Goal: Complete application form

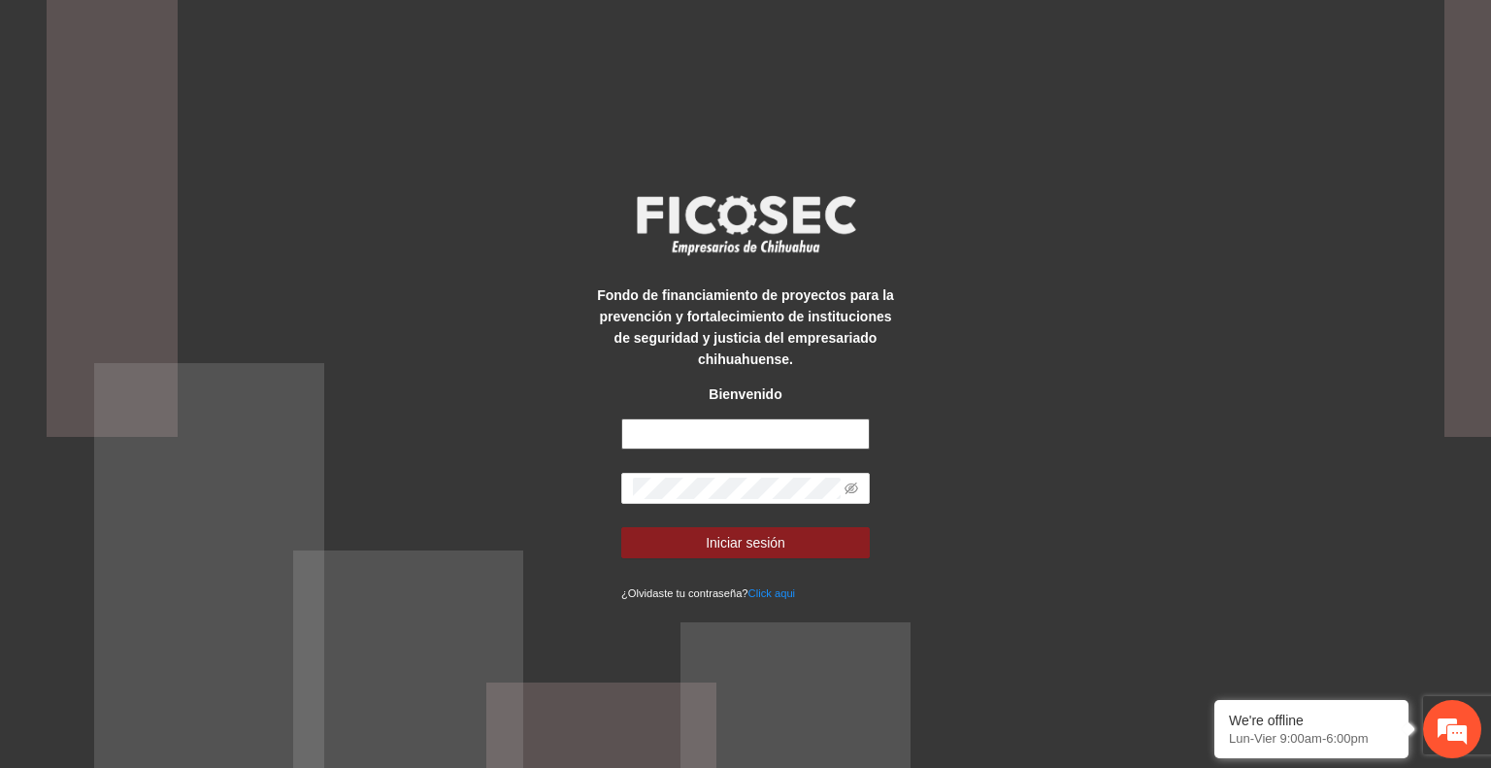
click at [713, 428] on input "text" at bounding box center [745, 433] width 249 height 31
type input "**********"
click at [730, 543] on span "Iniciar sesión" at bounding box center [746, 542] width 80 height 21
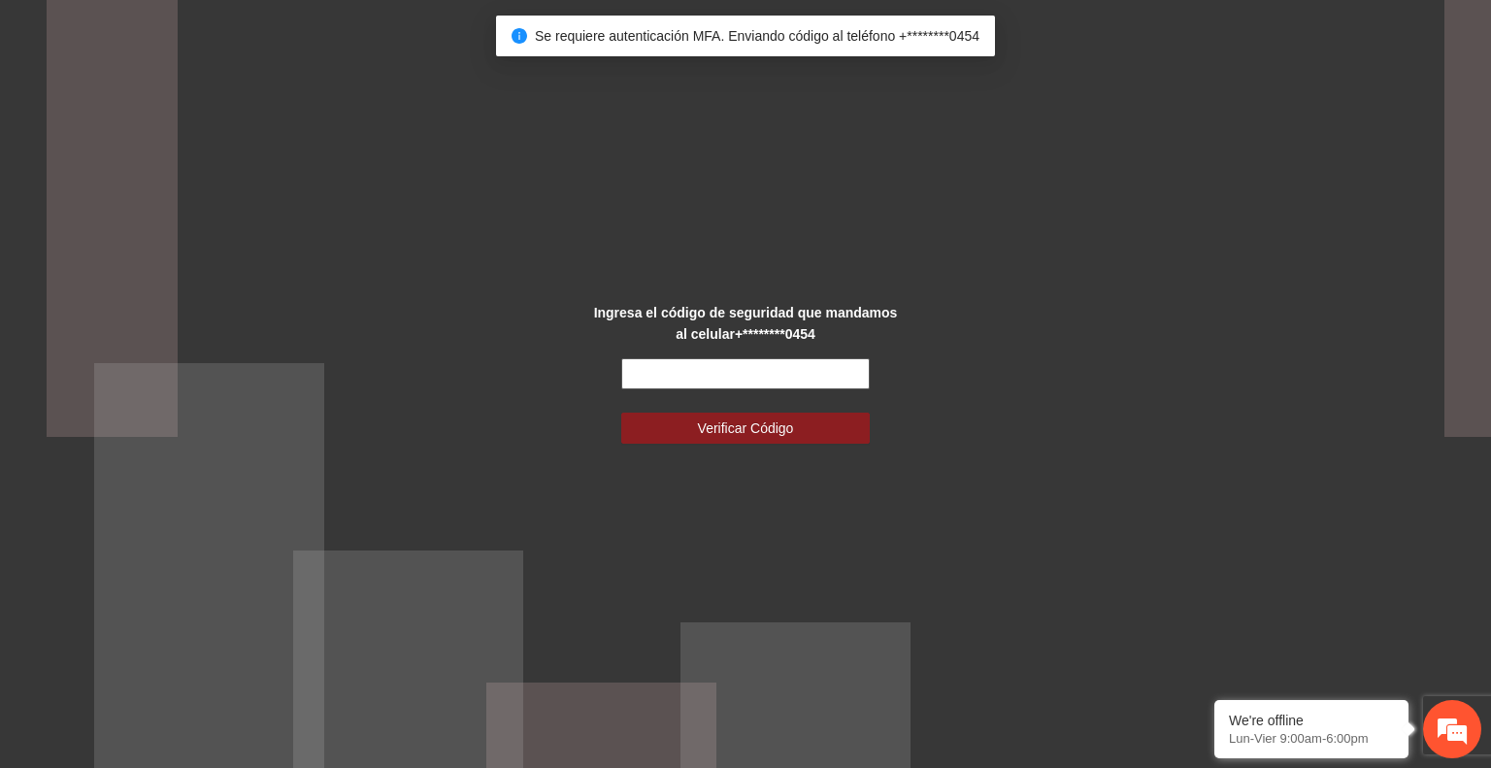
click at [663, 377] on input "text" at bounding box center [745, 373] width 249 height 31
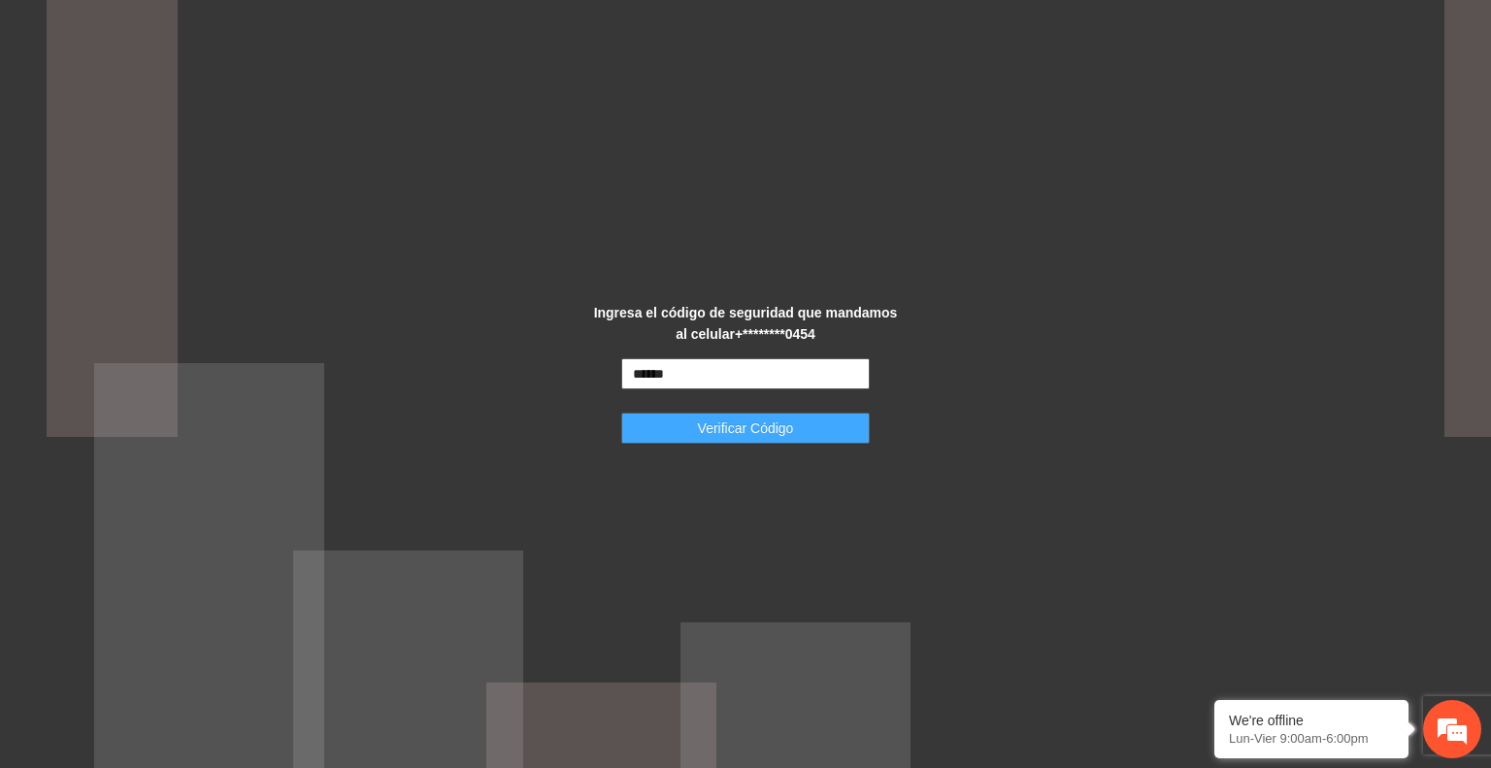
type input "******"
click at [684, 422] on button "Verificar Código" at bounding box center [745, 428] width 249 height 31
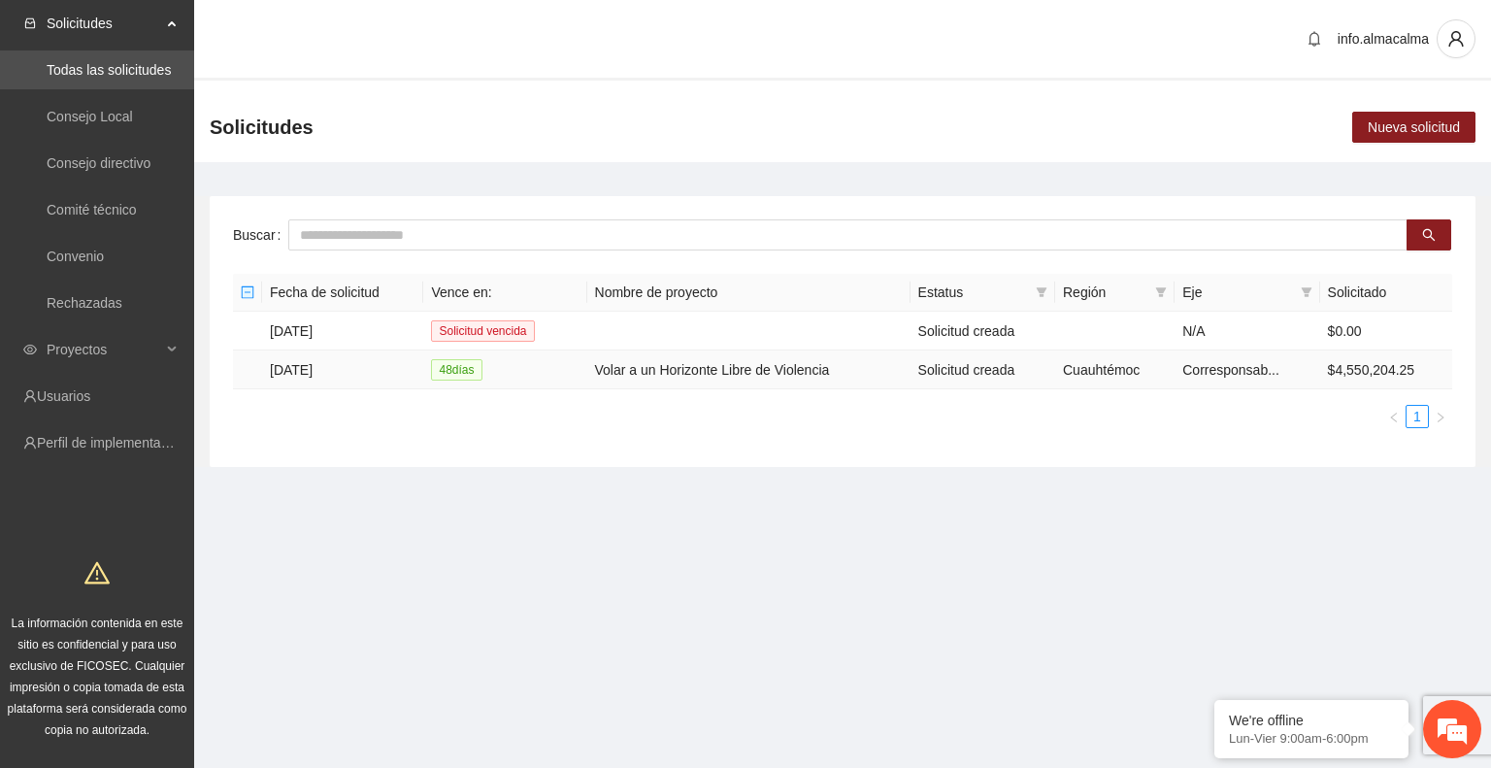
click at [313, 372] on td "[DATE]" at bounding box center [342, 370] width 161 height 39
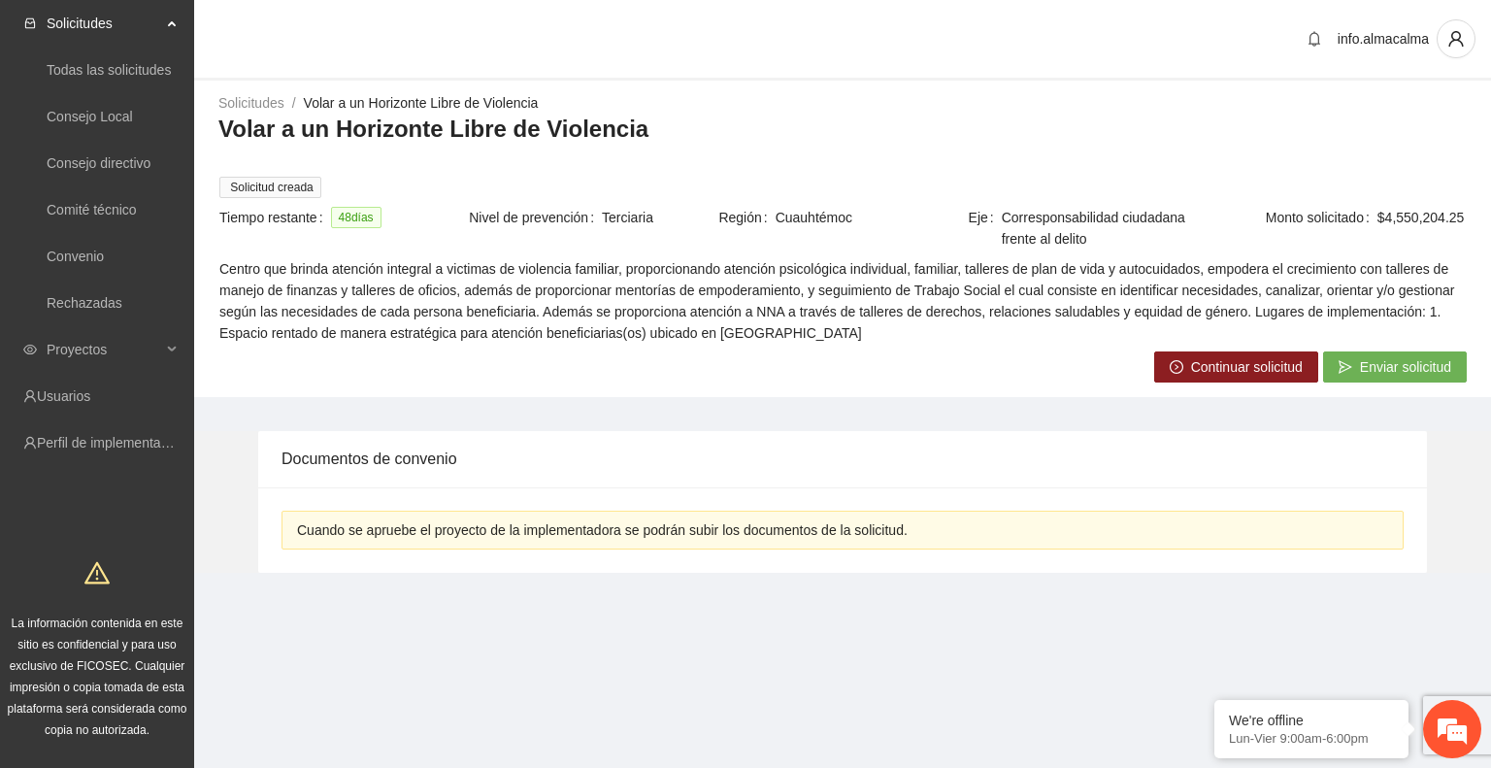
click at [1286, 366] on span "Continuar solicitud" at bounding box center [1247, 366] width 112 height 21
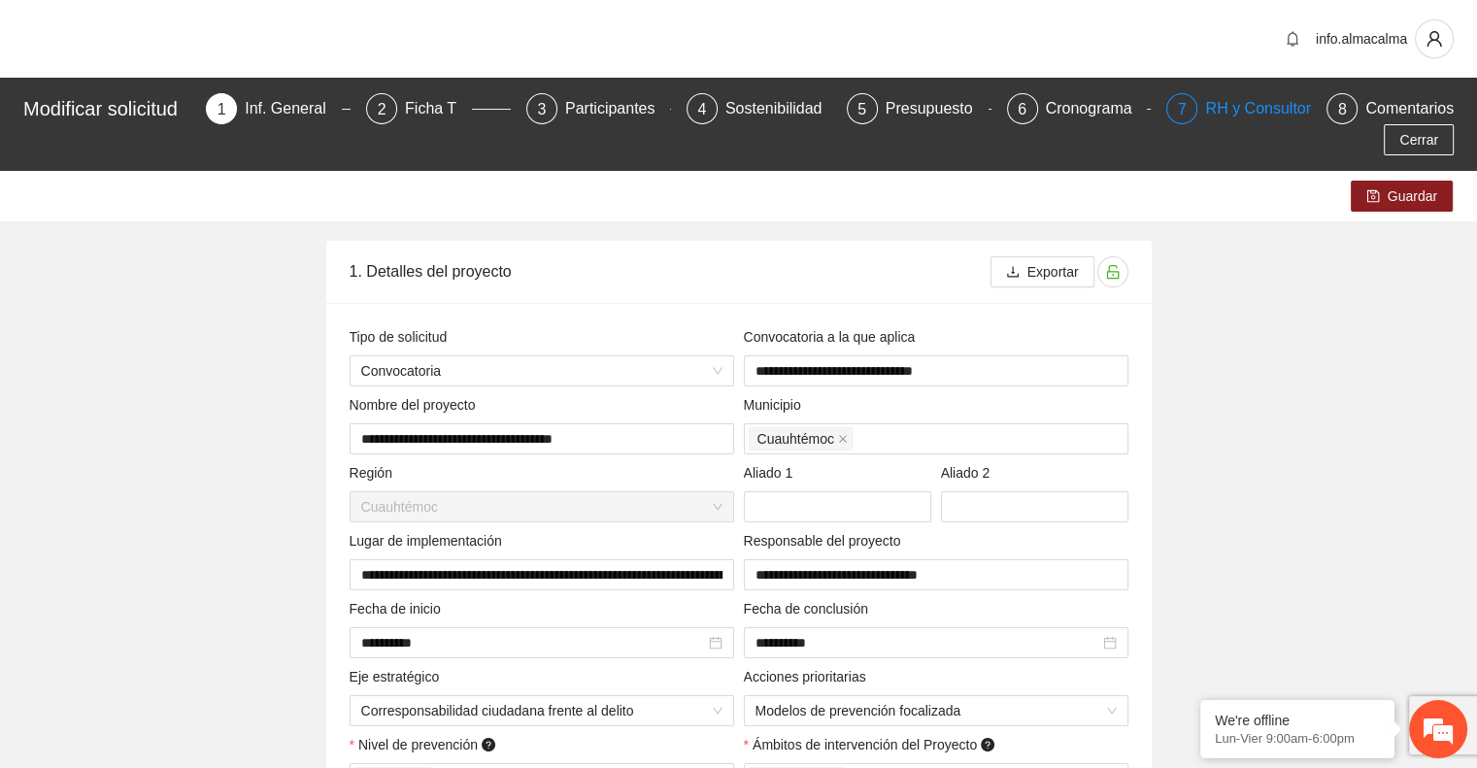
click at [1245, 96] on div "RH y Consultores" at bounding box center [1273, 108] width 137 height 31
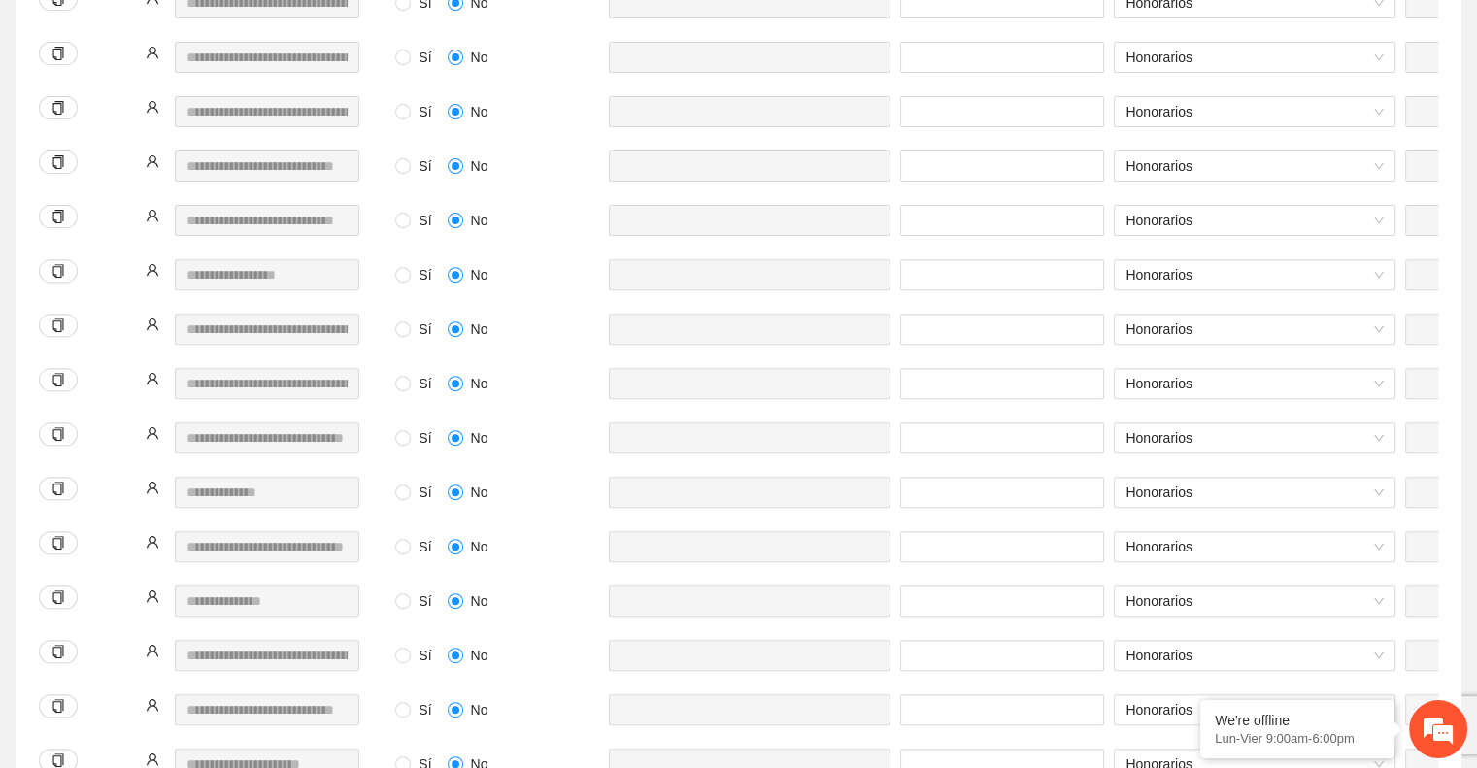
scroll to position [675, 0]
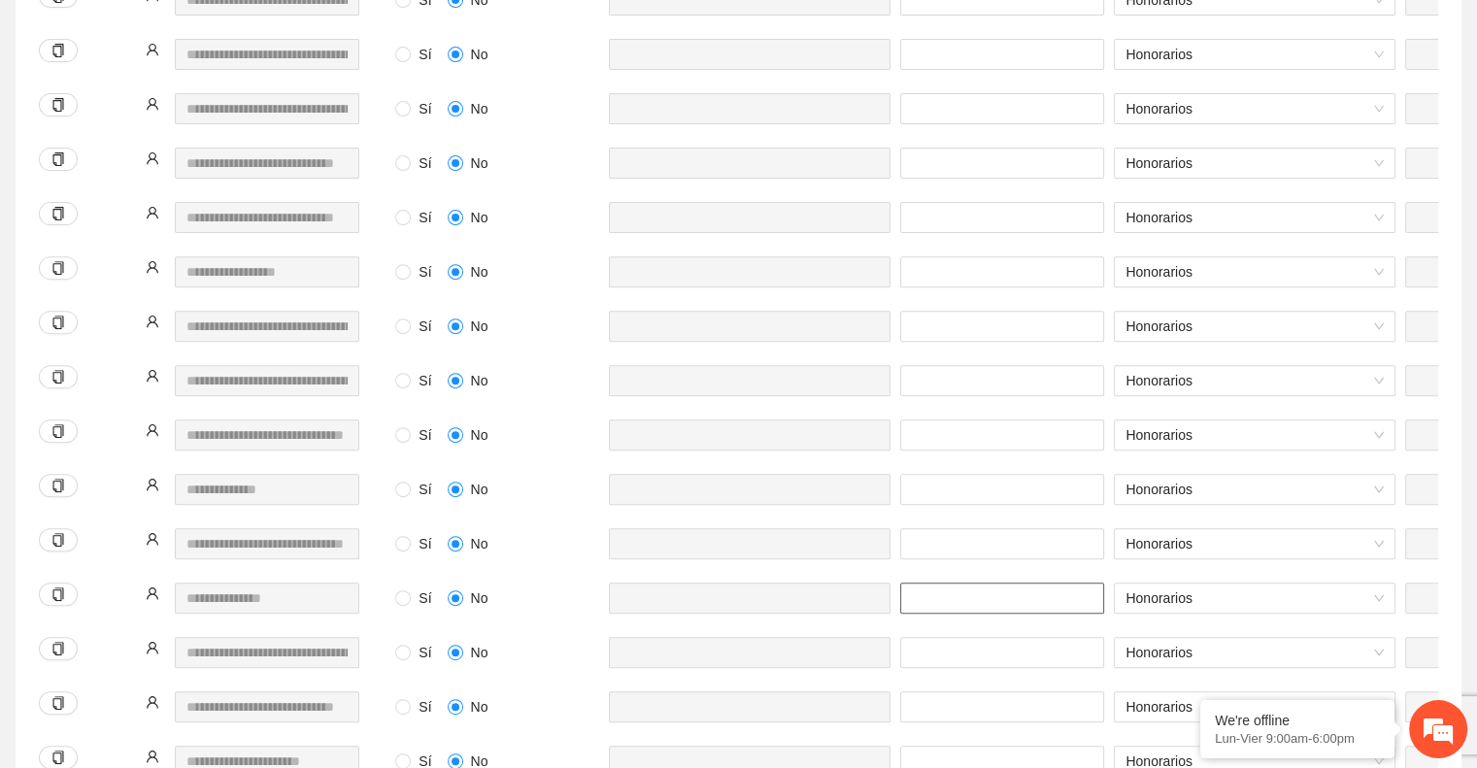
click at [964, 583] on input "***" at bounding box center [1002, 598] width 204 height 31
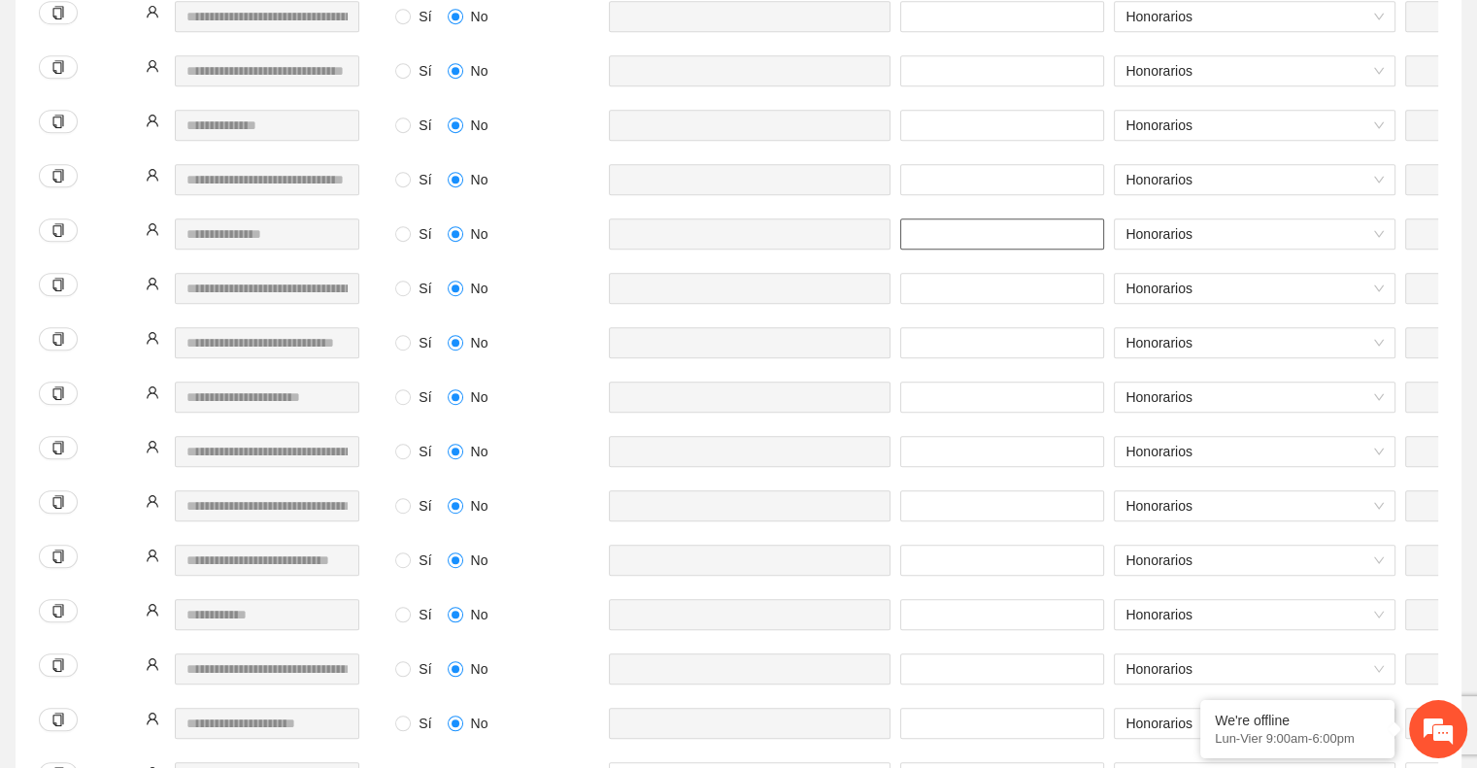
scroll to position [1040, 0]
type input "***"
click at [949, 598] on input "***" at bounding box center [1002, 613] width 204 height 31
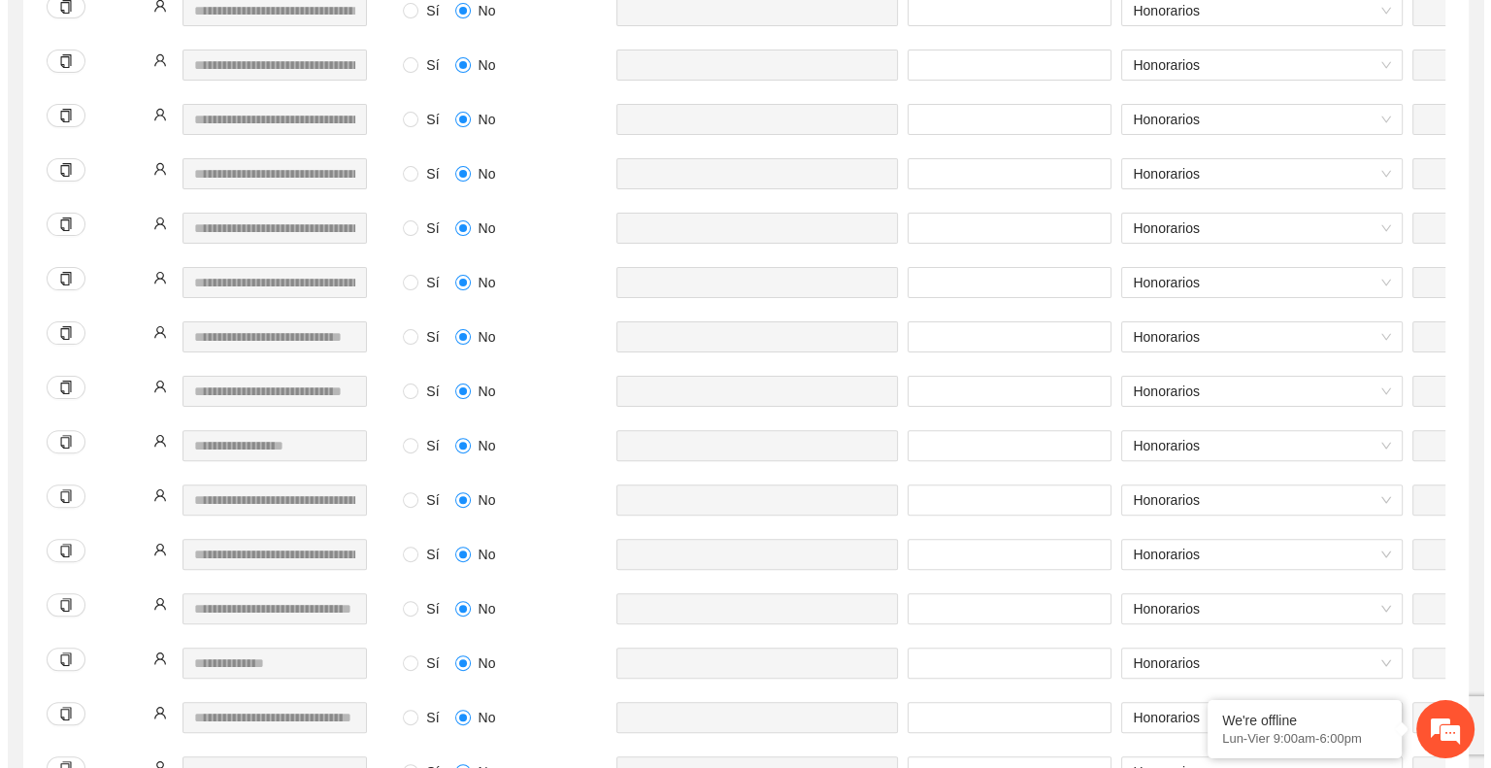
scroll to position [0, 0]
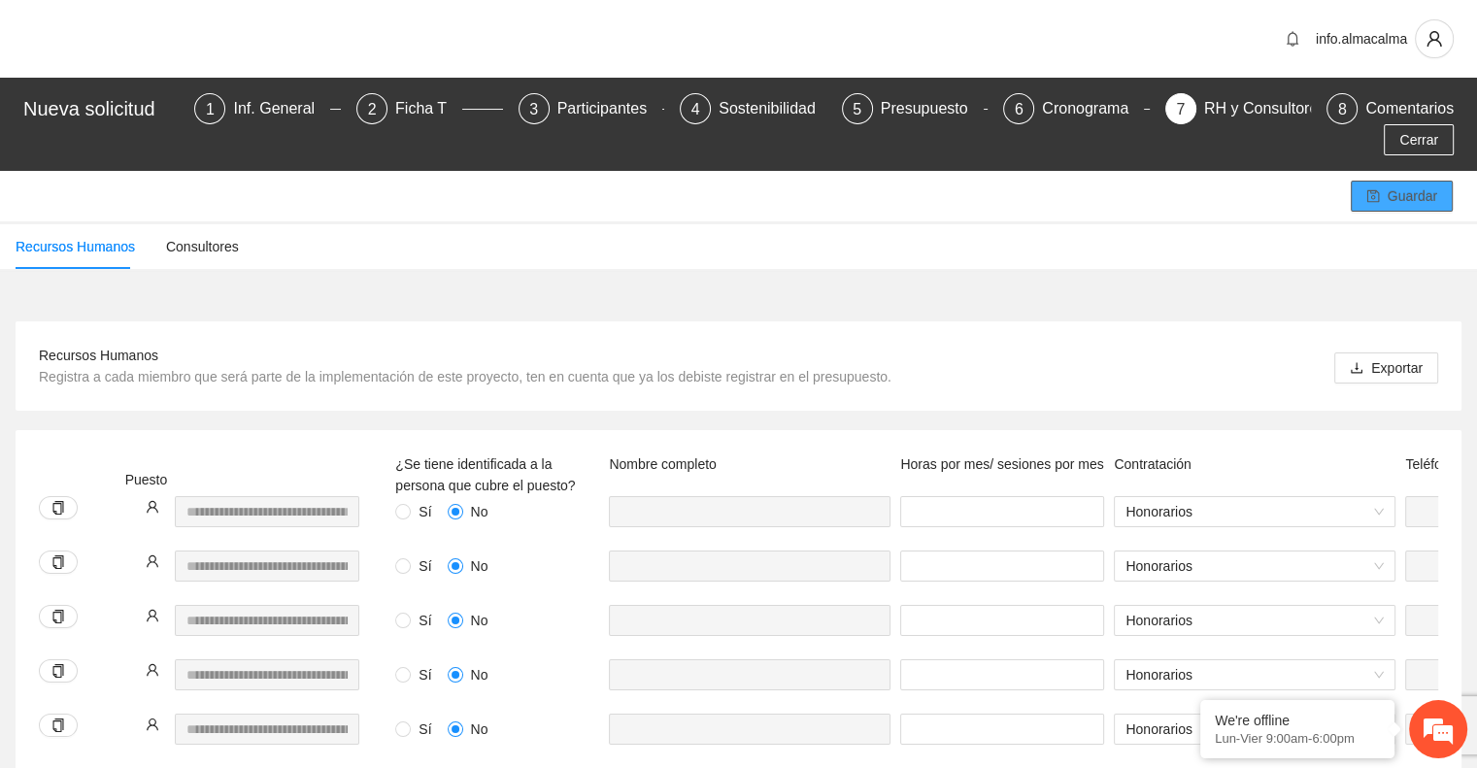
type input "***"
click at [1397, 185] on span "Guardar" at bounding box center [1413, 195] width 50 height 21
click at [588, 104] on div "Participantes" at bounding box center [610, 108] width 106 height 31
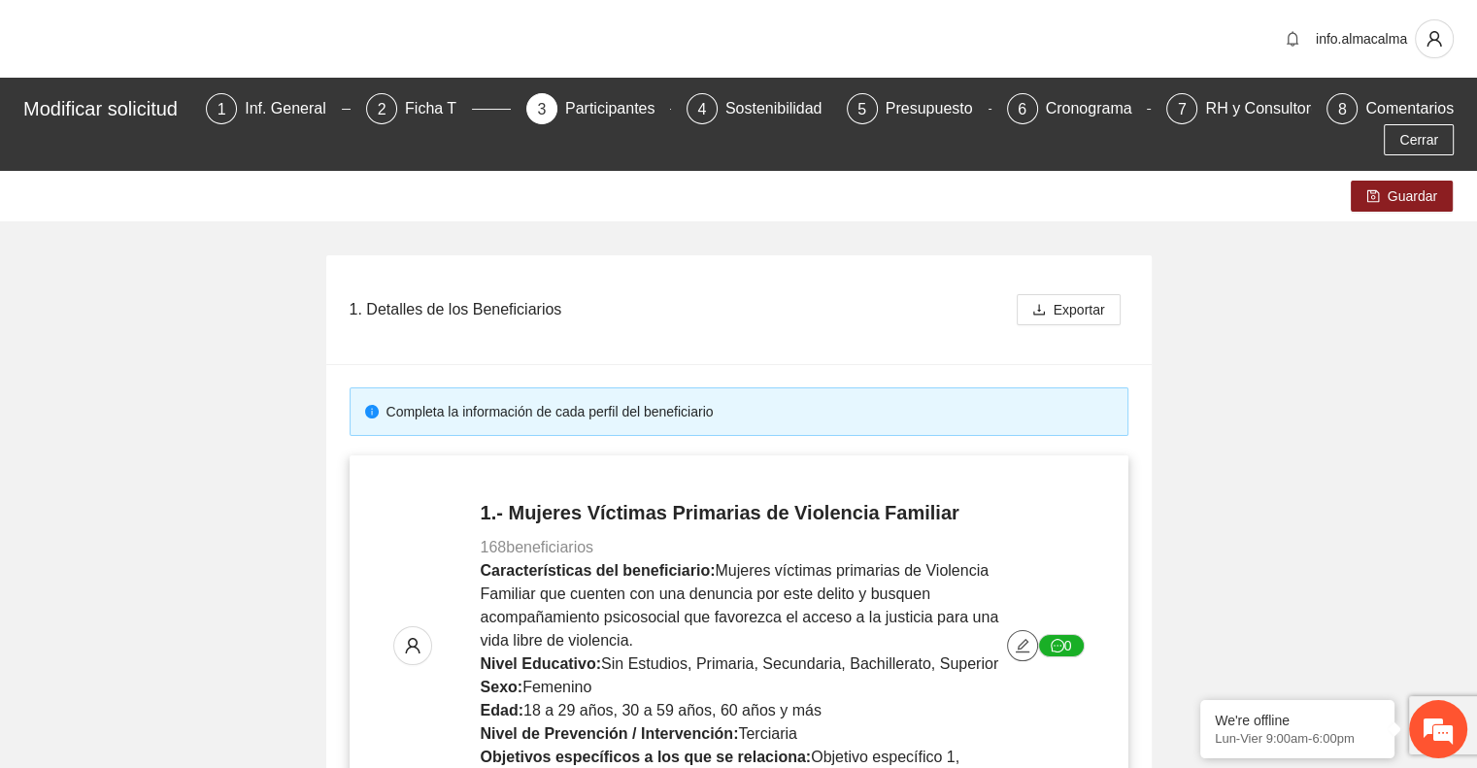
click at [1026, 652] on icon "edit" at bounding box center [1023, 646] width 16 height 16
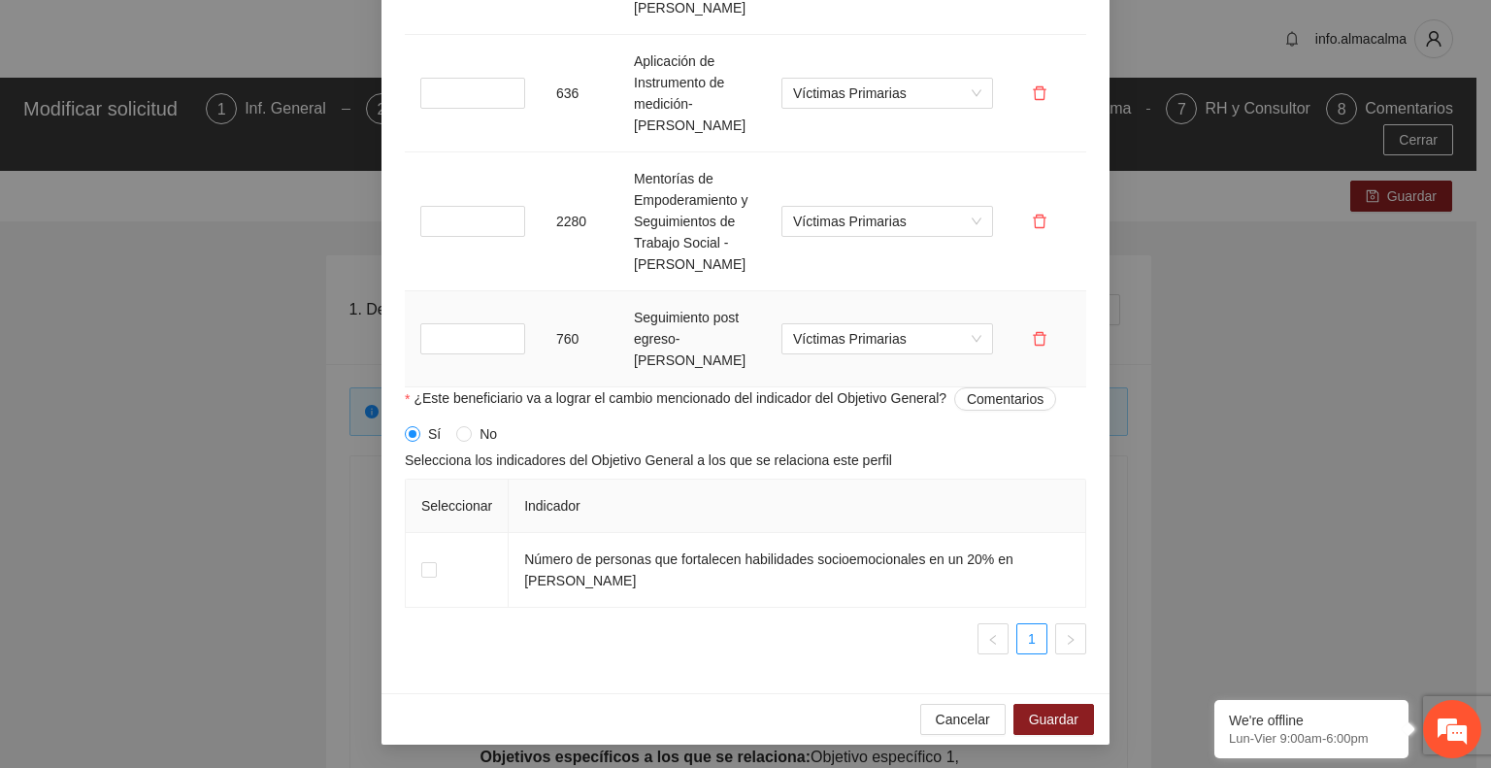
scroll to position [2125, 0]
click at [1033, 718] on span "Guardar" at bounding box center [1054, 719] width 50 height 21
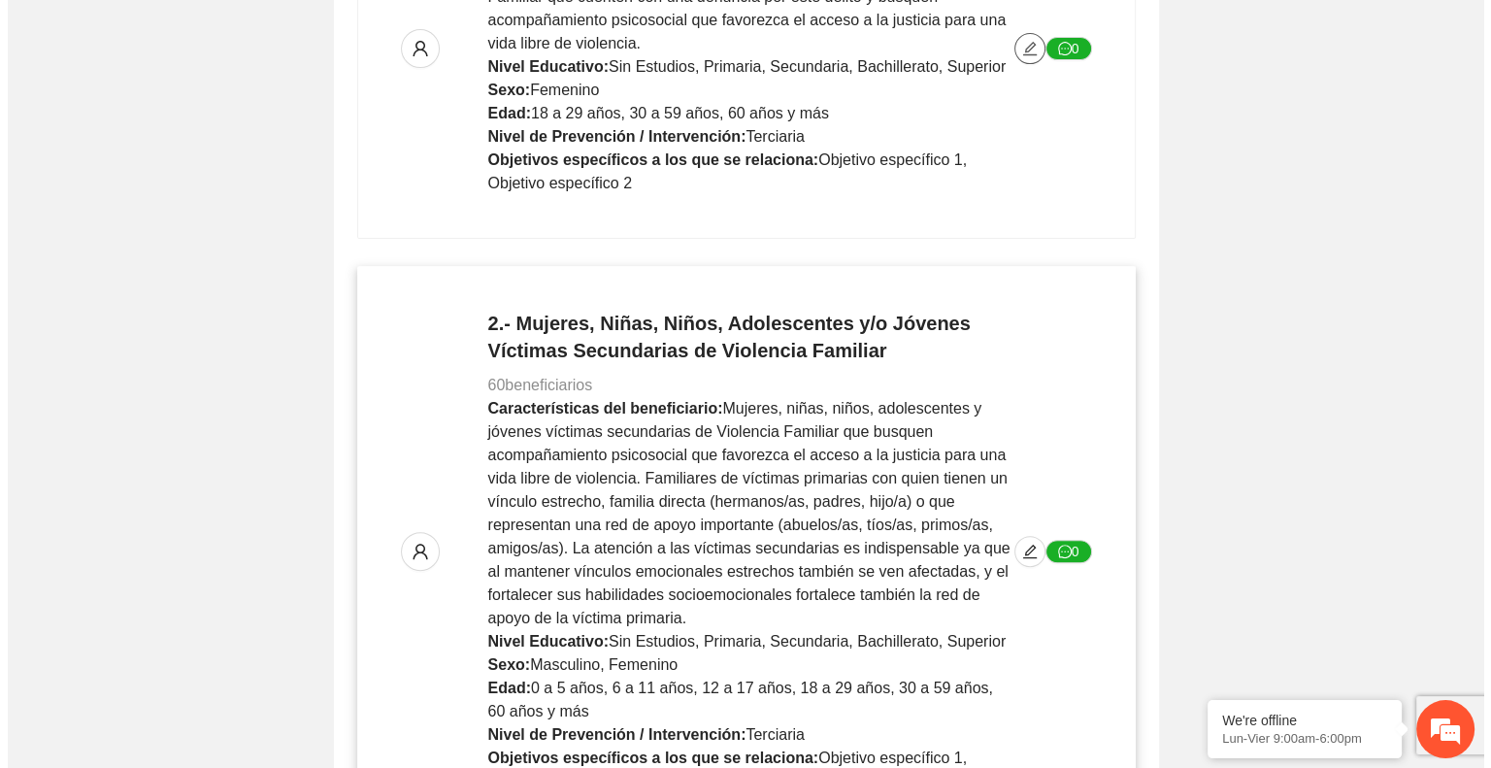
scroll to position [598, 0]
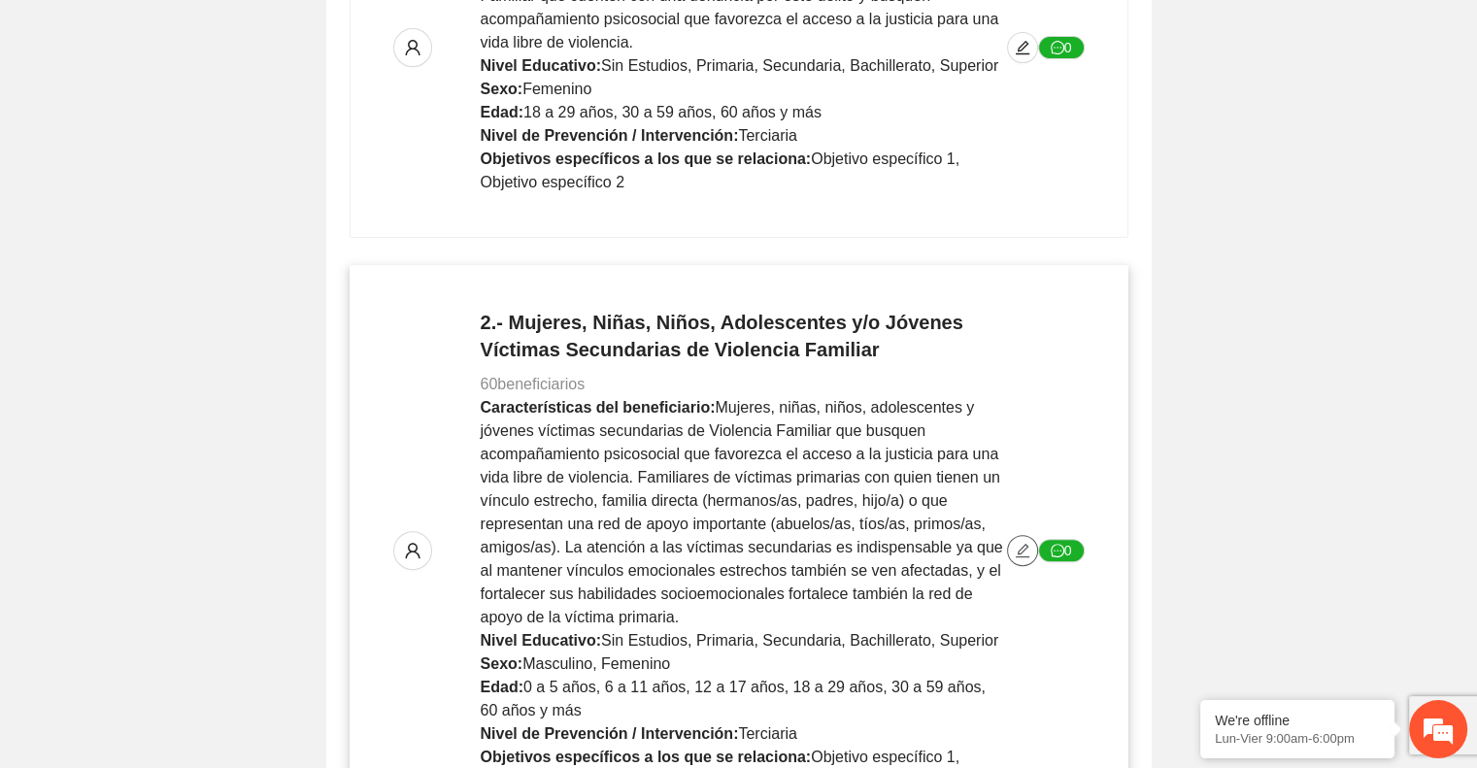
click at [1017, 550] on icon "edit" at bounding box center [1023, 551] width 16 height 16
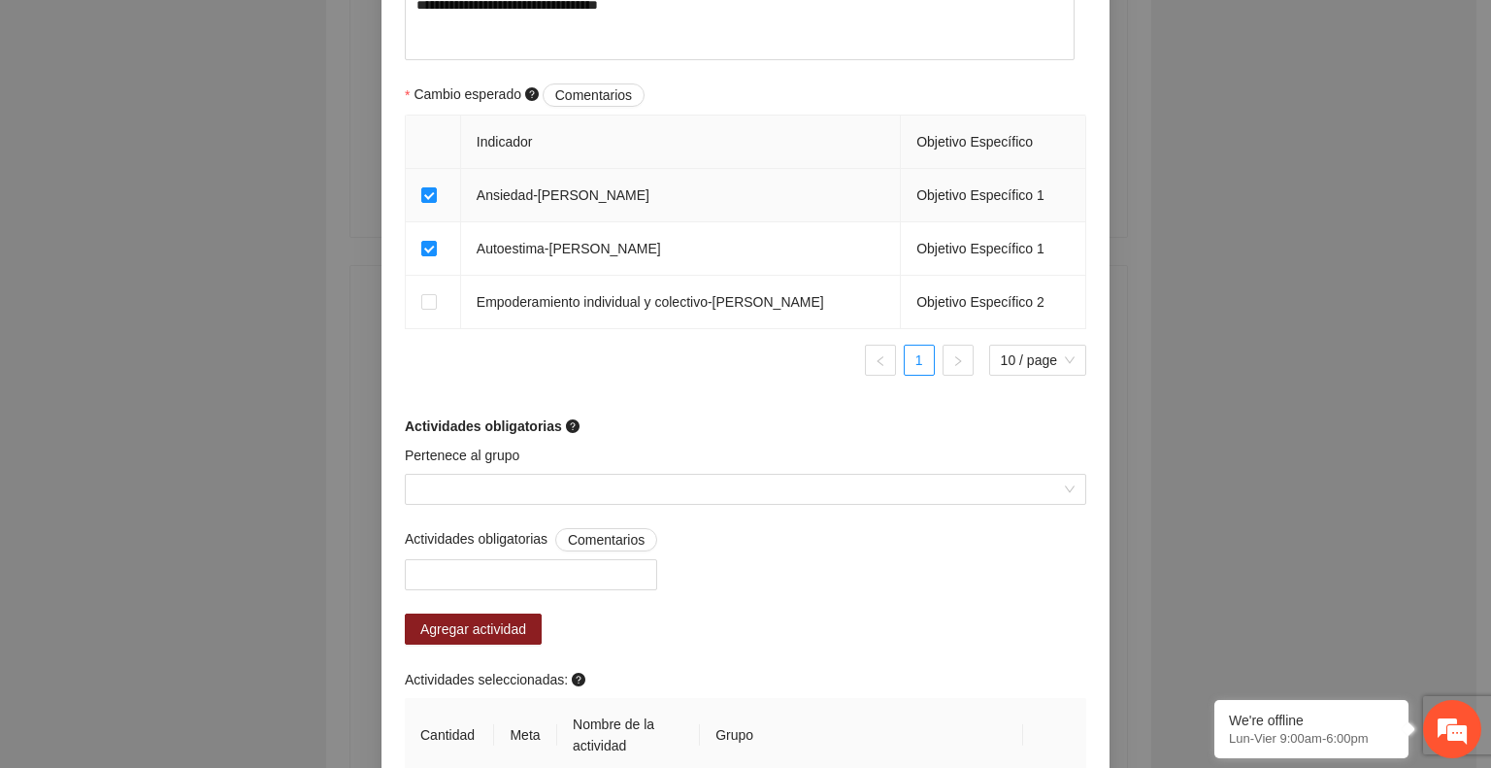
scroll to position [1179, 0]
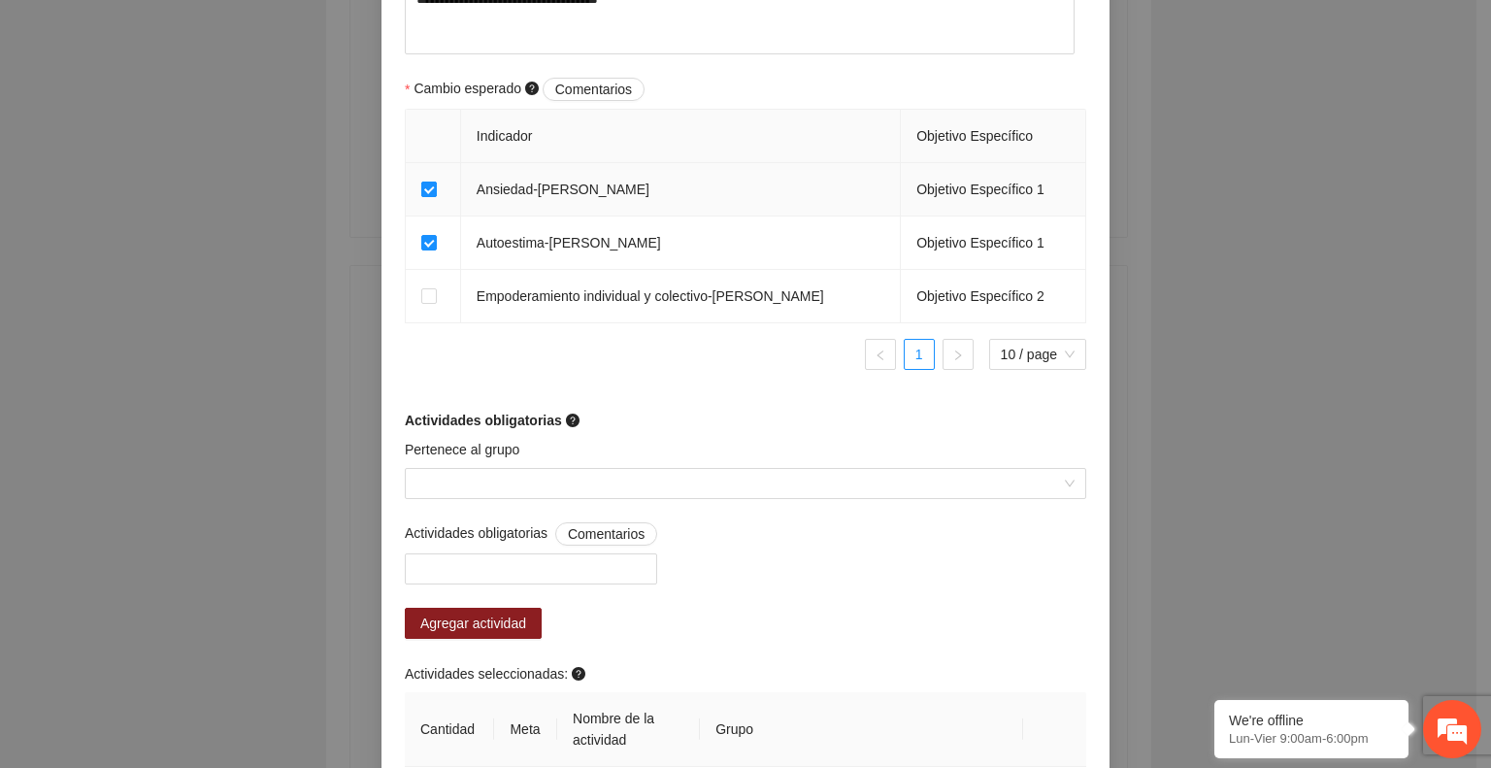
click at [421, 200] on label at bounding box center [429, 189] width 16 height 21
click at [428, 299] on span at bounding box center [429, 296] width 16 height 16
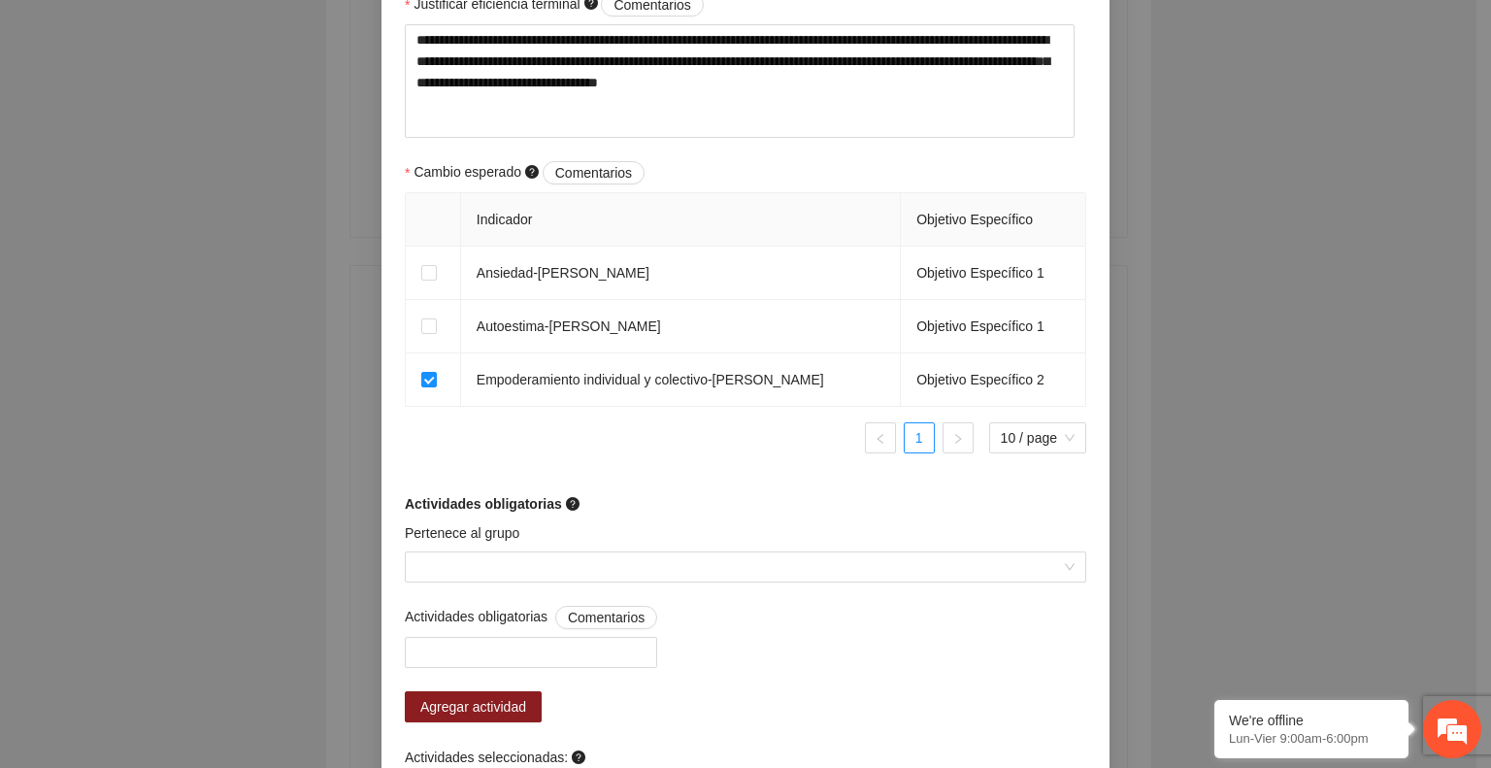
scroll to position [1522, 0]
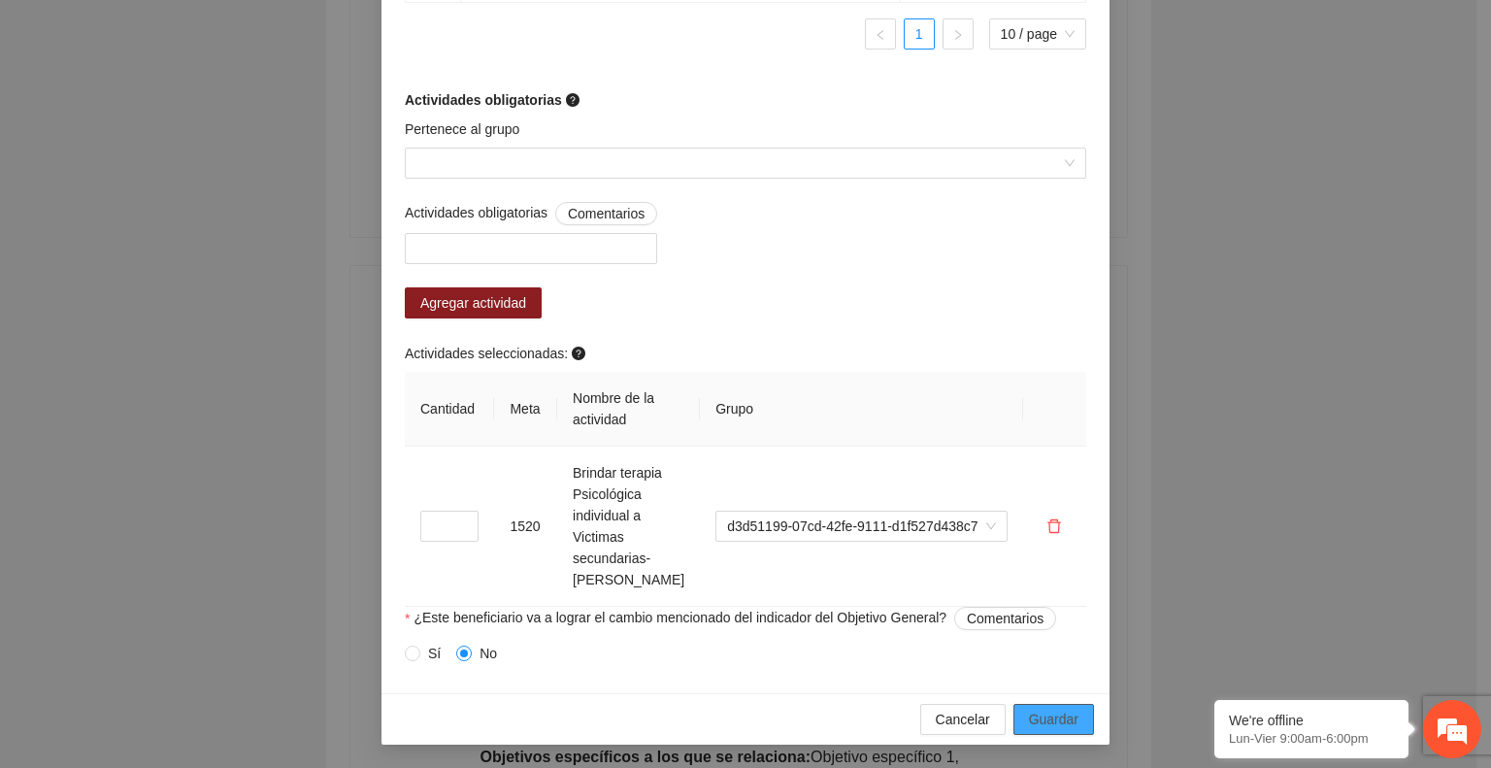
click at [1041, 723] on span "Guardar" at bounding box center [1054, 719] width 50 height 21
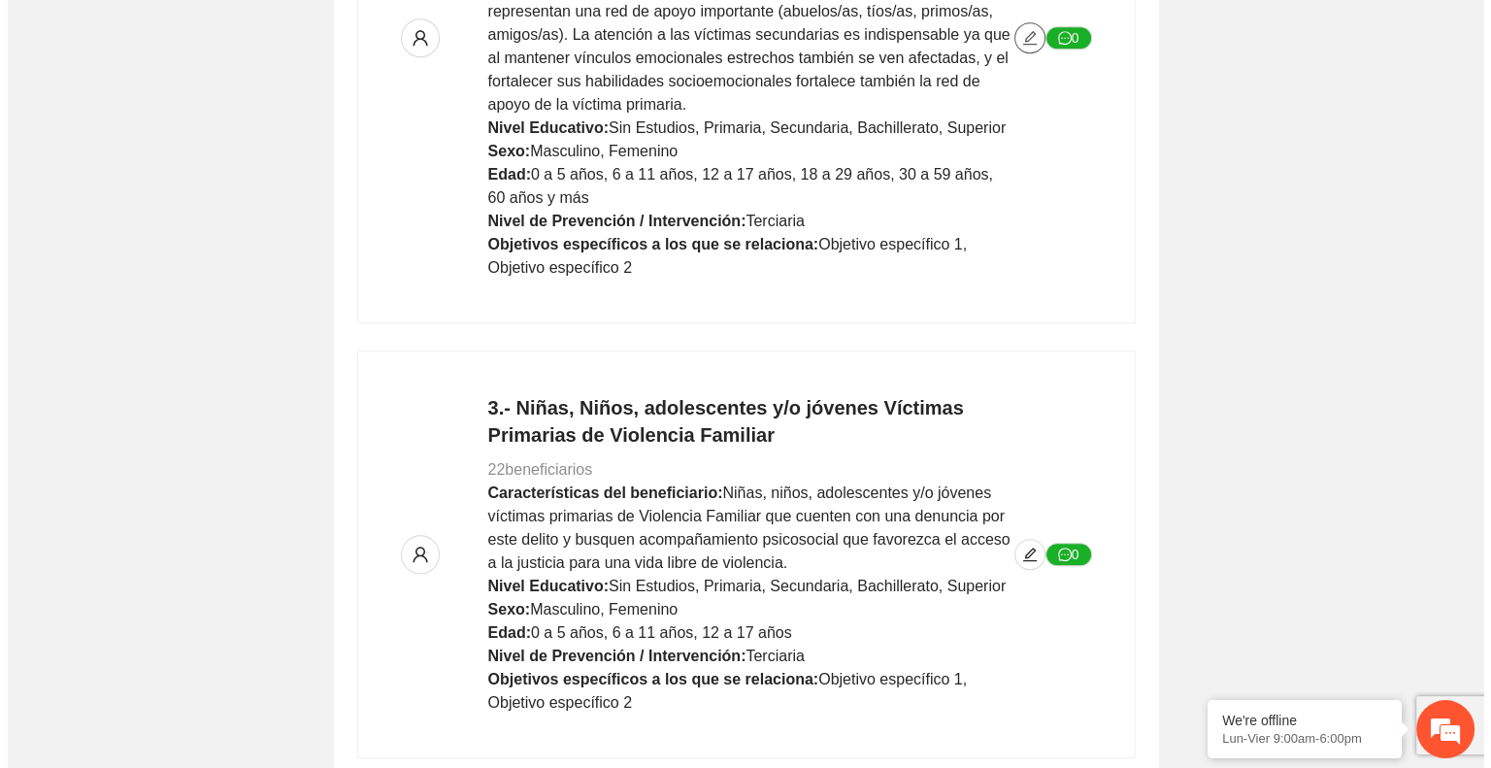
scroll to position [1239, 0]
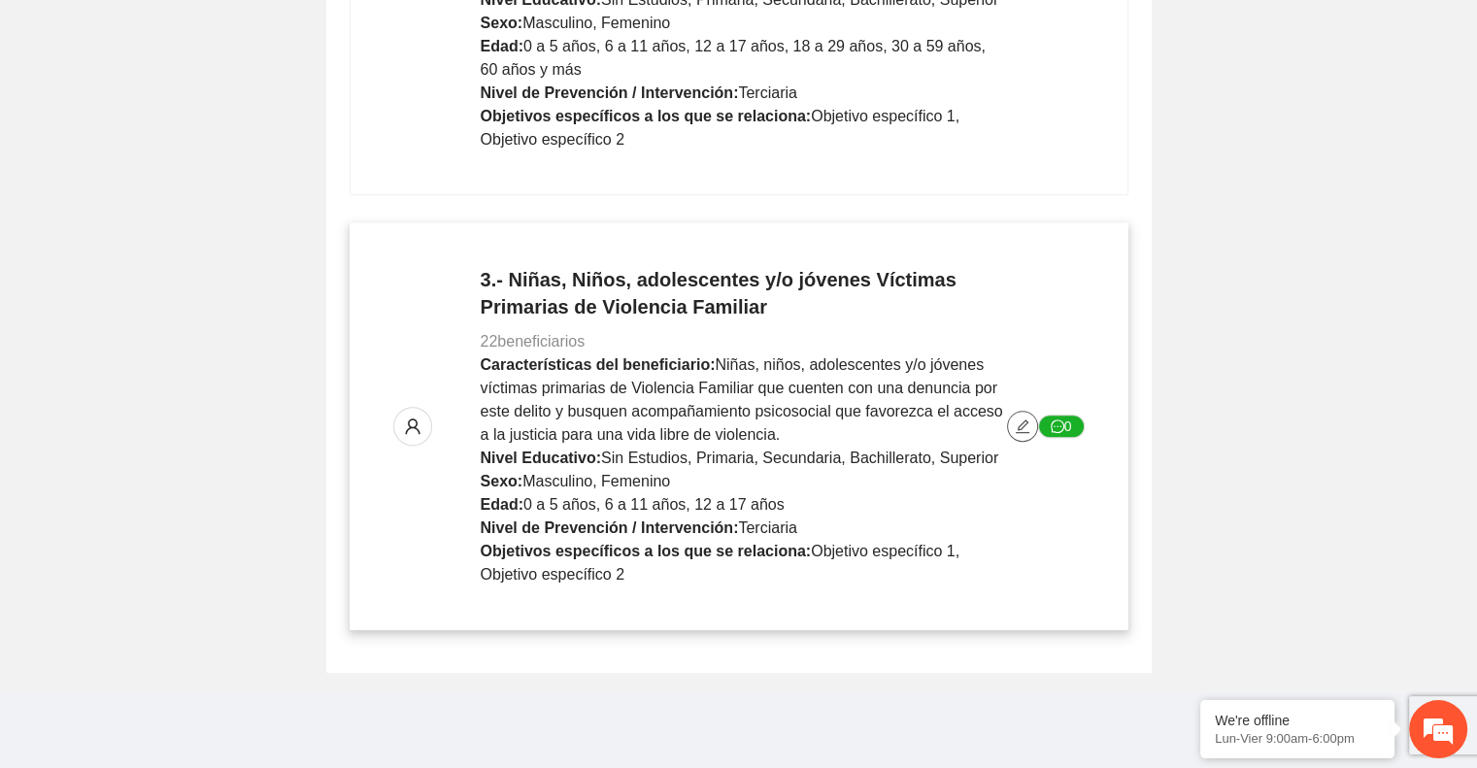
click at [1018, 426] on icon "edit" at bounding box center [1023, 426] width 16 height 16
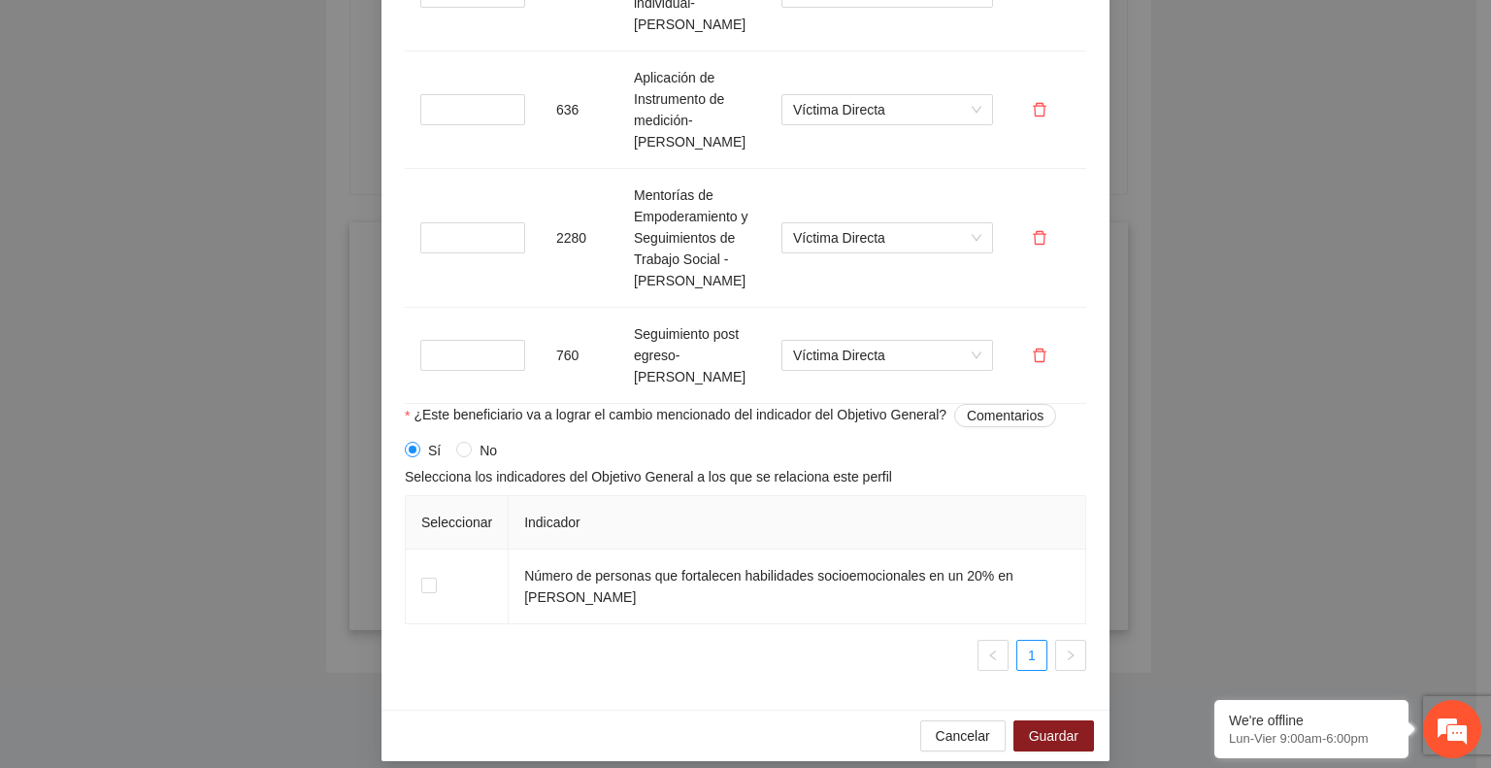
scroll to position [2125, 0]
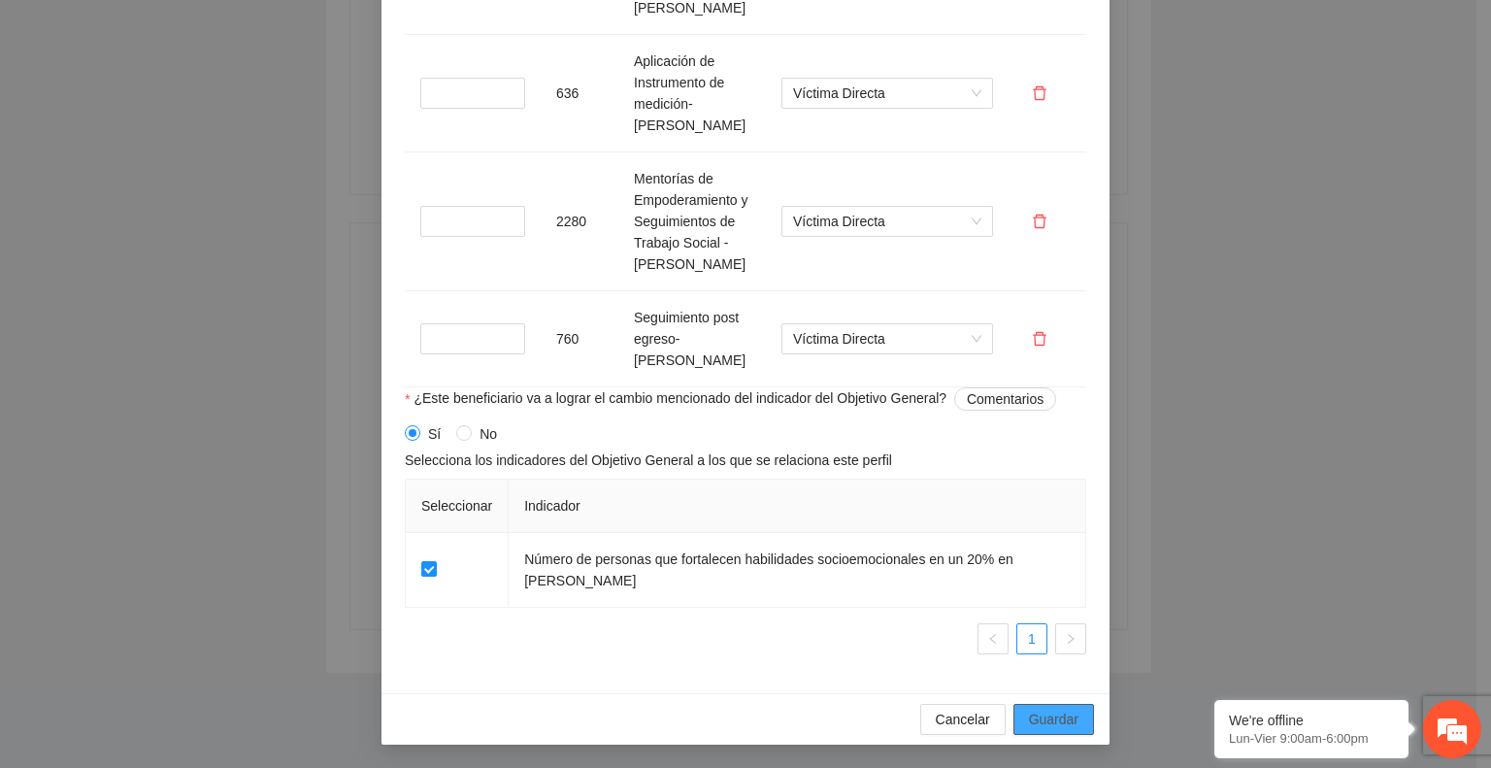
click at [1029, 712] on span "Guardar" at bounding box center [1054, 719] width 50 height 21
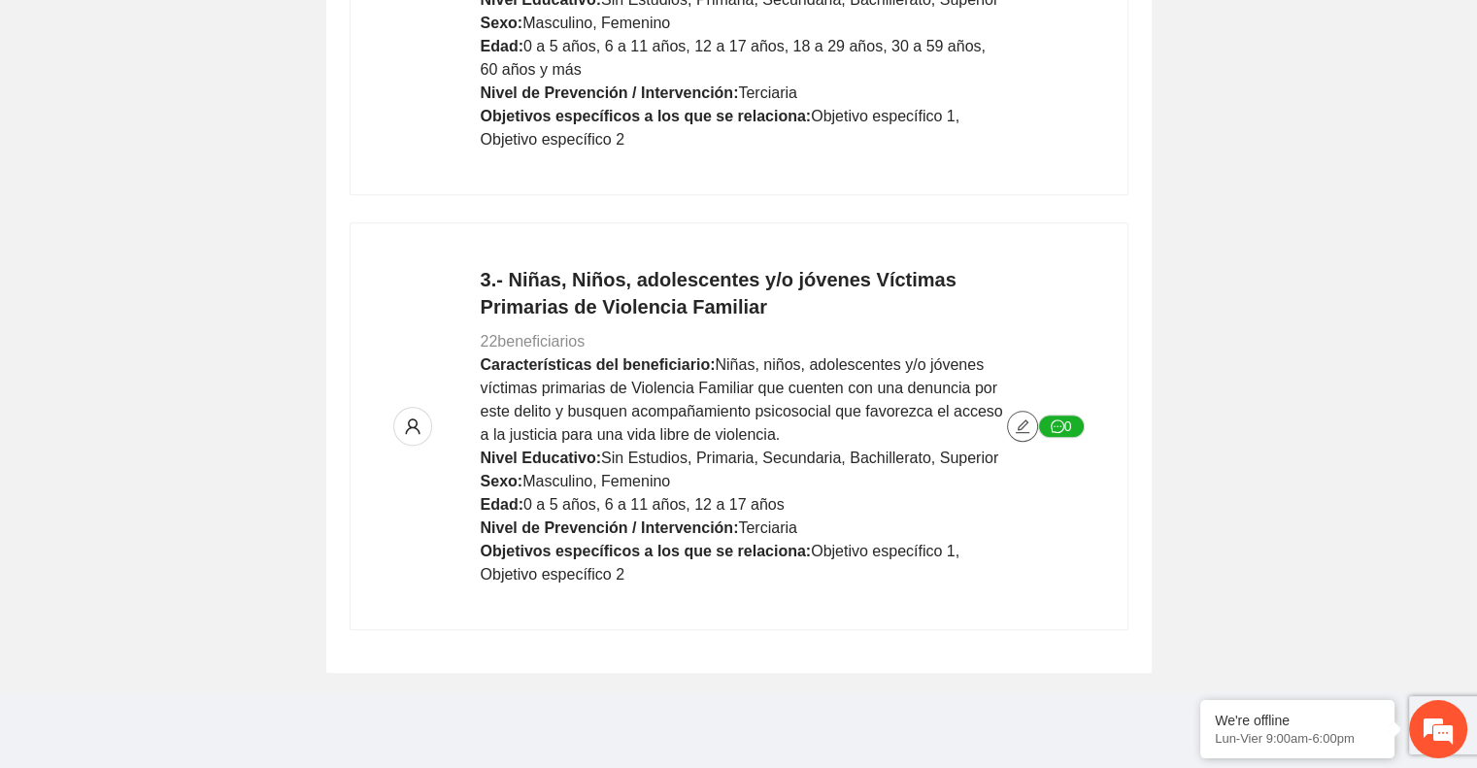
scroll to position [0, 0]
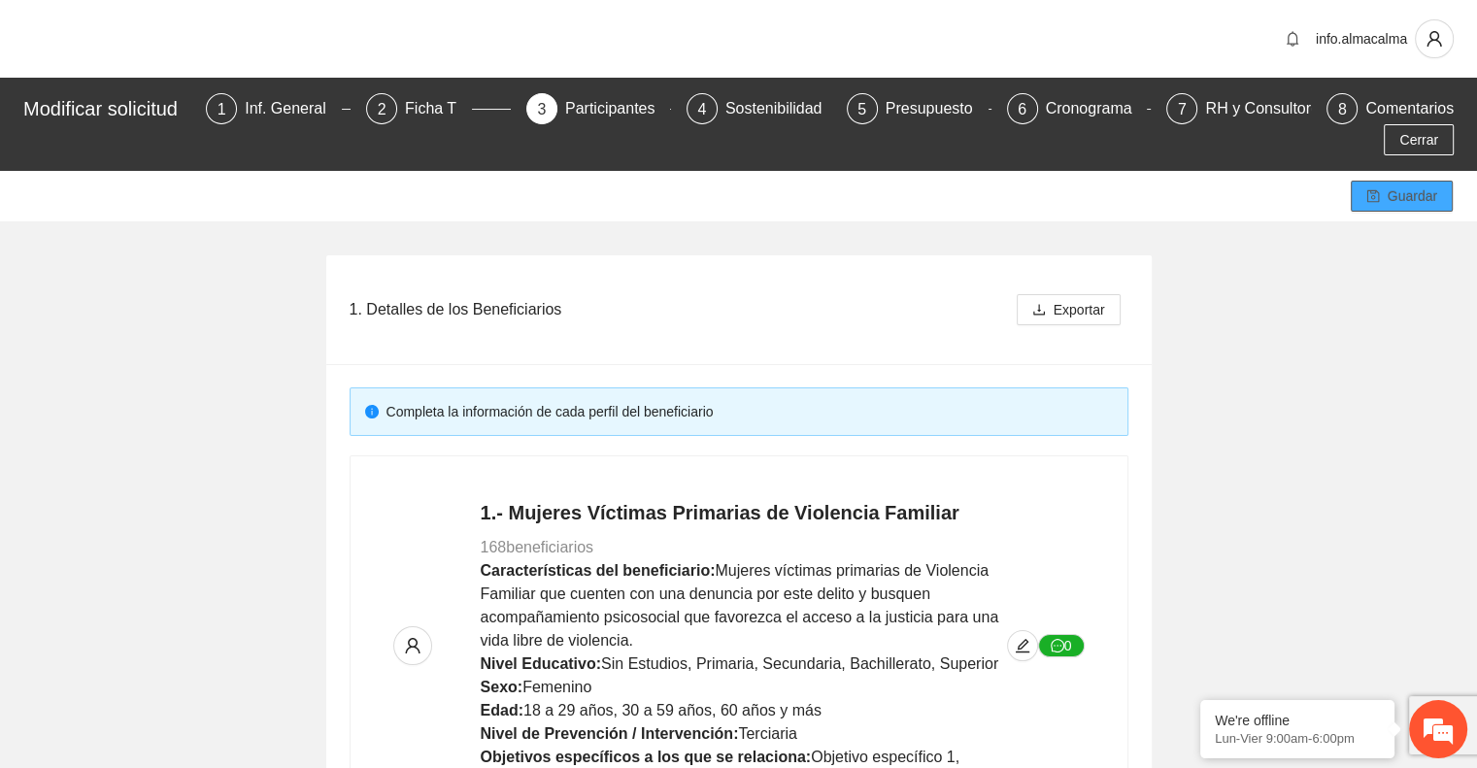
click at [1401, 199] on span "Guardar" at bounding box center [1413, 195] width 50 height 21
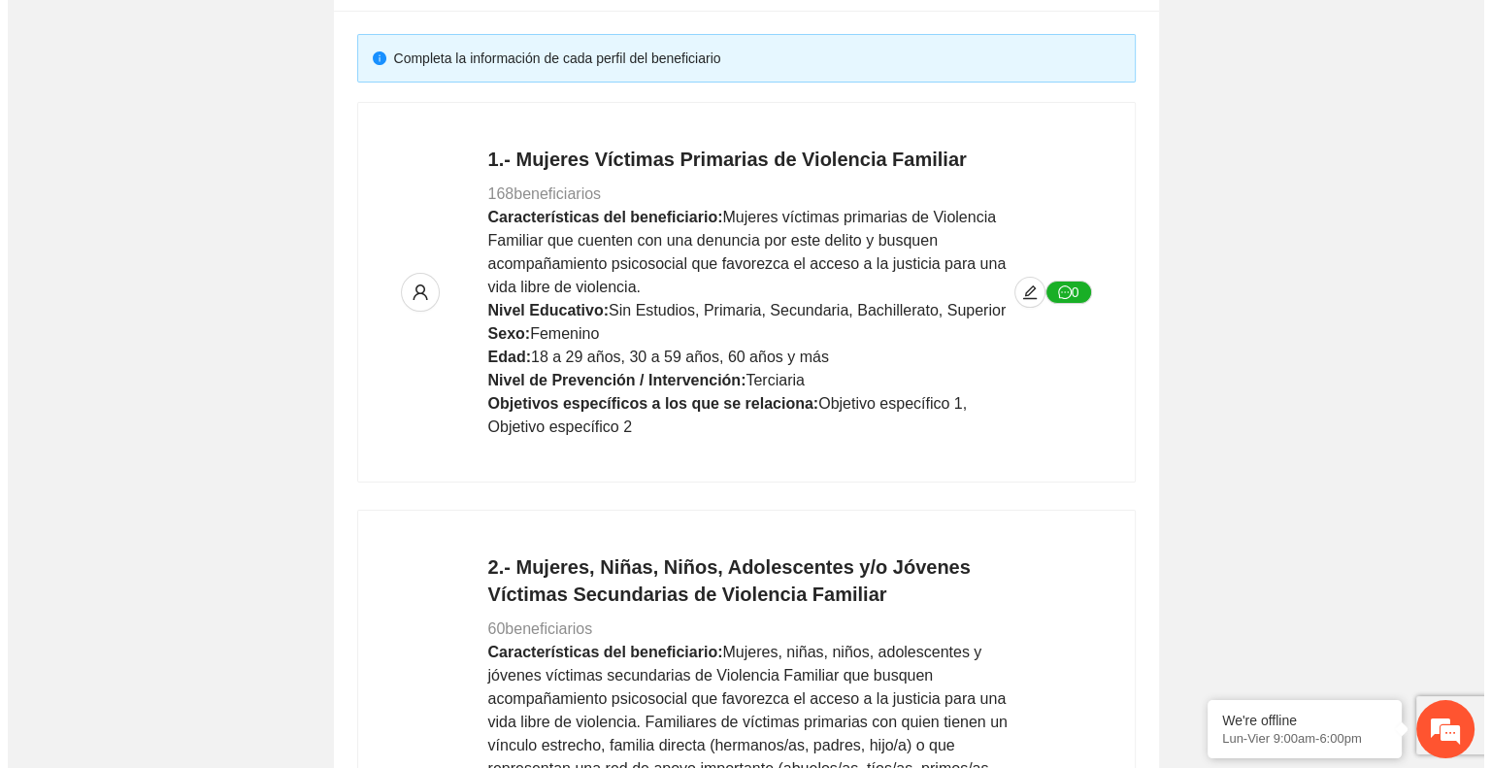
scroll to position [357, 0]
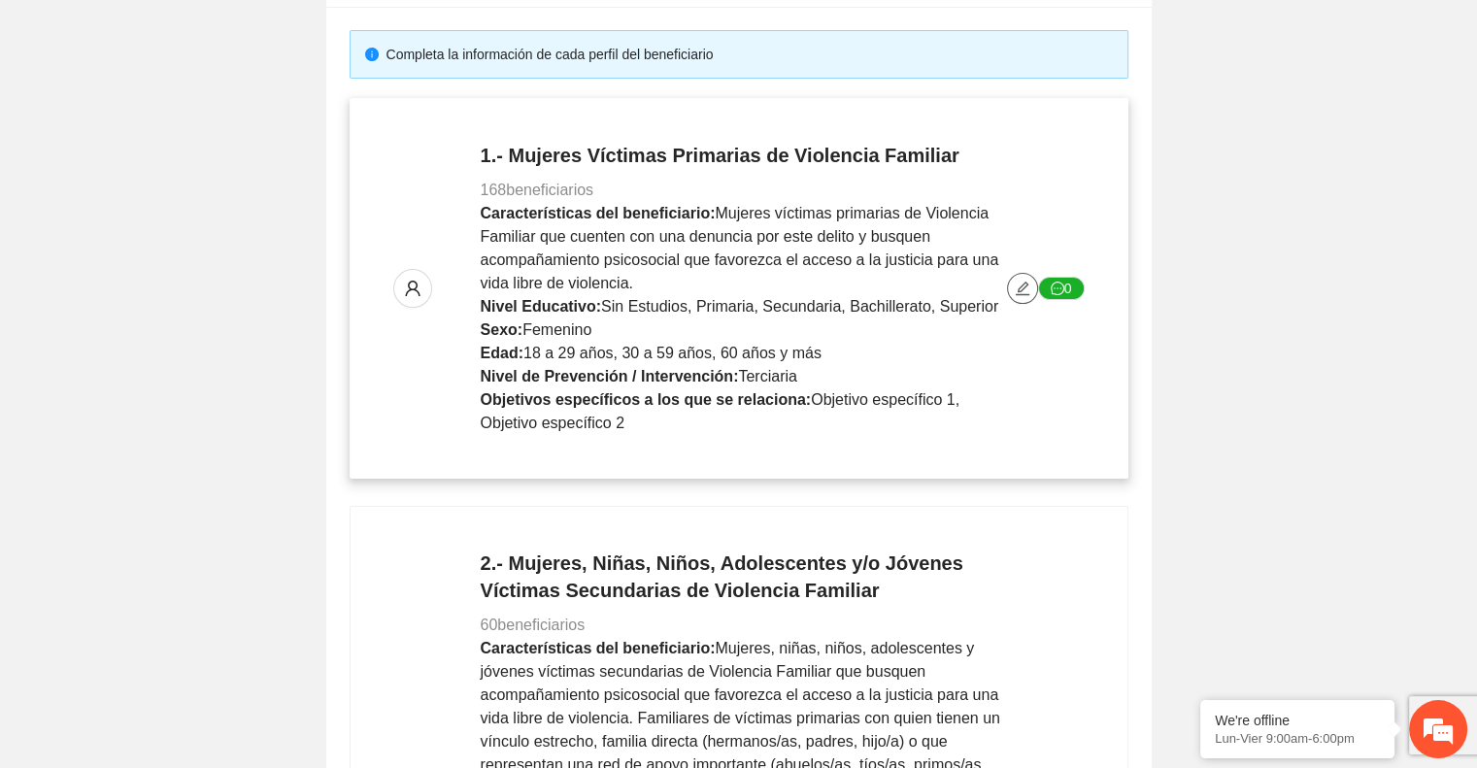
click at [1018, 285] on icon "edit" at bounding box center [1023, 289] width 16 height 16
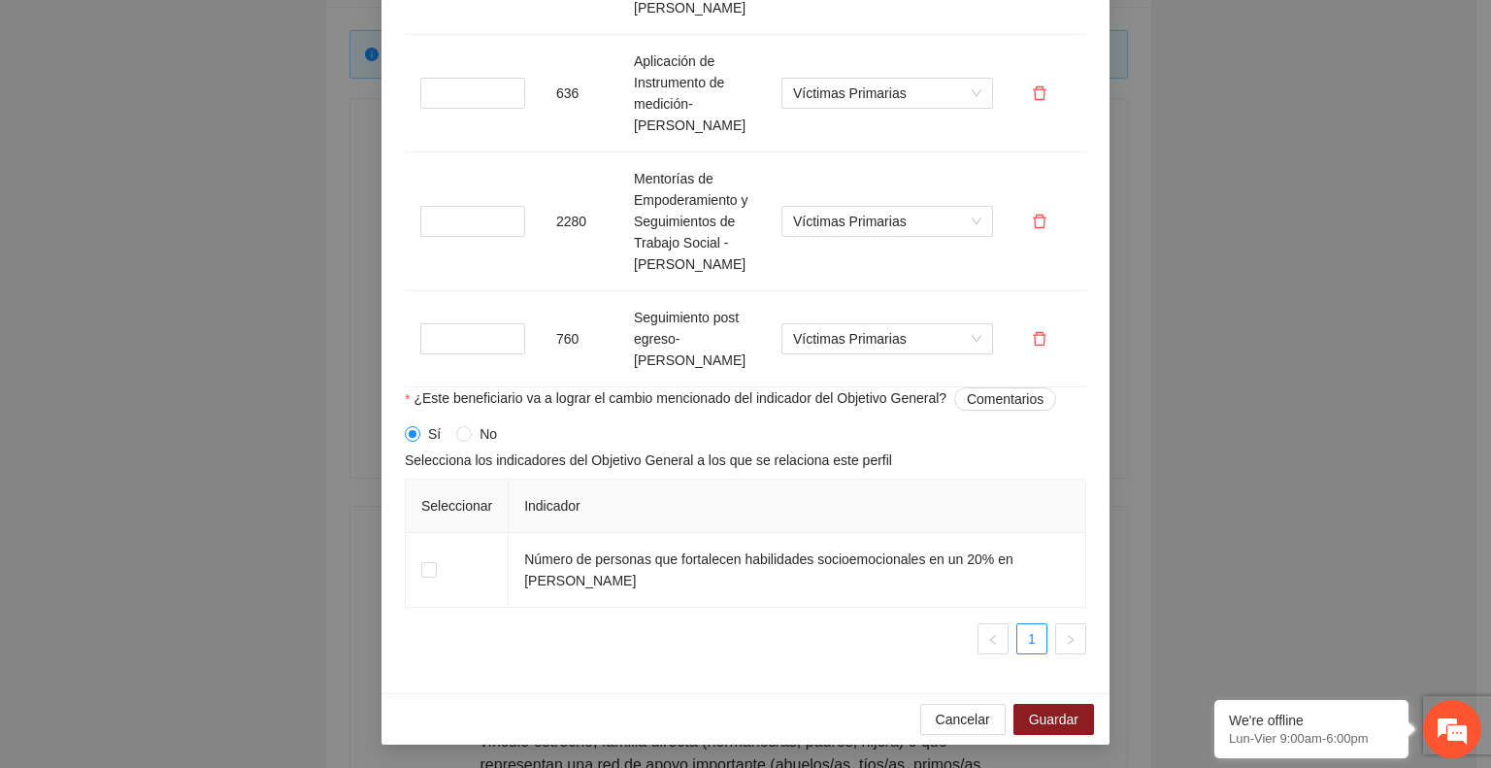
scroll to position [0, 0]
click at [1029, 715] on span "Guardar" at bounding box center [1054, 719] width 50 height 21
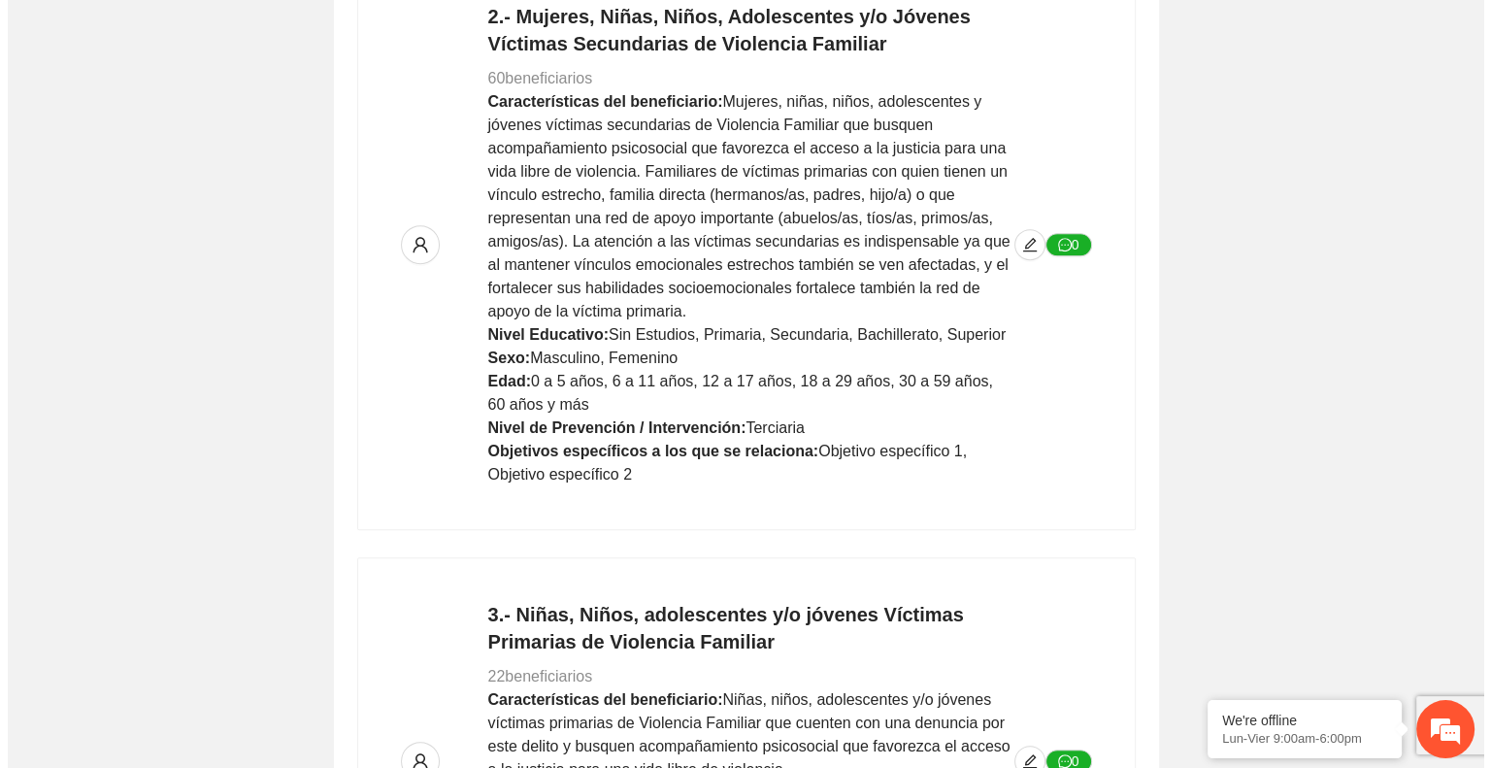
scroll to position [913, 0]
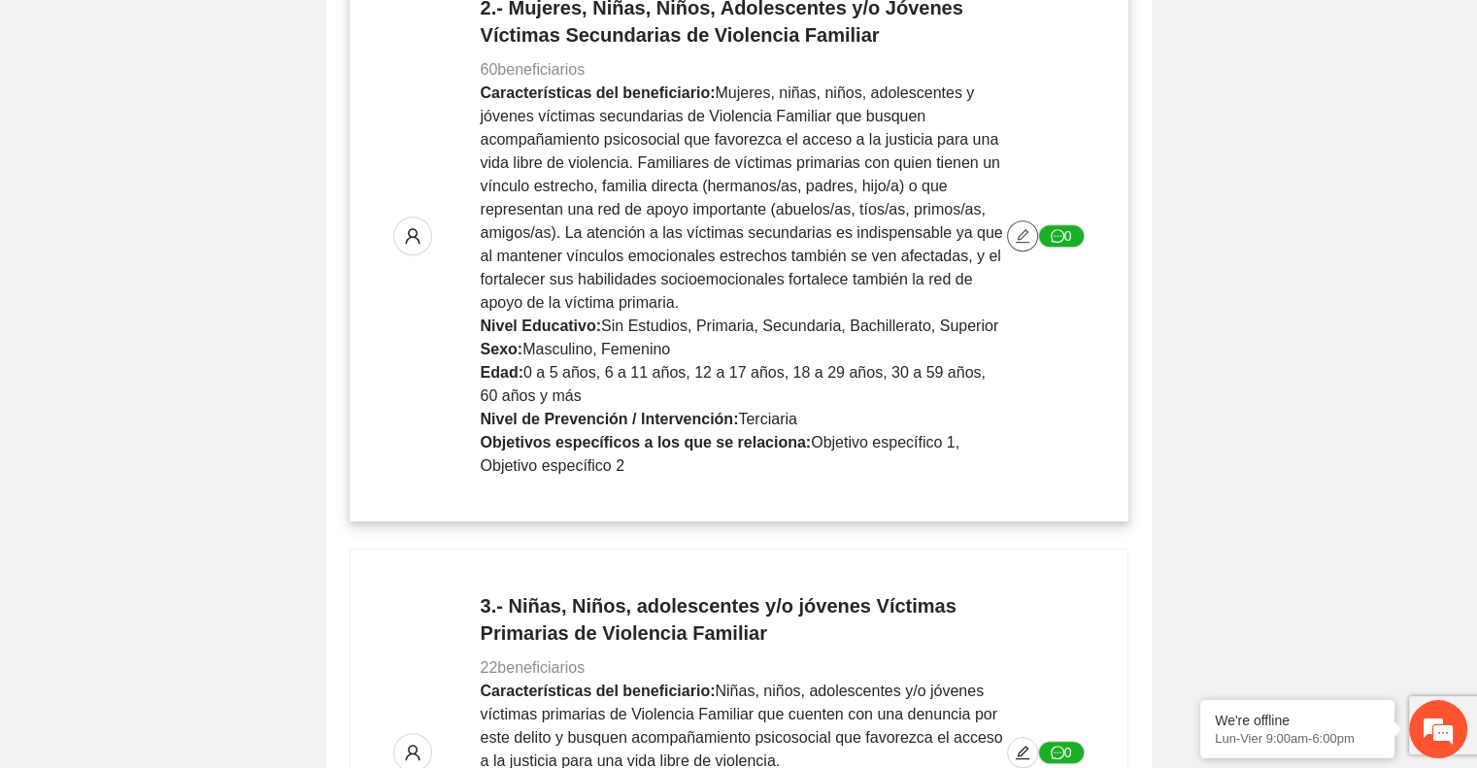
click at [1020, 244] on button "button" at bounding box center [1022, 235] width 31 height 31
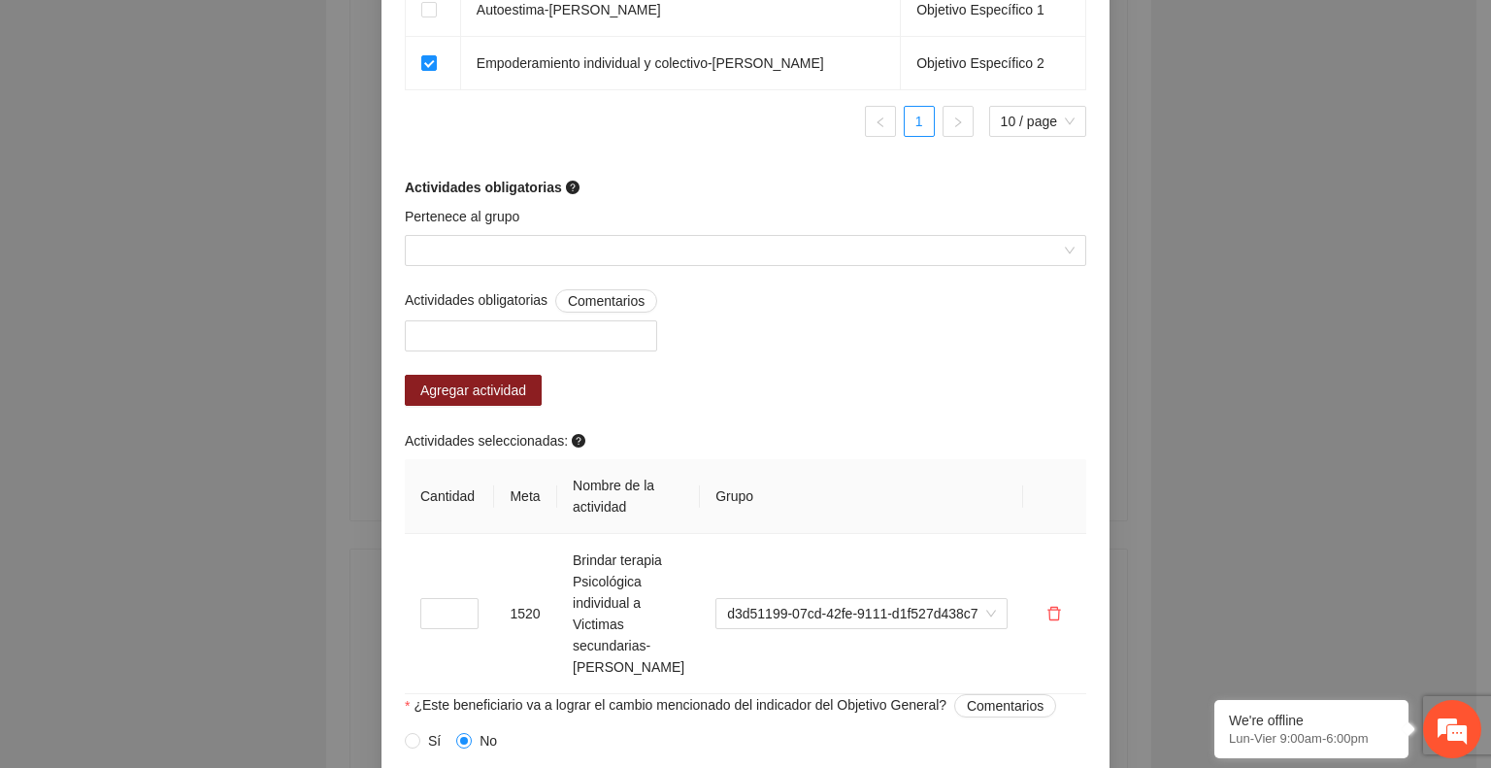
scroll to position [1522, 0]
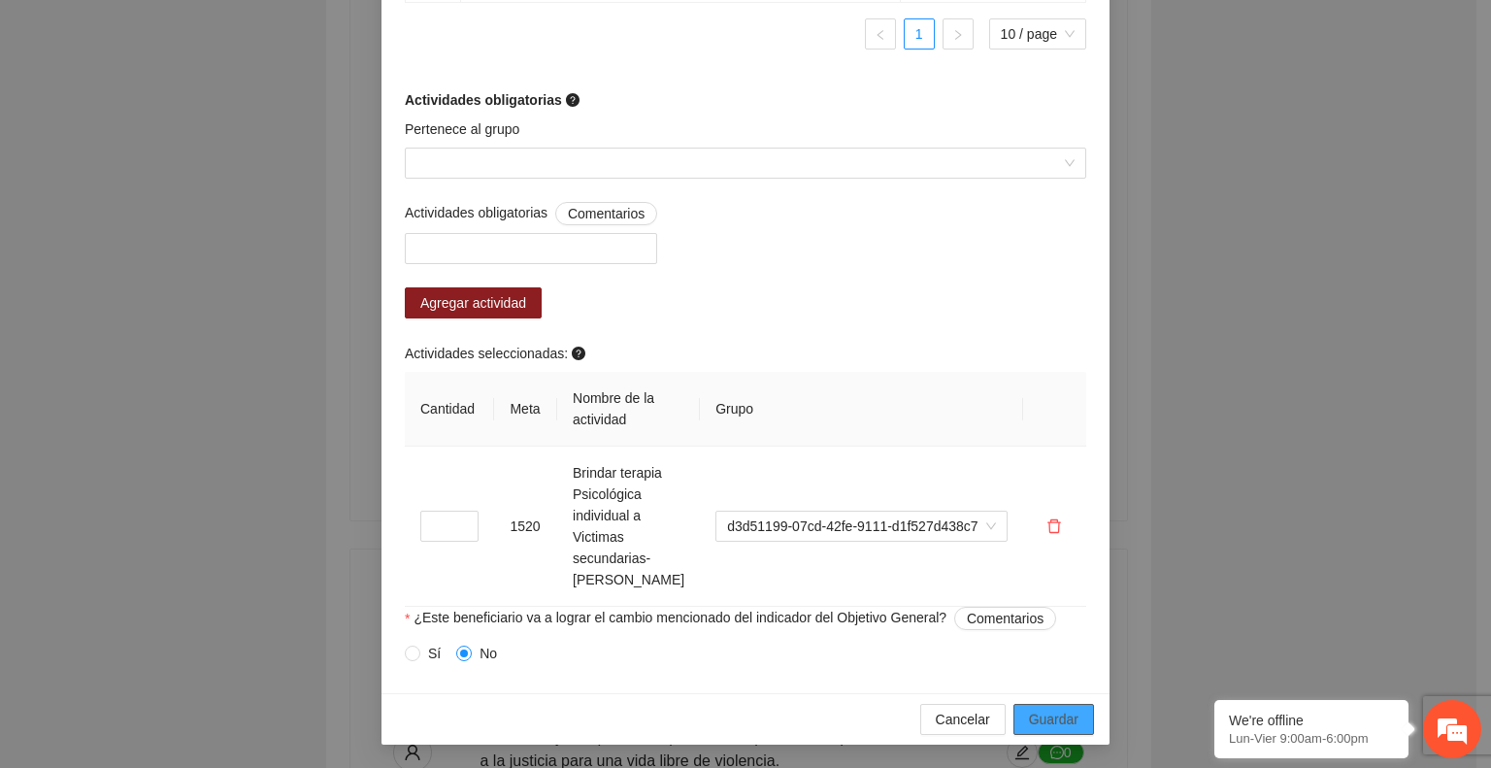
click at [1029, 715] on span "Guardar" at bounding box center [1054, 719] width 50 height 21
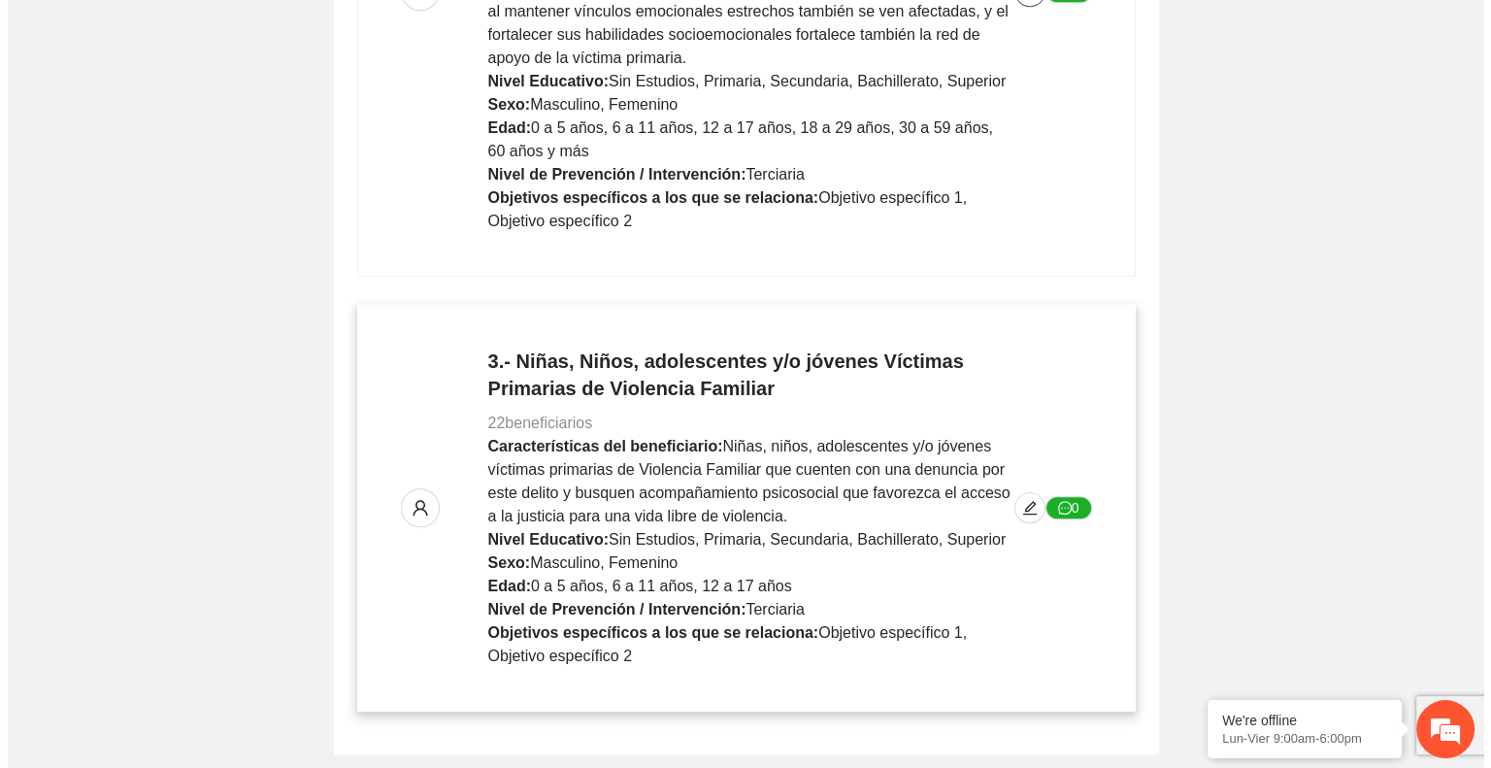
scroll to position [1221, 0]
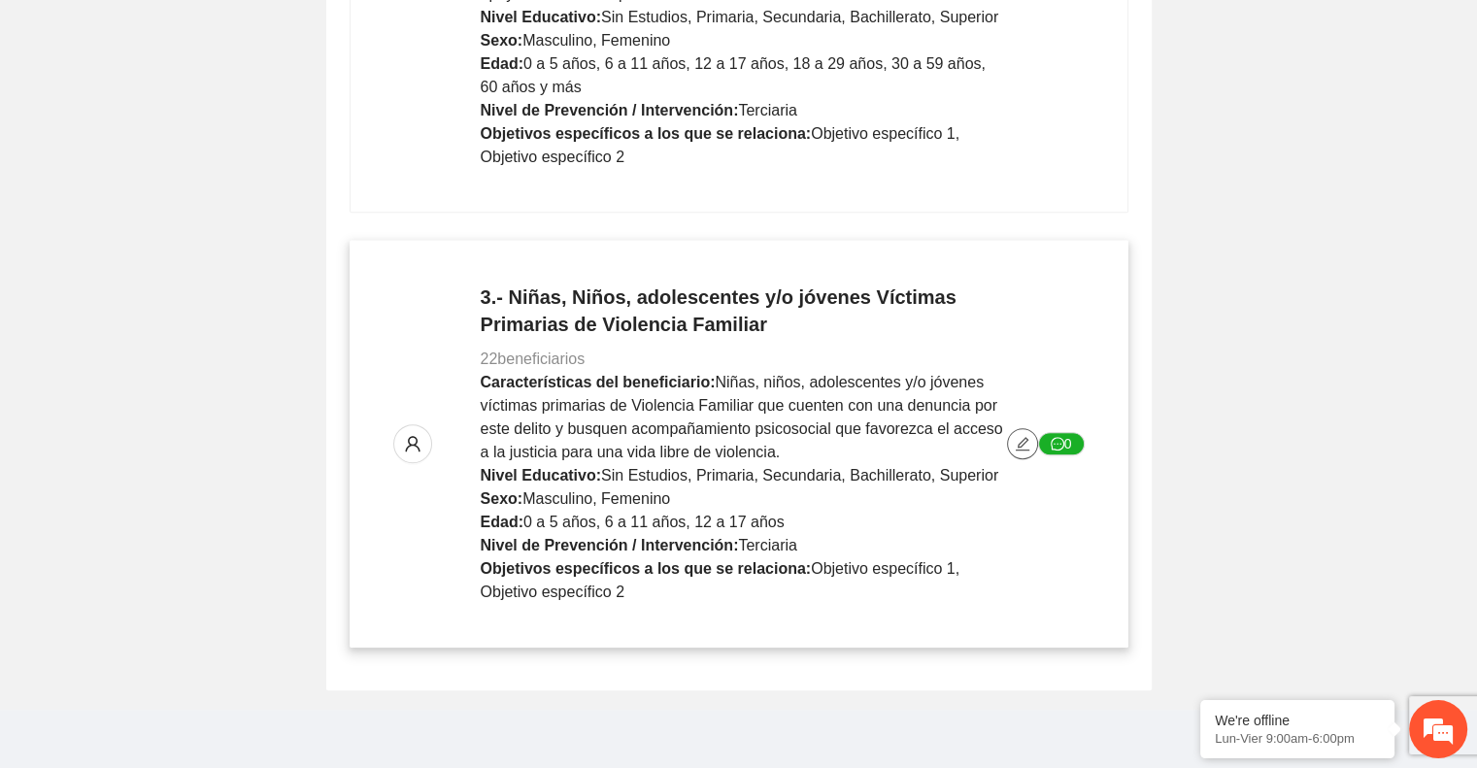
click at [1022, 436] on icon "edit" at bounding box center [1023, 444] width 16 height 16
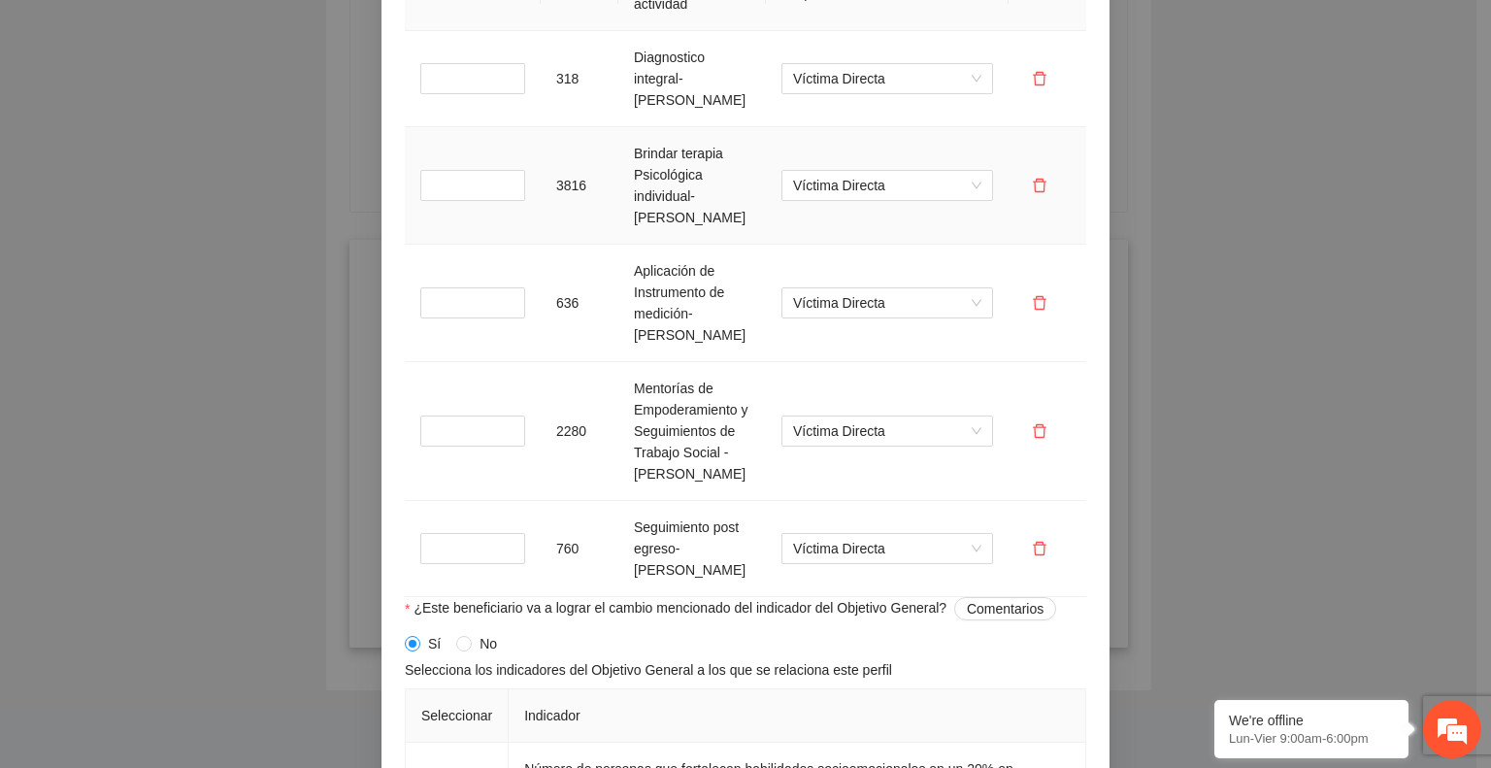
scroll to position [2125, 0]
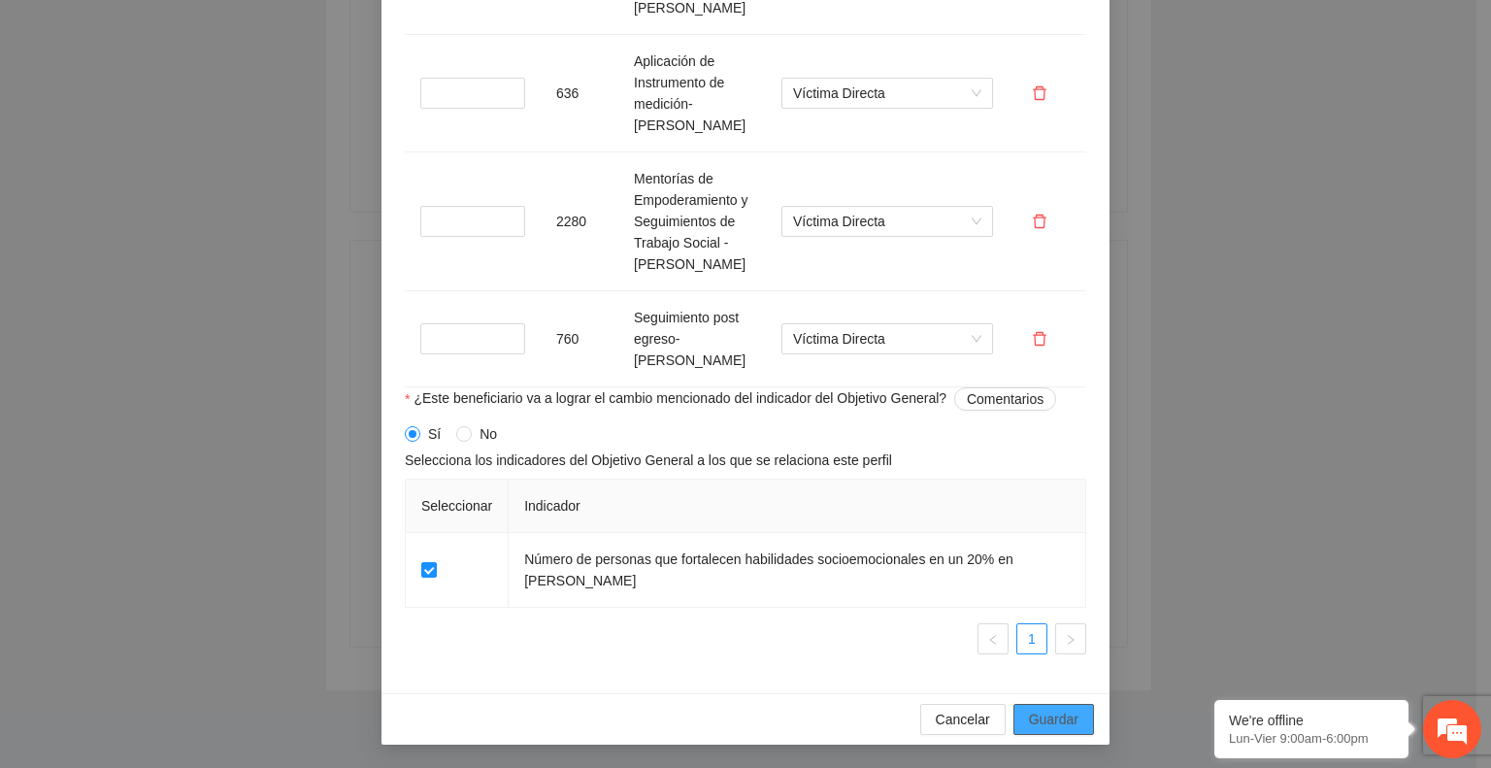
click at [1069, 719] on span "Guardar" at bounding box center [1054, 719] width 50 height 21
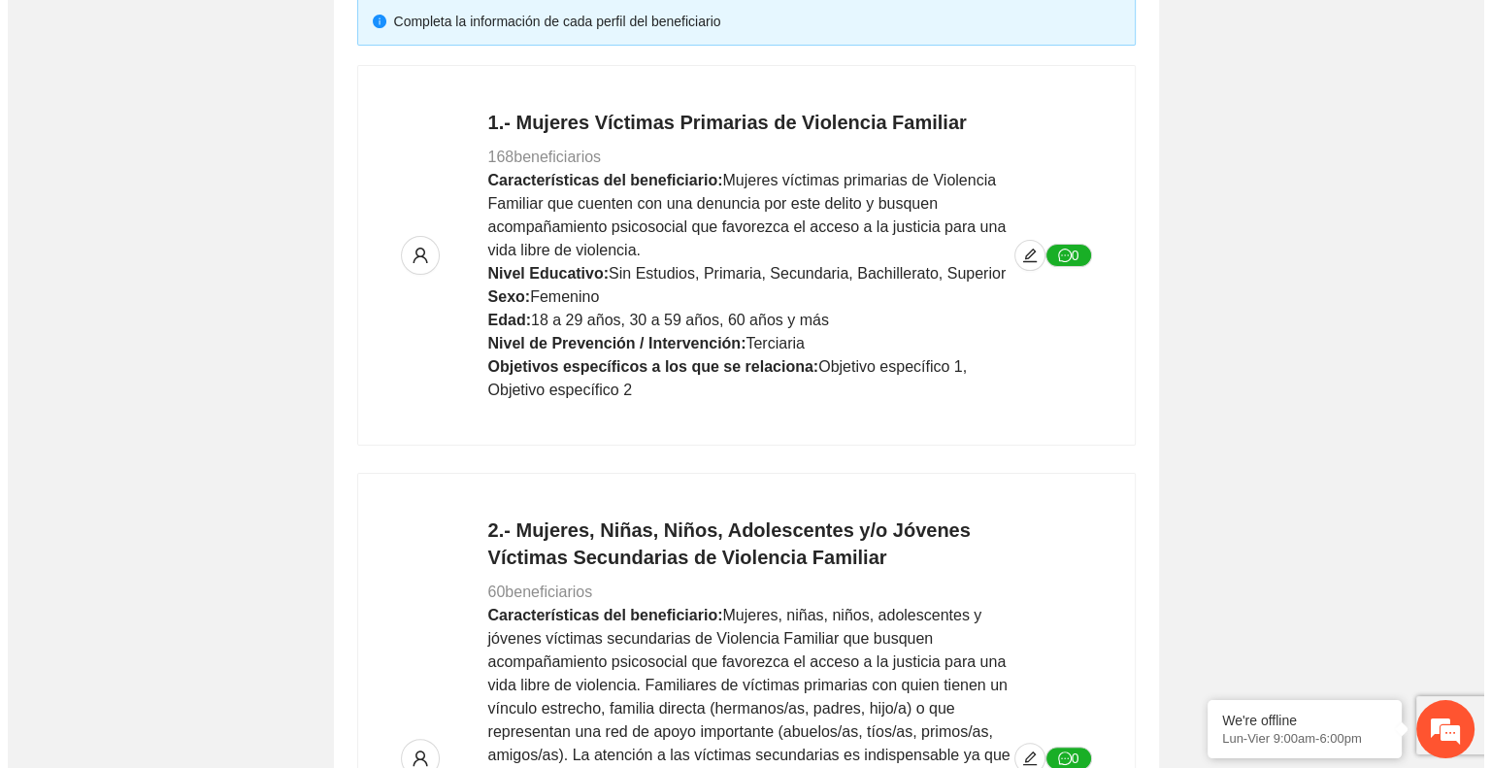
scroll to position [0, 0]
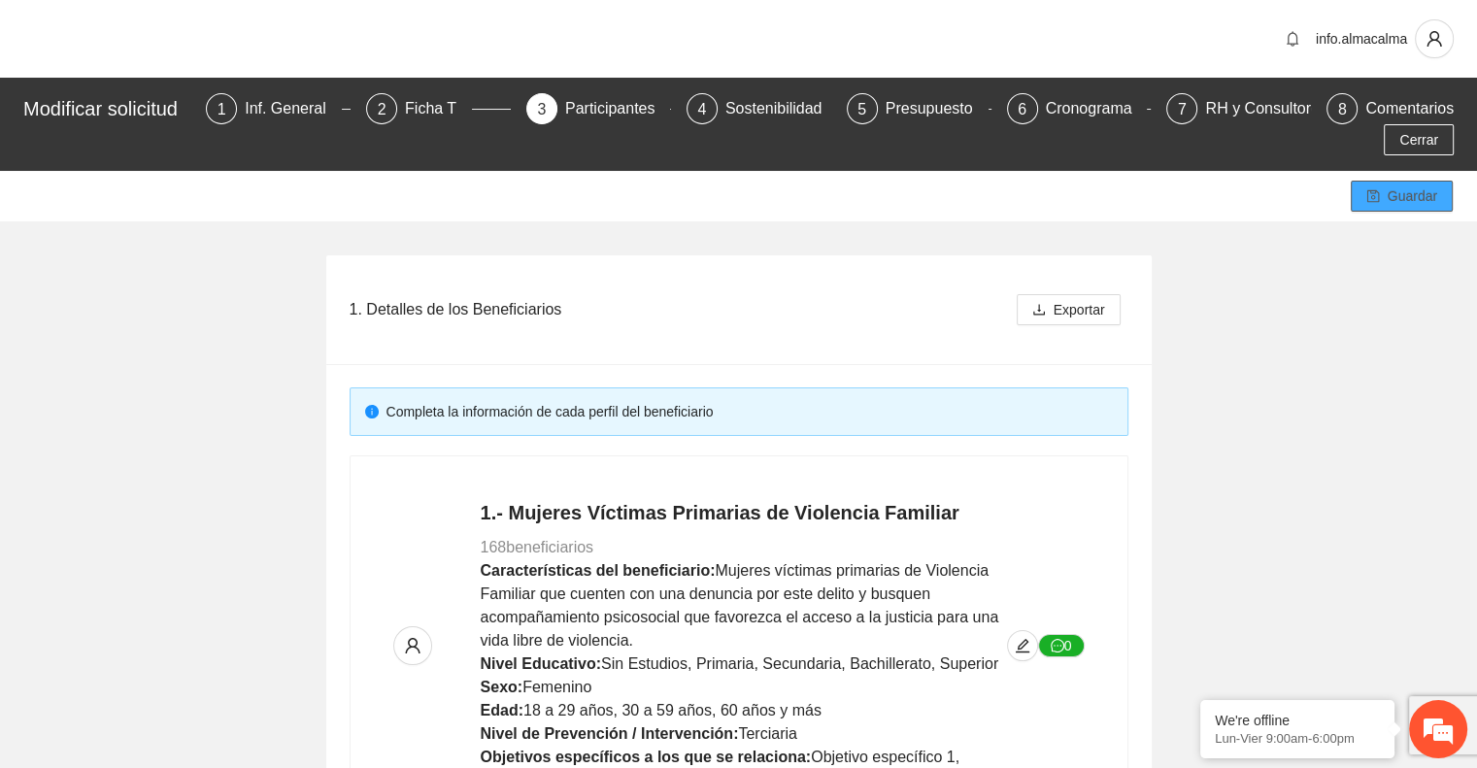
click at [1360, 201] on button "Guardar" at bounding box center [1402, 196] width 102 height 31
click at [1021, 639] on icon "edit" at bounding box center [1023, 646] width 16 height 16
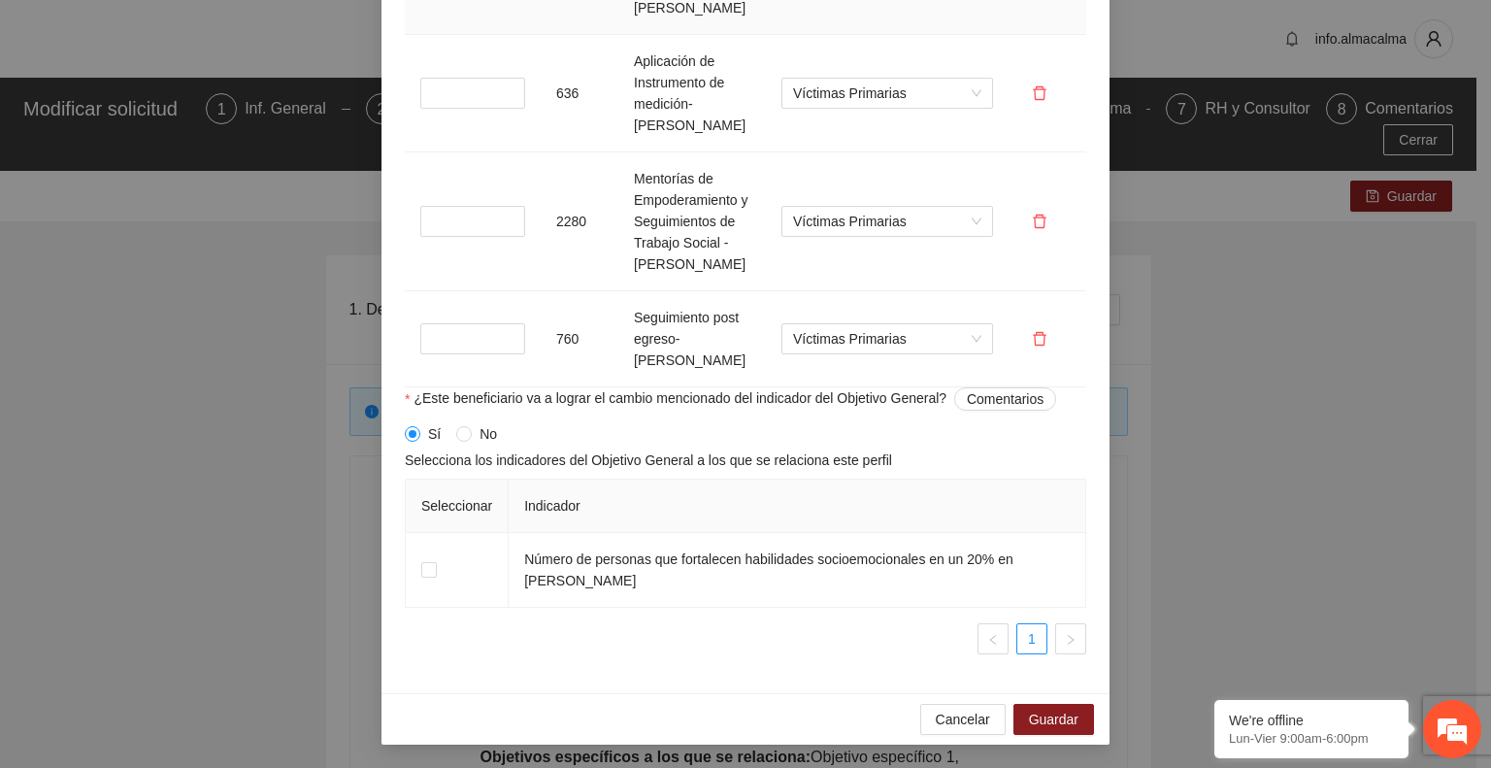
scroll to position [2125, 0]
click at [1047, 713] on span "Guardar" at bounding box center [1054, 719] width 50 height 21
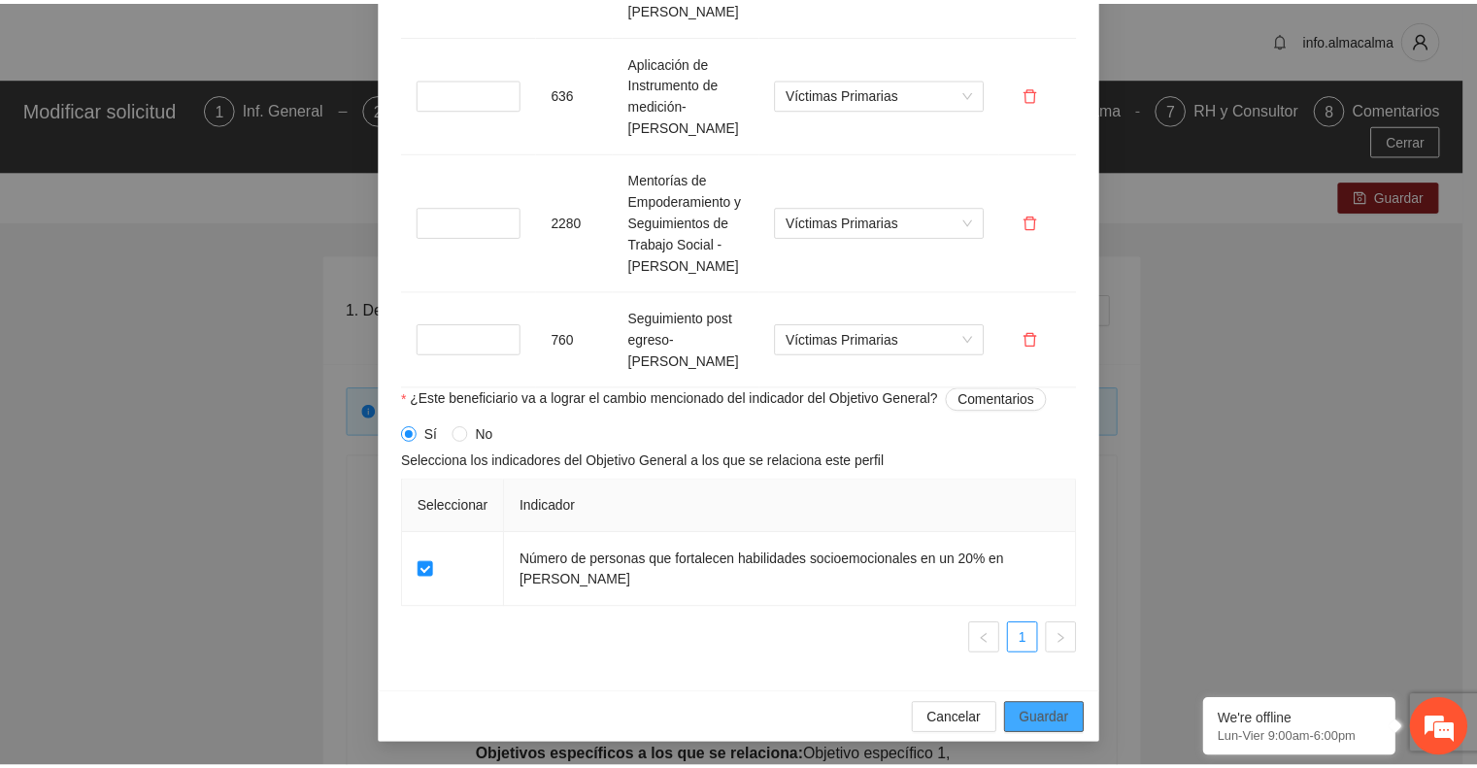
scroll to position [1591, 0]
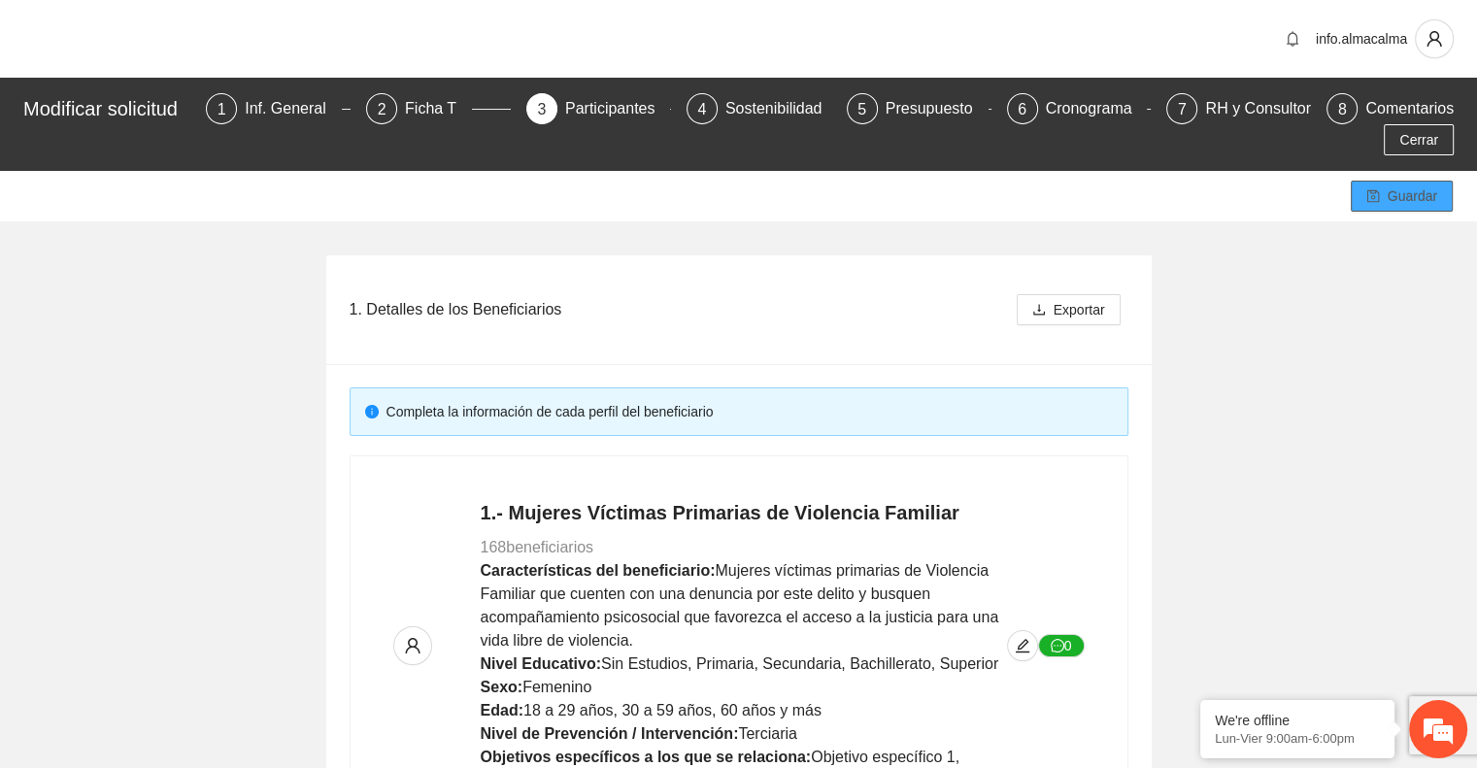
click at [1374, 196] on icon "save" at bounding box center [1372, 196] width 13 height 13
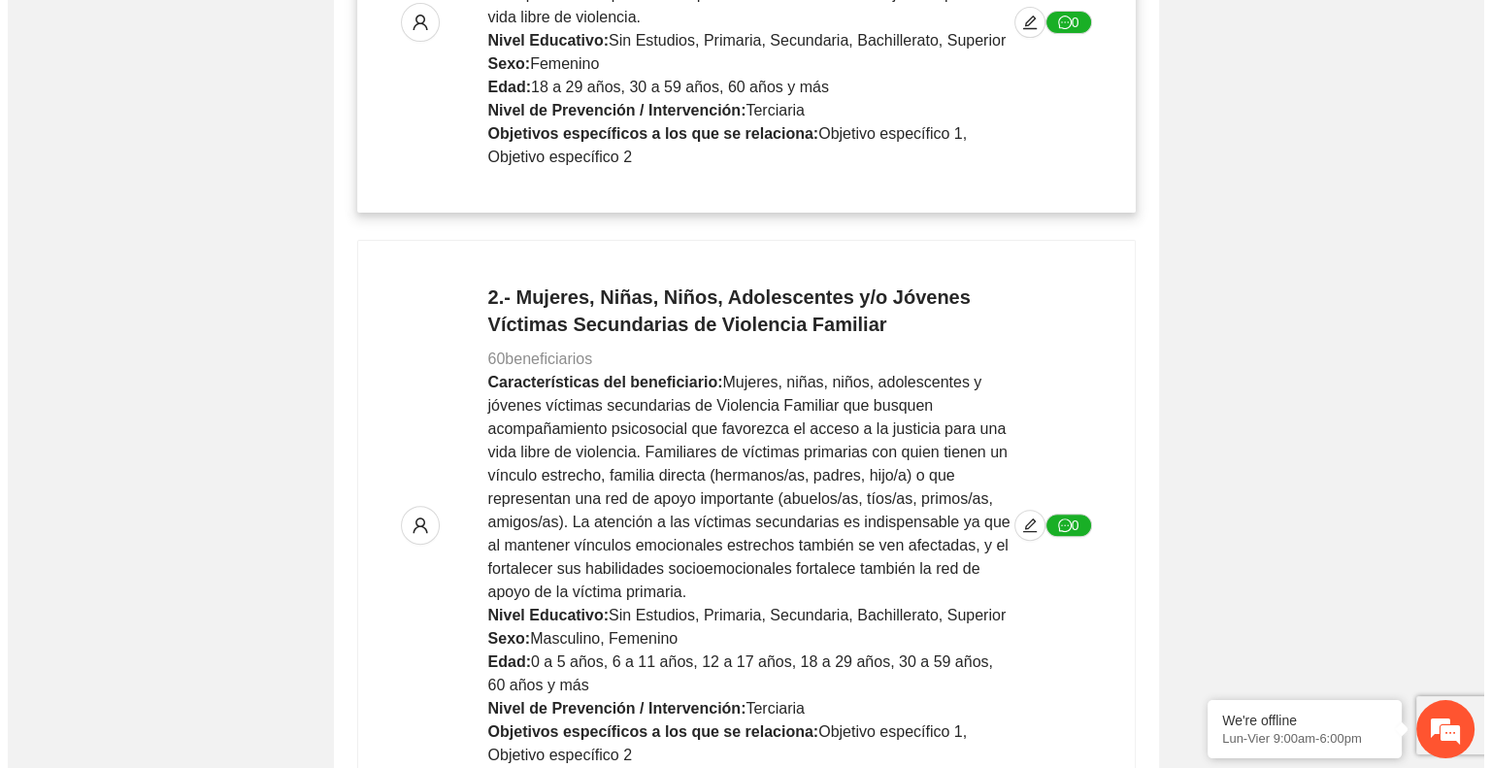
scroll to position [633, 0]
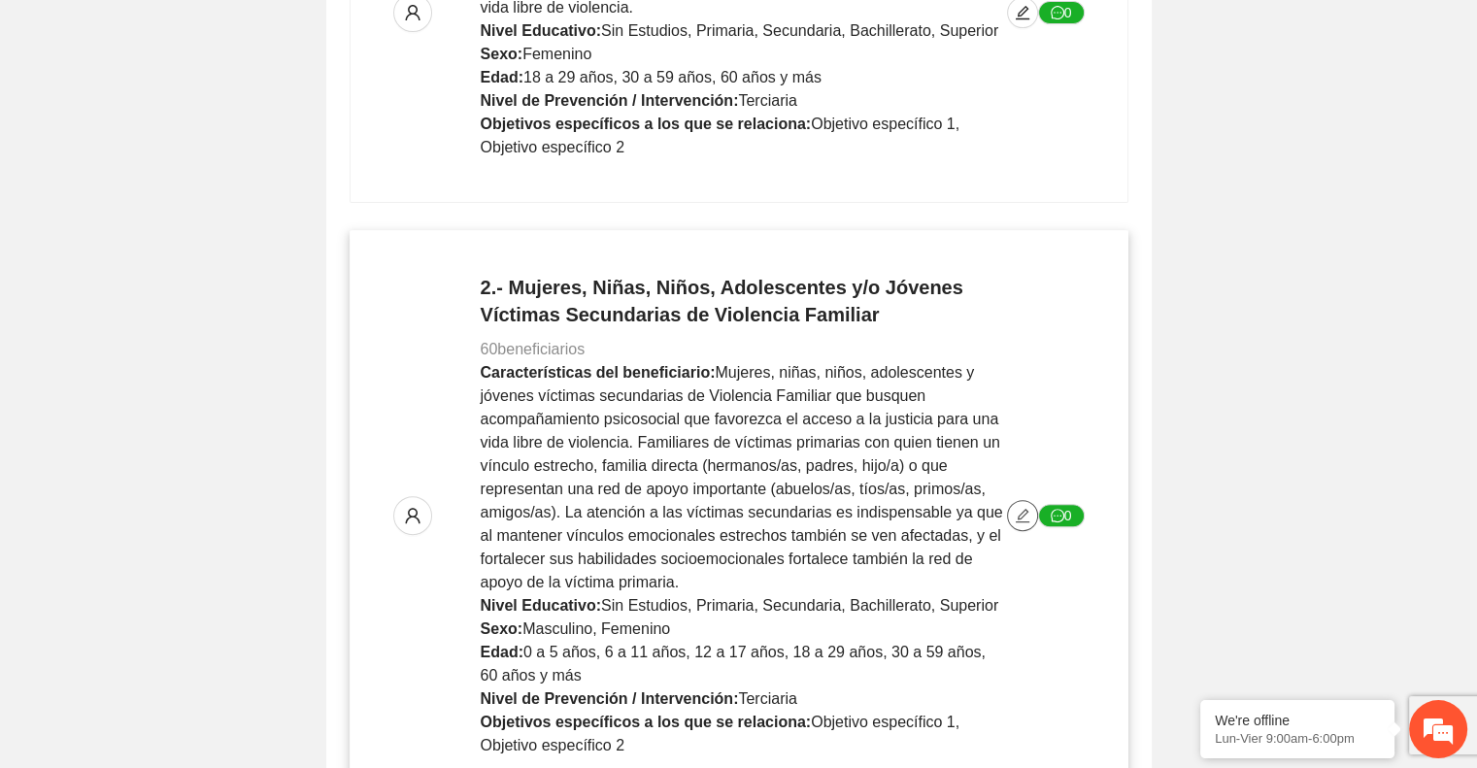
click at [1016, 518] on icon "edit" at bounding box center [1023, 516] width 16 height 16
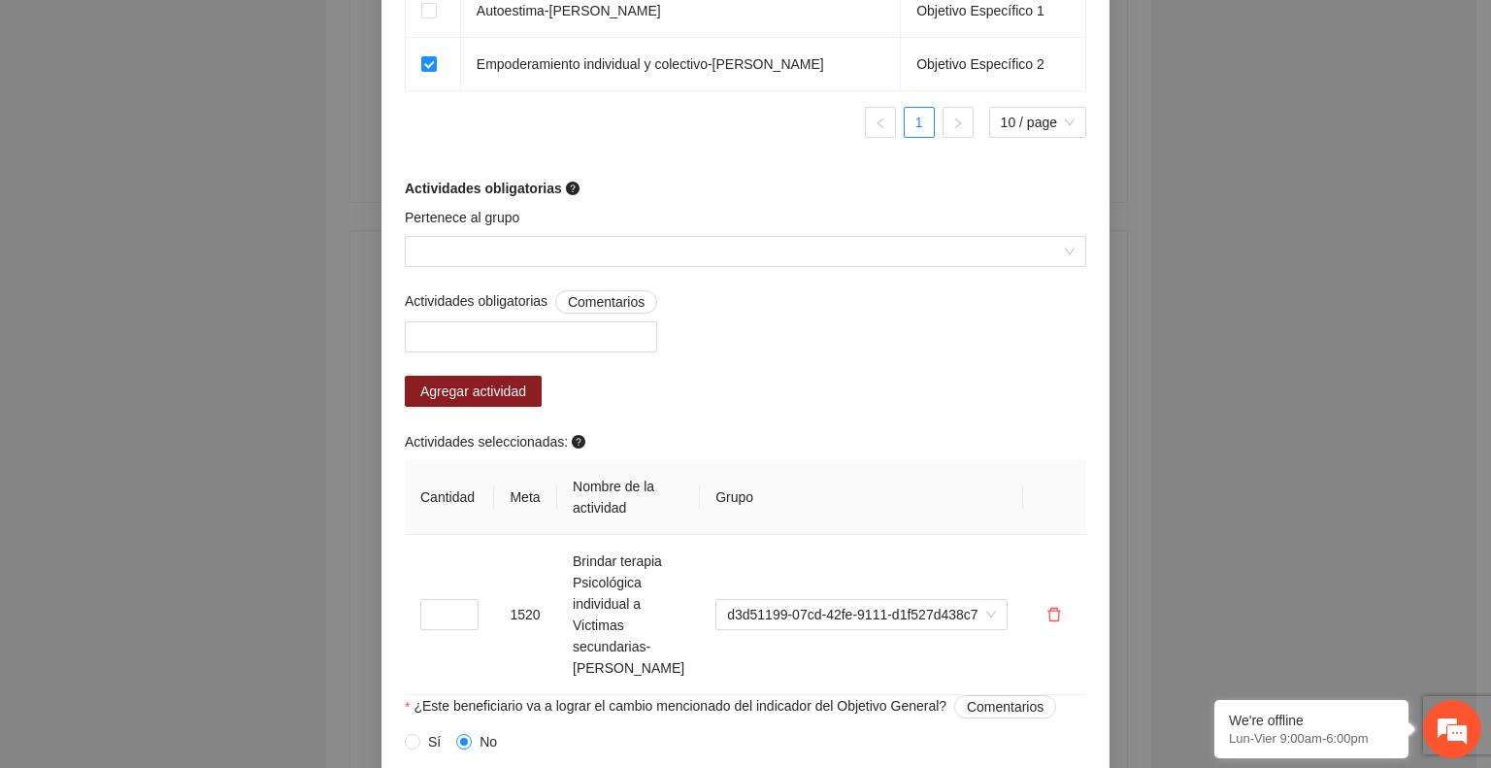
scroll to position [1522, 0]
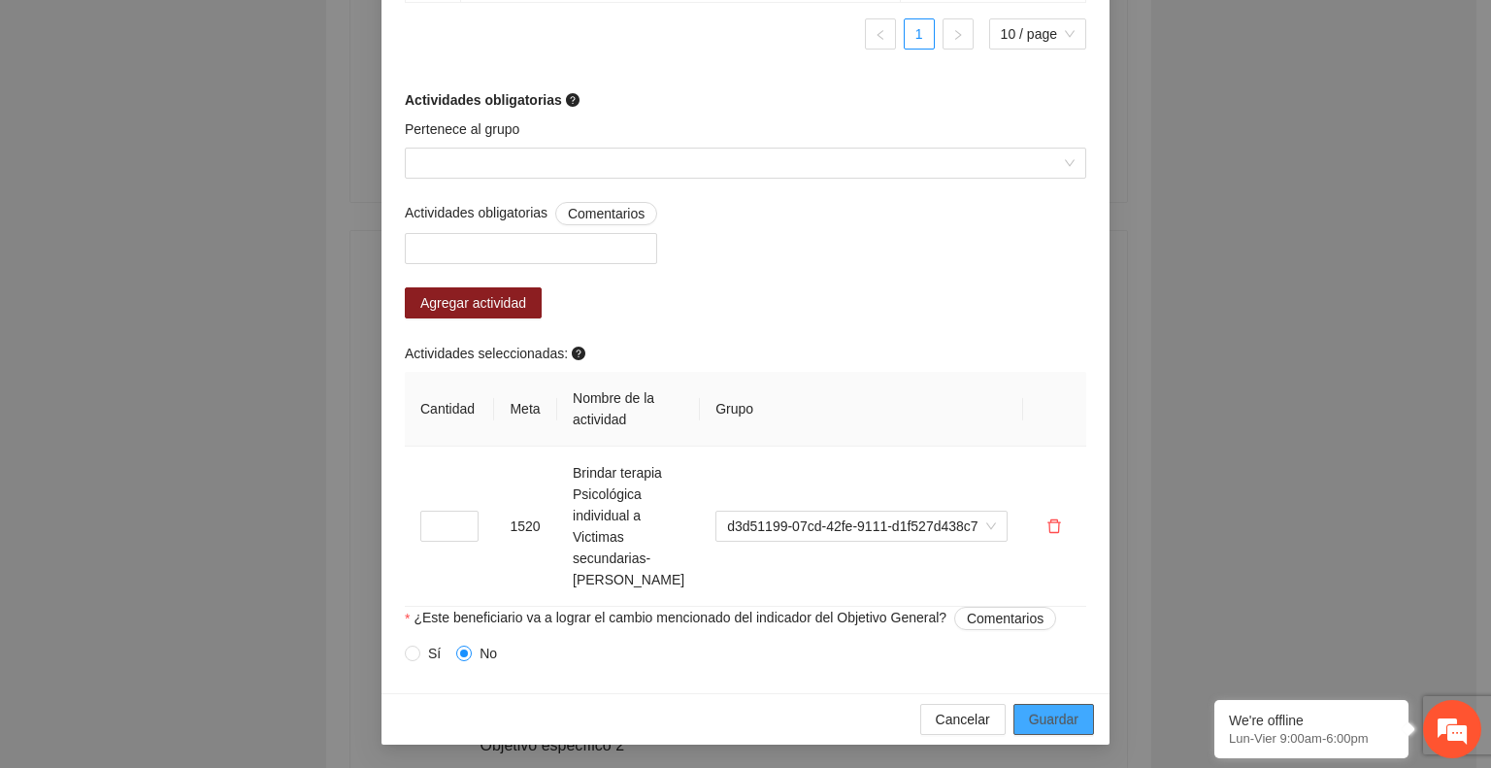
click at [1045, 719] on span "Guardar" at bounding box center [1054, 719] width 50 height 21
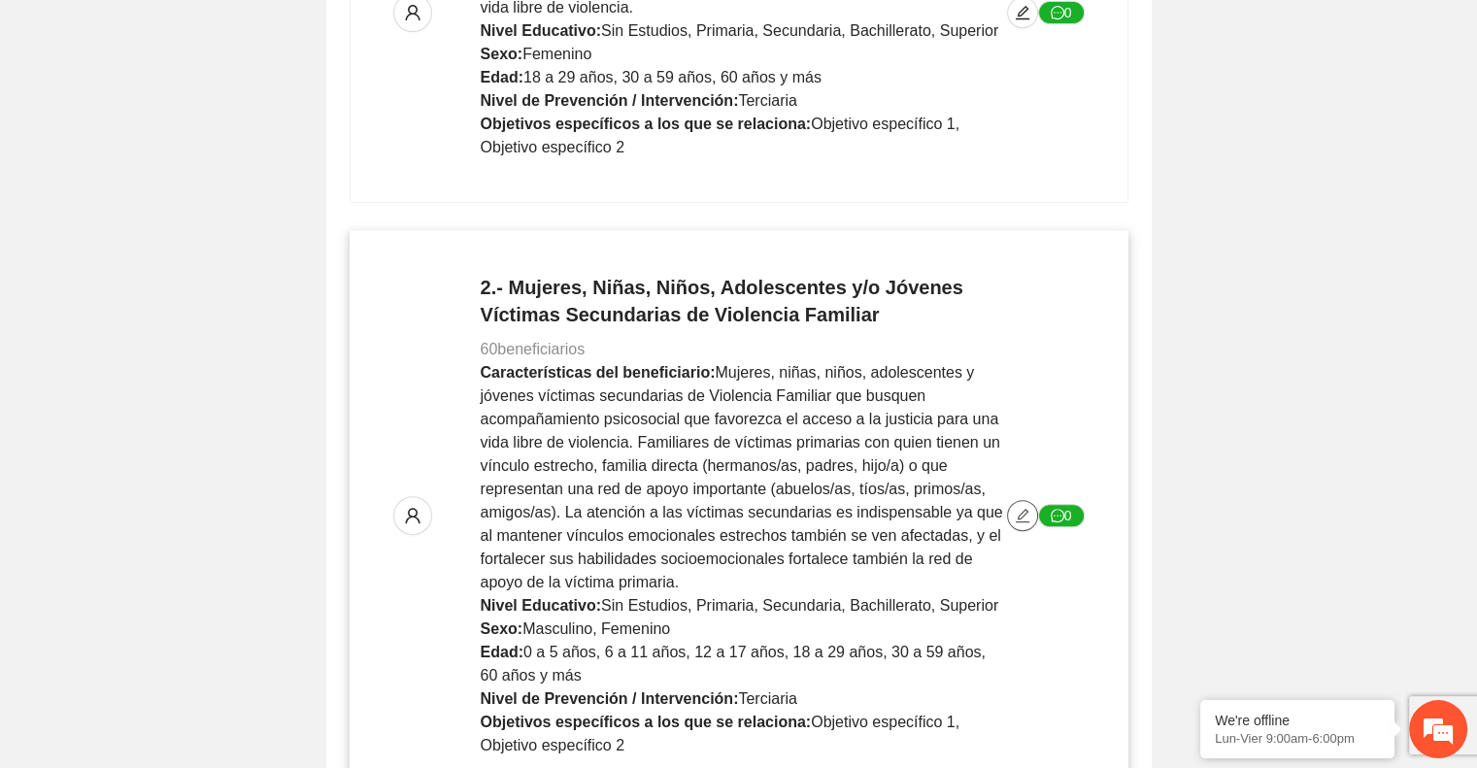
scroll to position [0, 0]
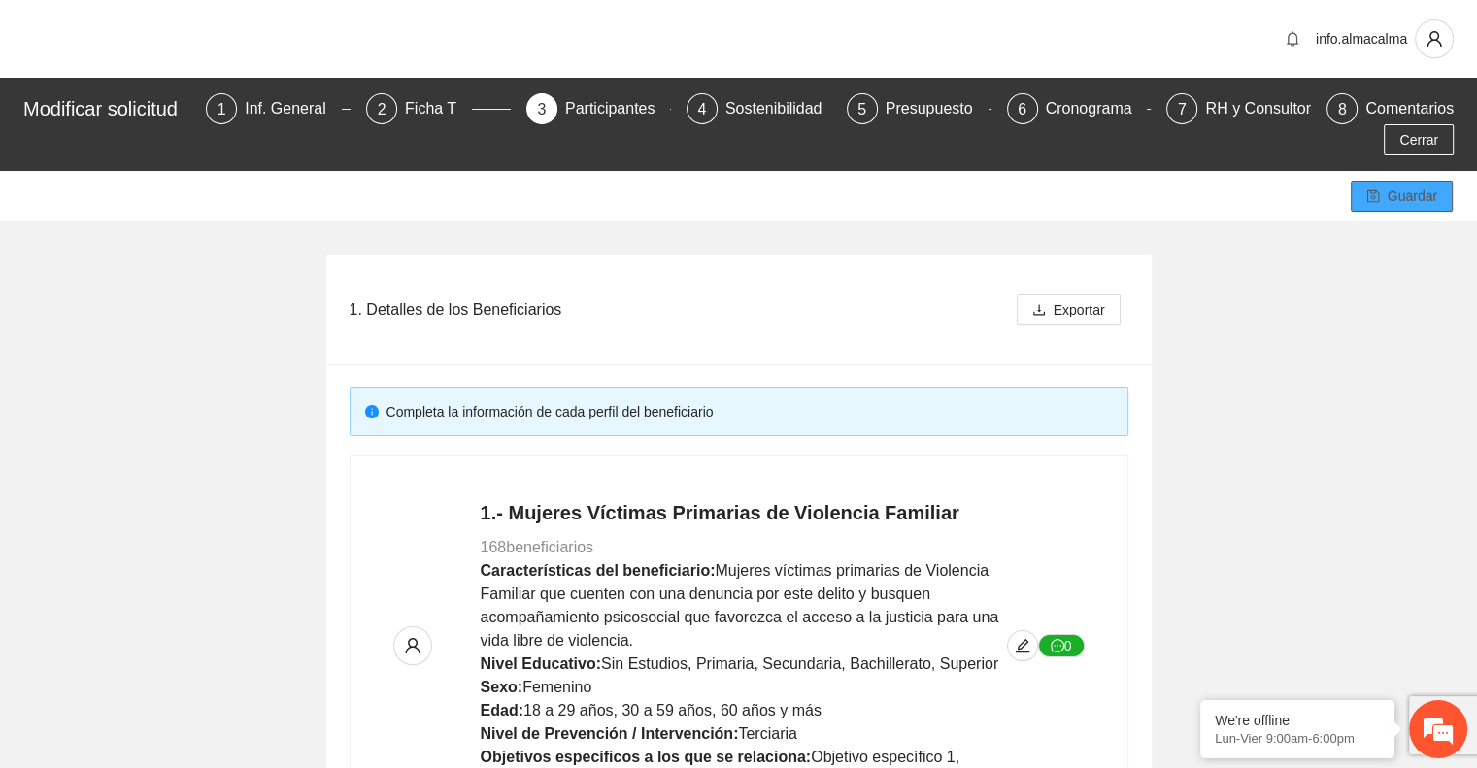
click at [1382, 189] on button "Guardar" at bounding box center [1402, 196] width 102 height 31
click at [1437, 143] on span "Cerrar" at bounding box center [1418, 139] width 39 height 21
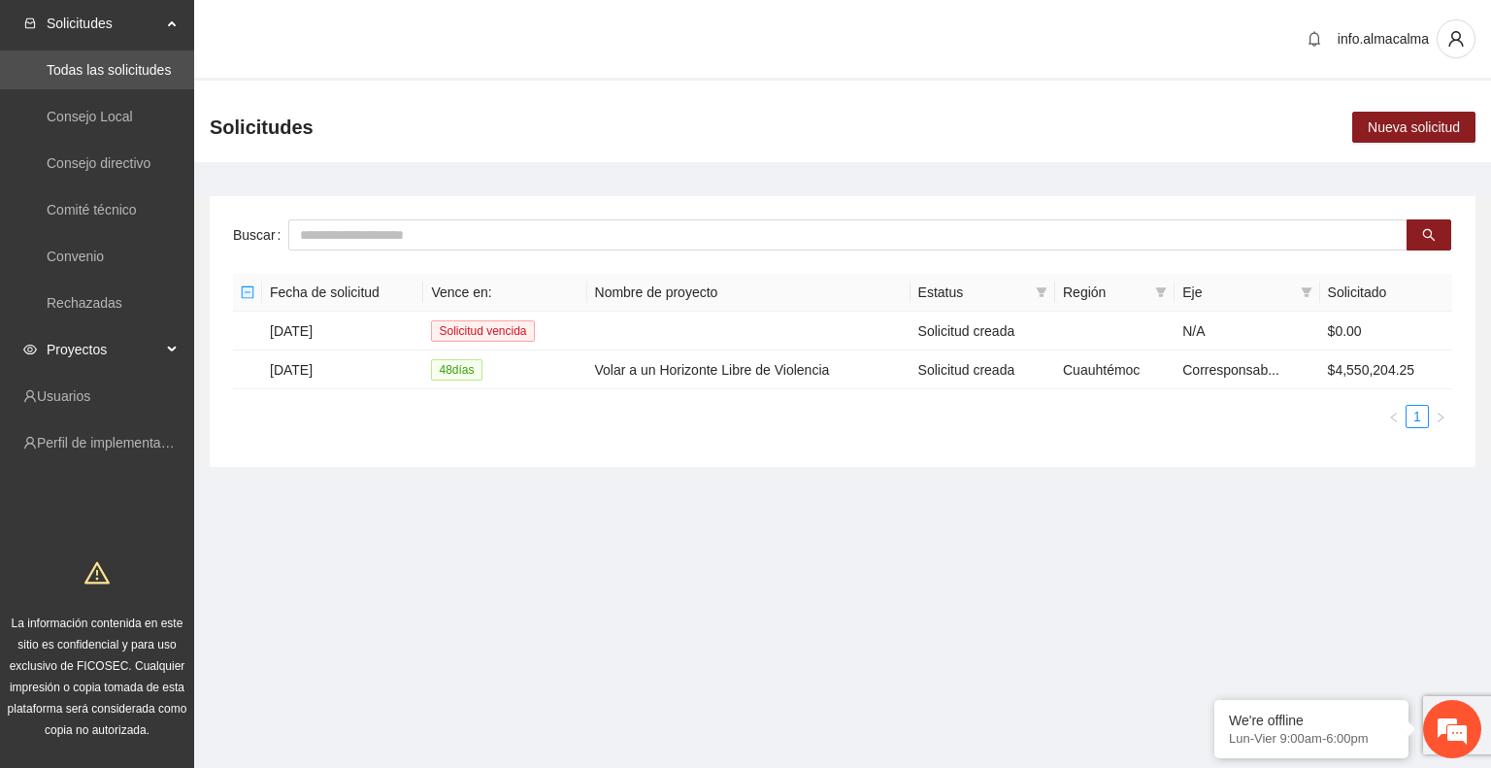
click at [127, 337] on span "Proyectos" at bounding box center [104, 349] width 115 height 39
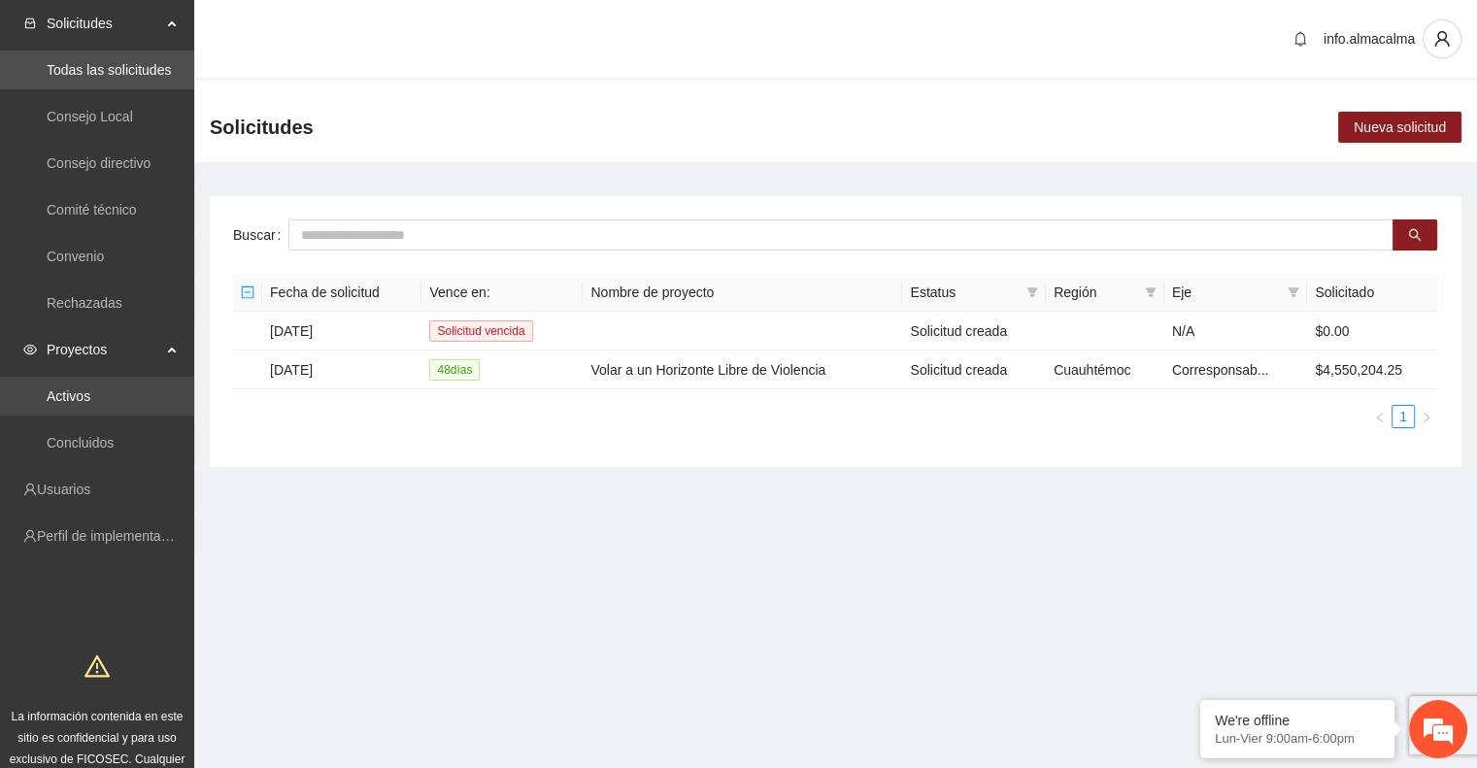
click at [85, 389] on link "Activos" at bounding box center [69, 396] width 44 height 16
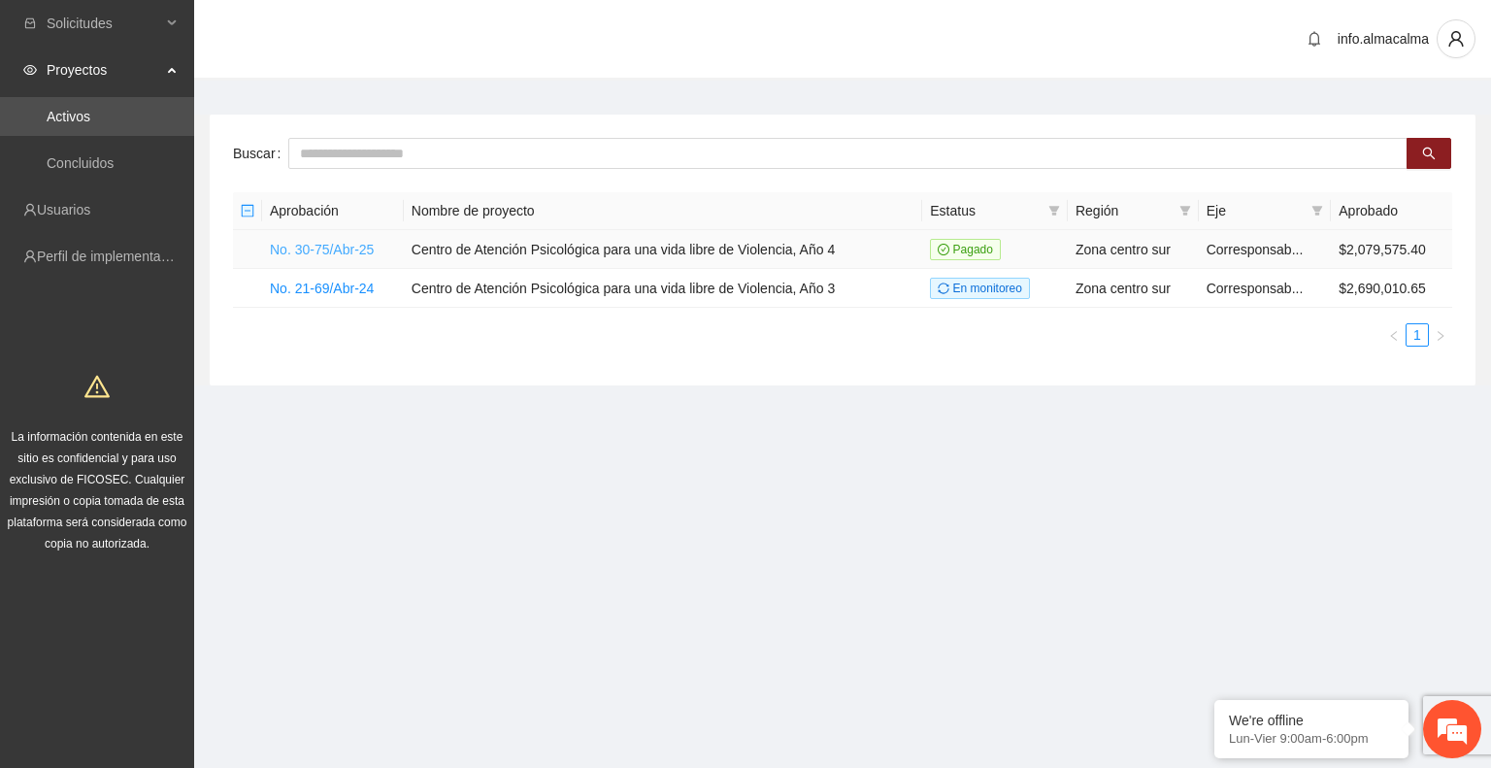
click at [338, 251] on link "No. 30-75/Abr-25" at bounding box center [322, 250] width 104 height 16
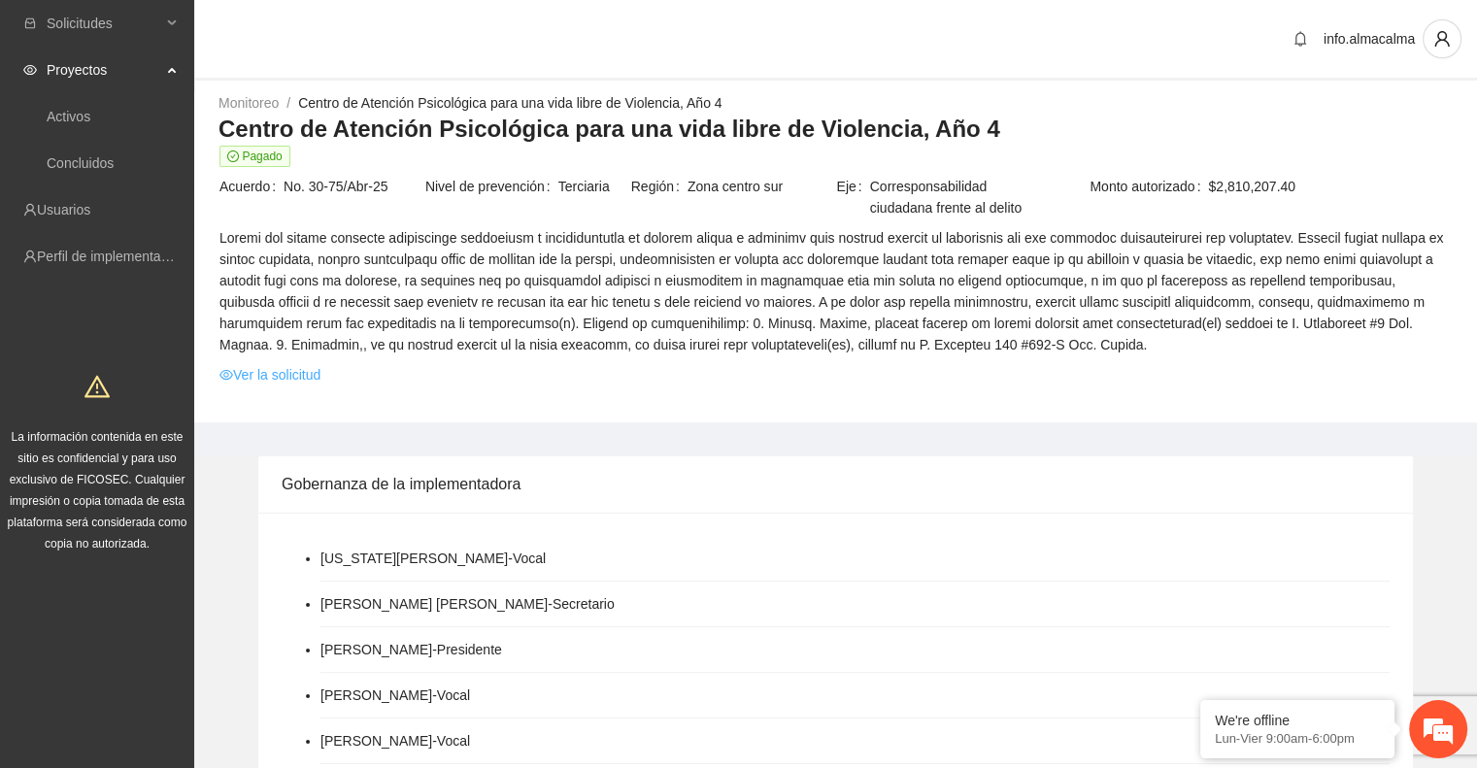
click at [308, 375] on link "Ver la solicitud" at bounding box center [269, 374] width 101 height 21
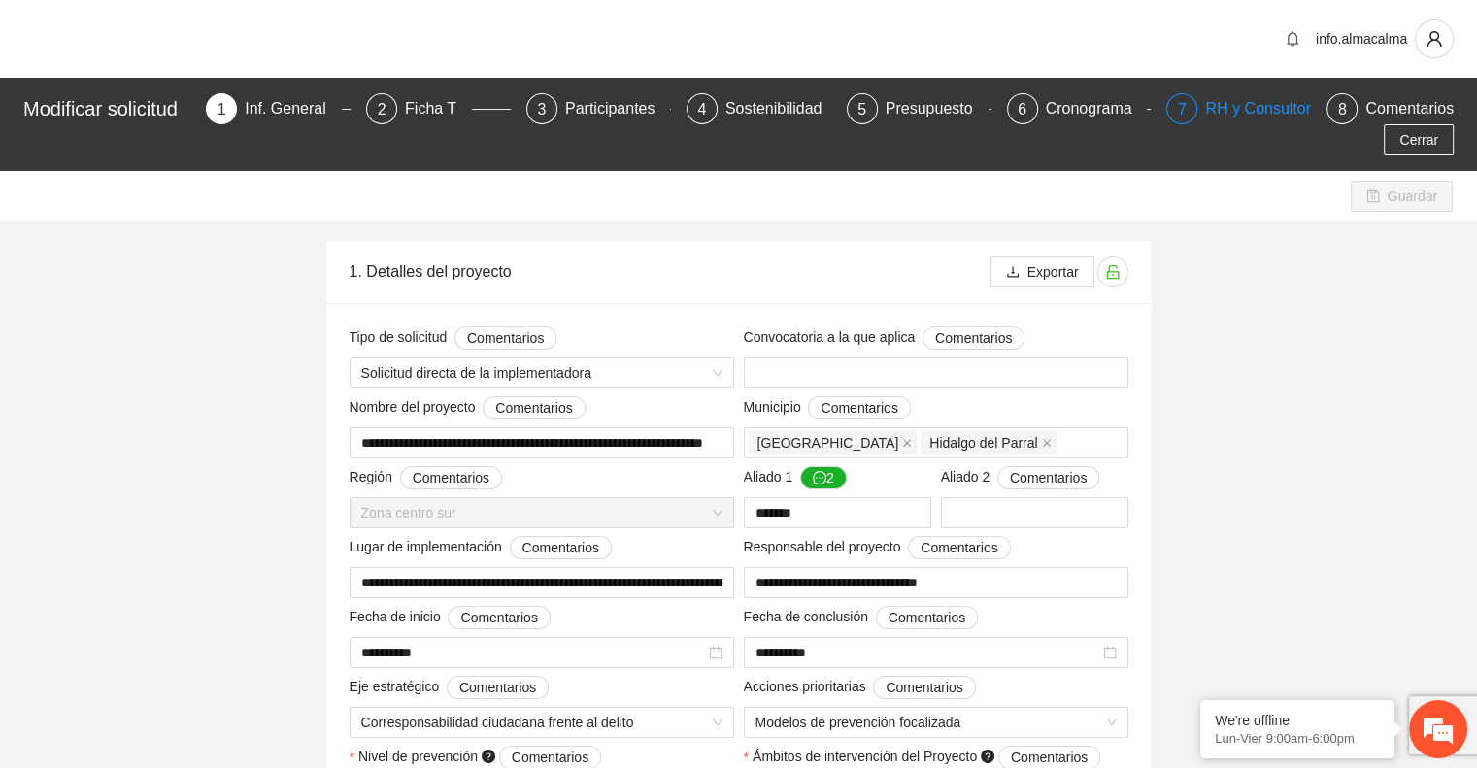
click at [1202, 105] on div "7 RH y Consultores" at bounding box center [1238, 108] width 145 height 31
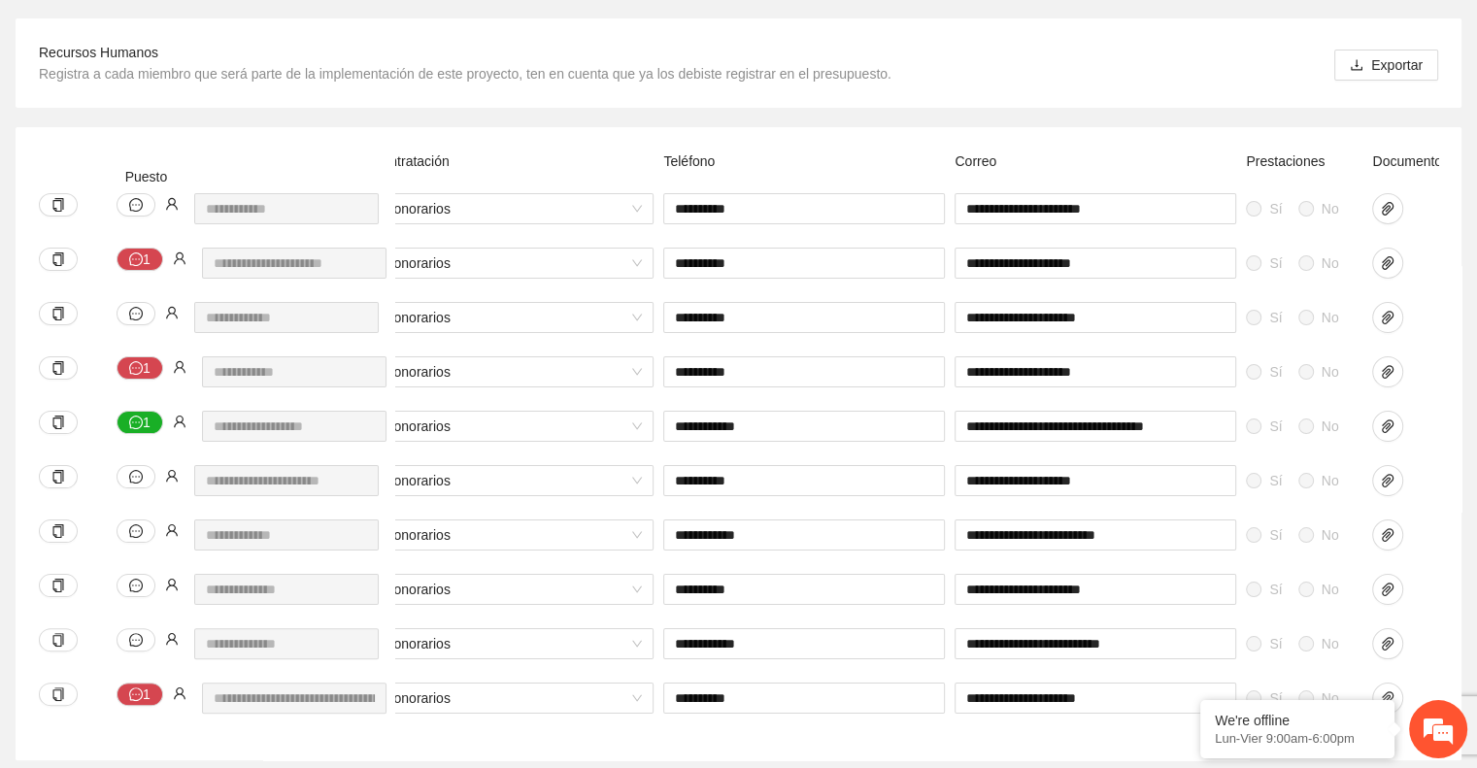
scroll to position [0, 807]
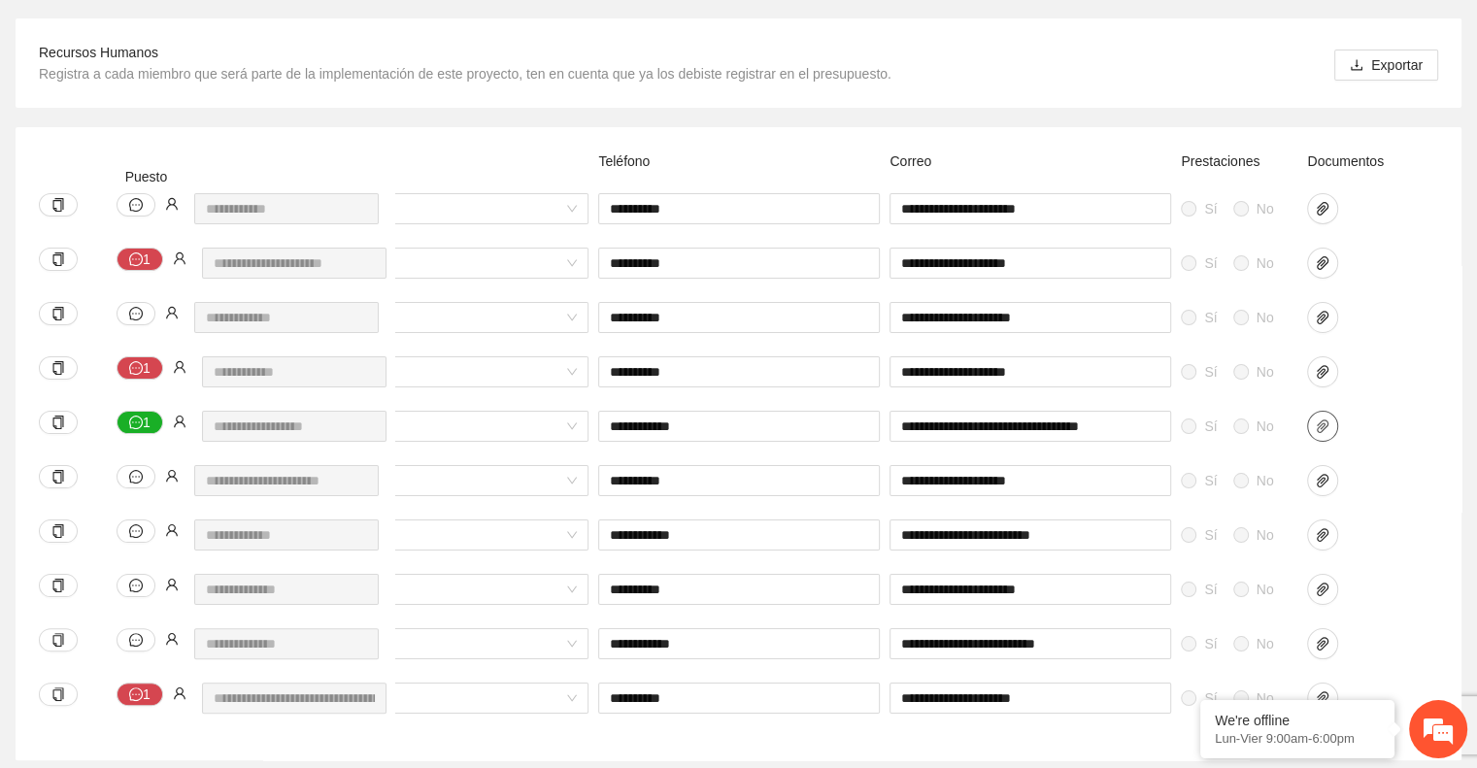
click at [1327, 418] on icon "paper-clip" at bounding box center [1323, 426] width 16 height 16
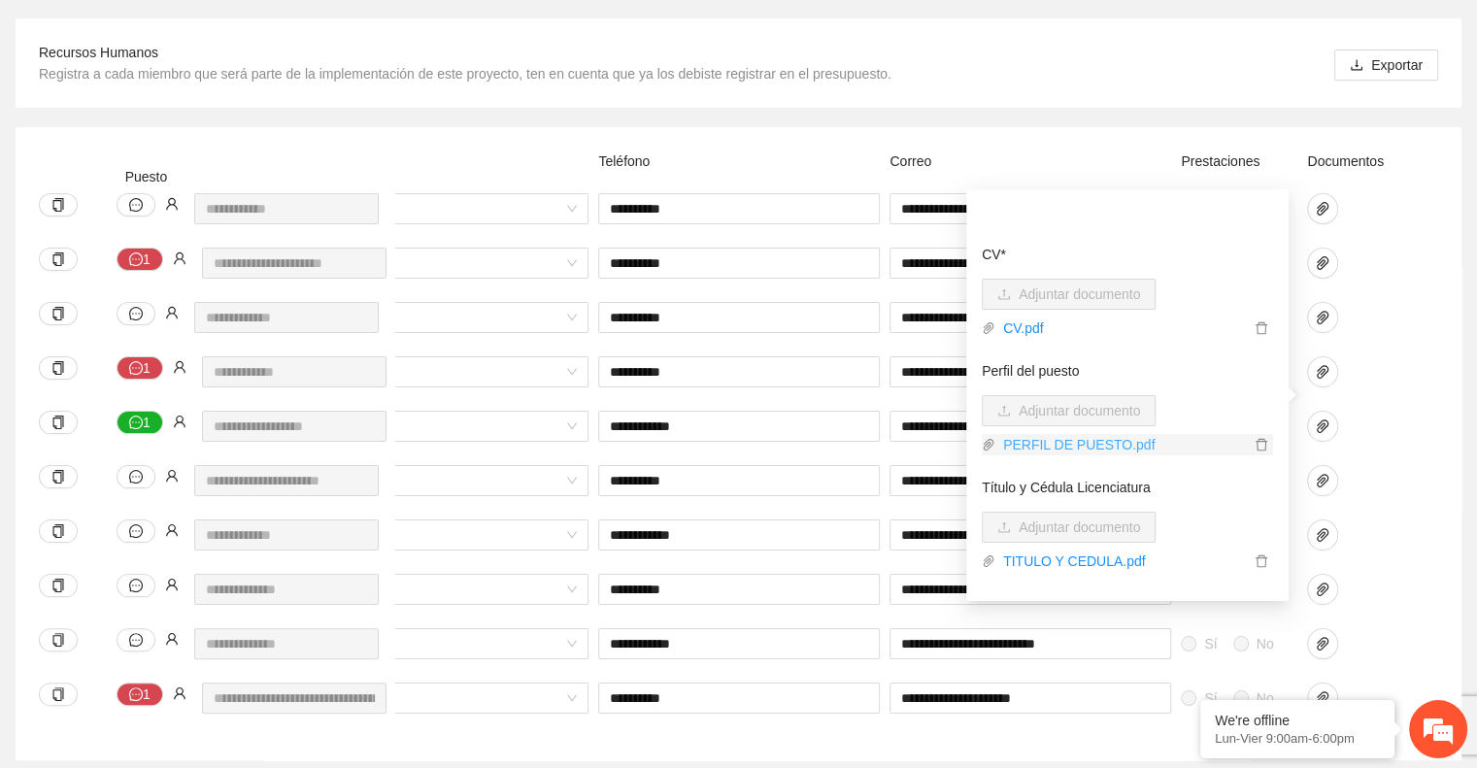
click at [1122, 448] on link "PERFIL DE PUESTO.pdf" at bounding box center [1122, 444] width 254 height 21
click at [1388, 258] on div at bounding box center [1350, 275] width 97 height 54
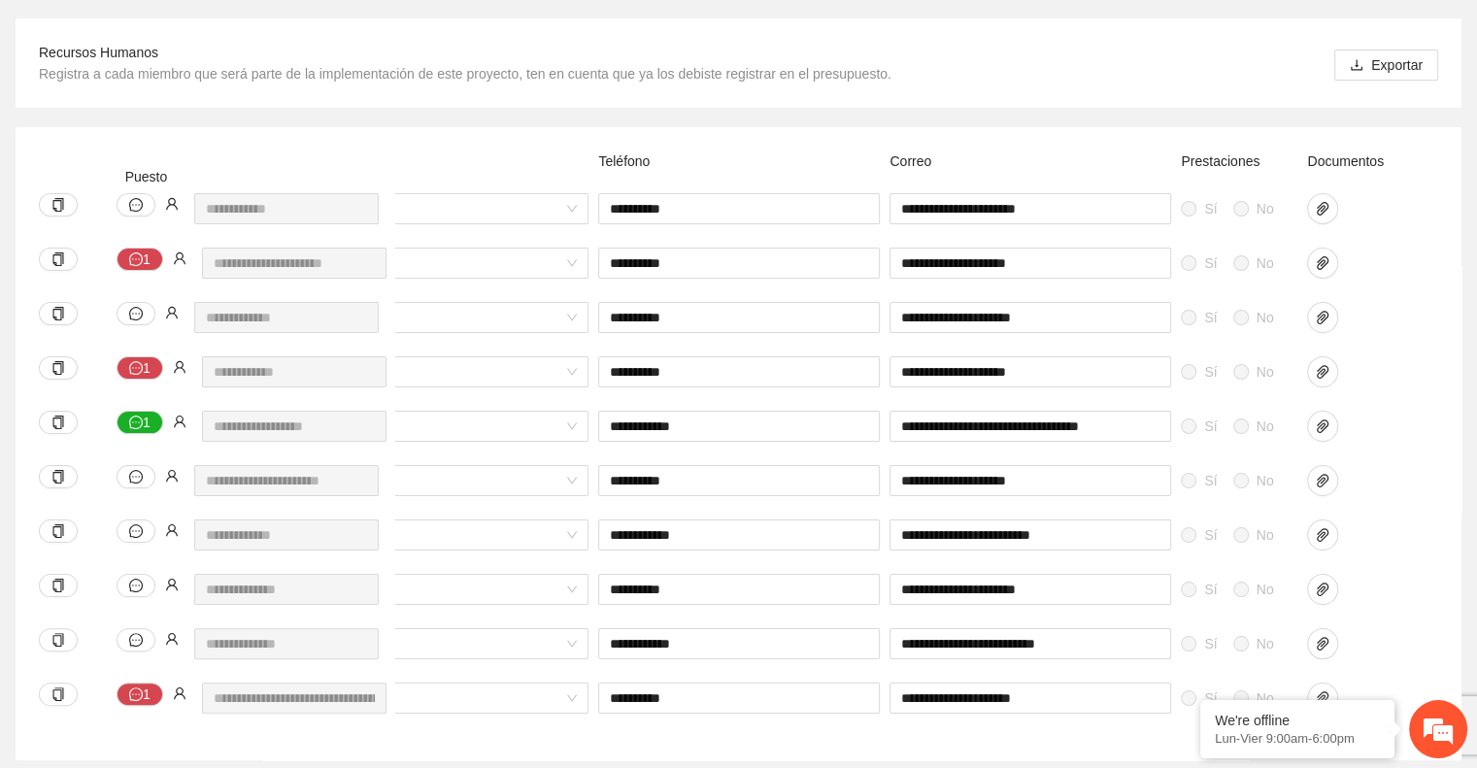
scroll to position [0, 0]
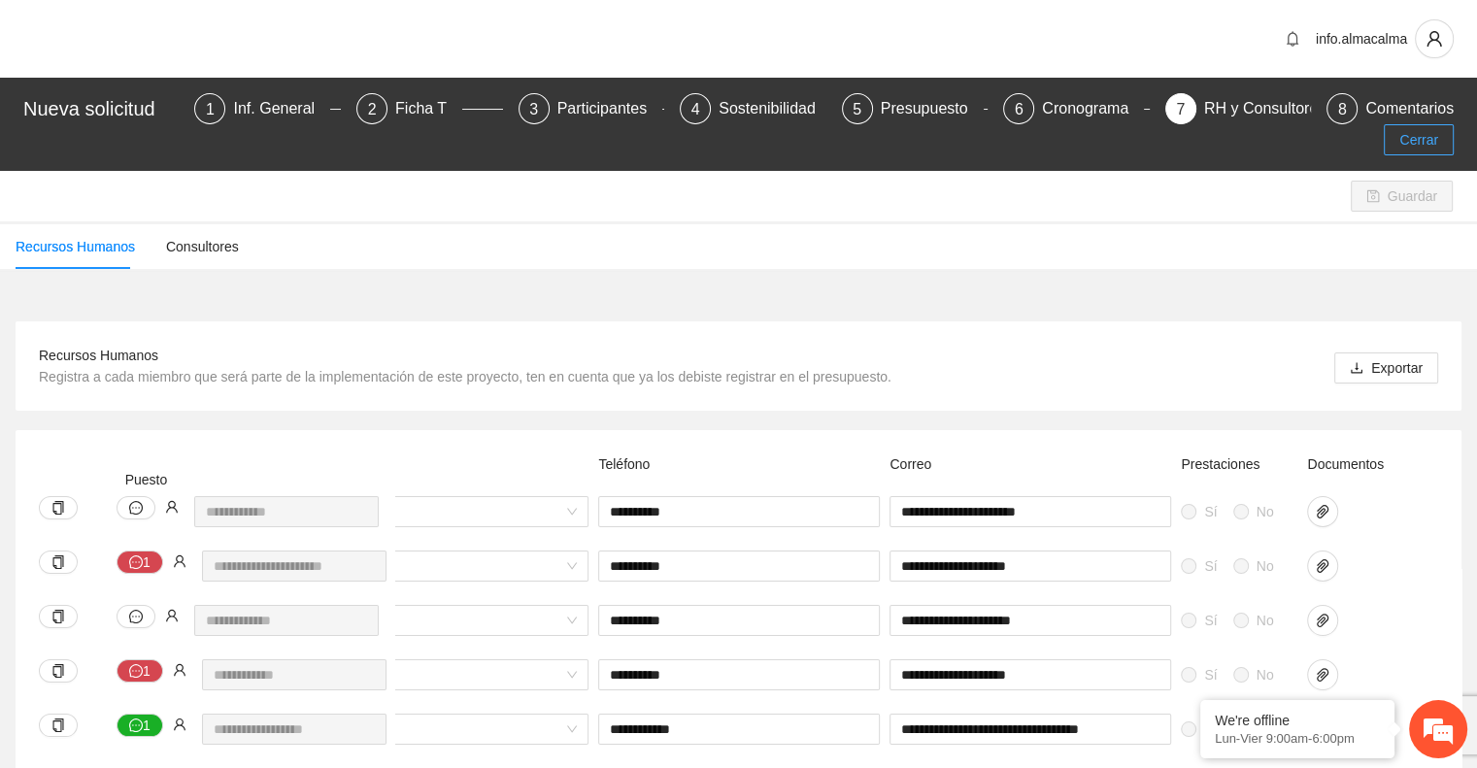
click at [1405, 129] on span "Cerrar" at bounding box center [1418, 139] width 39 height 21
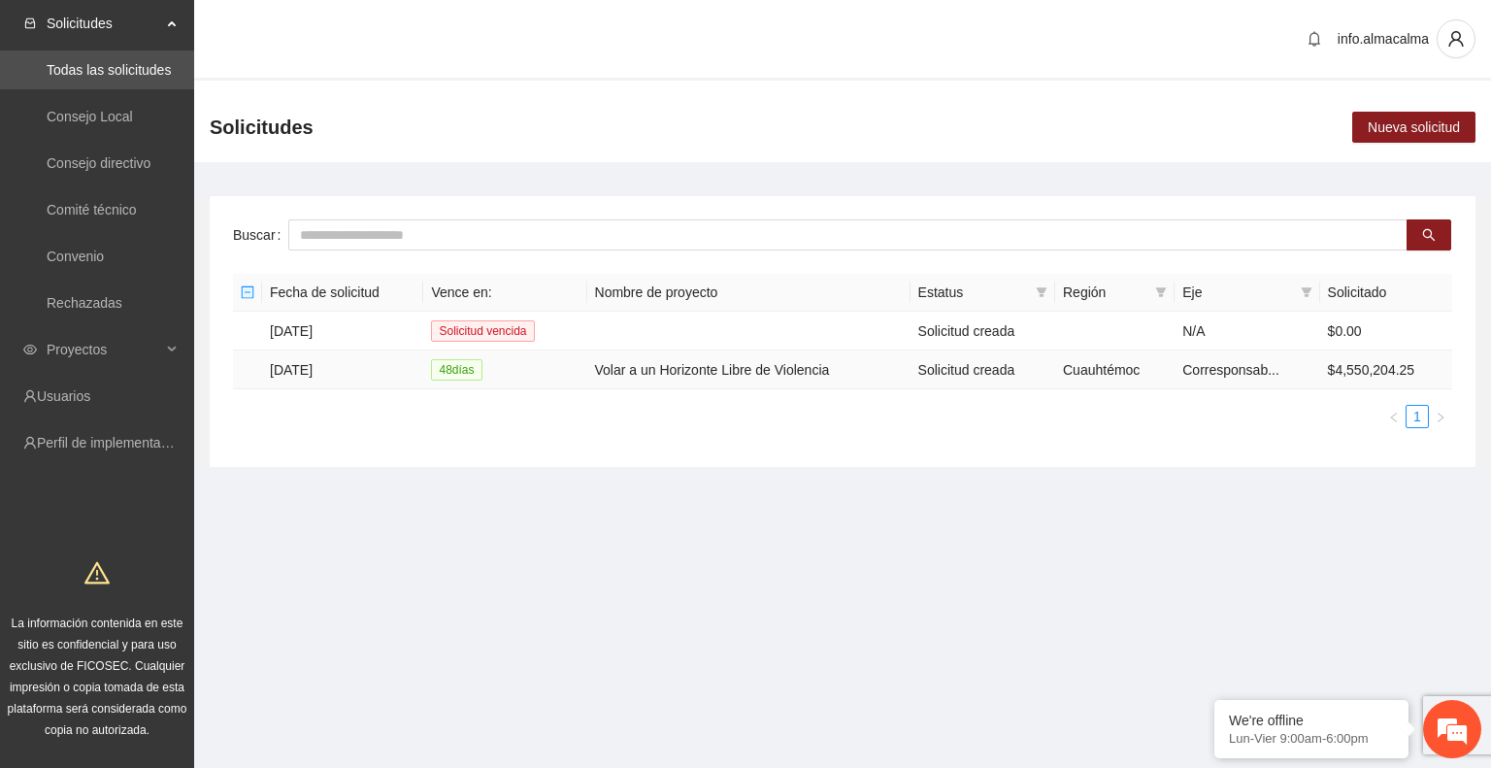
click at [303, 372] on td "[DATE]" at bounding box center [342, 370] width 161 height 39
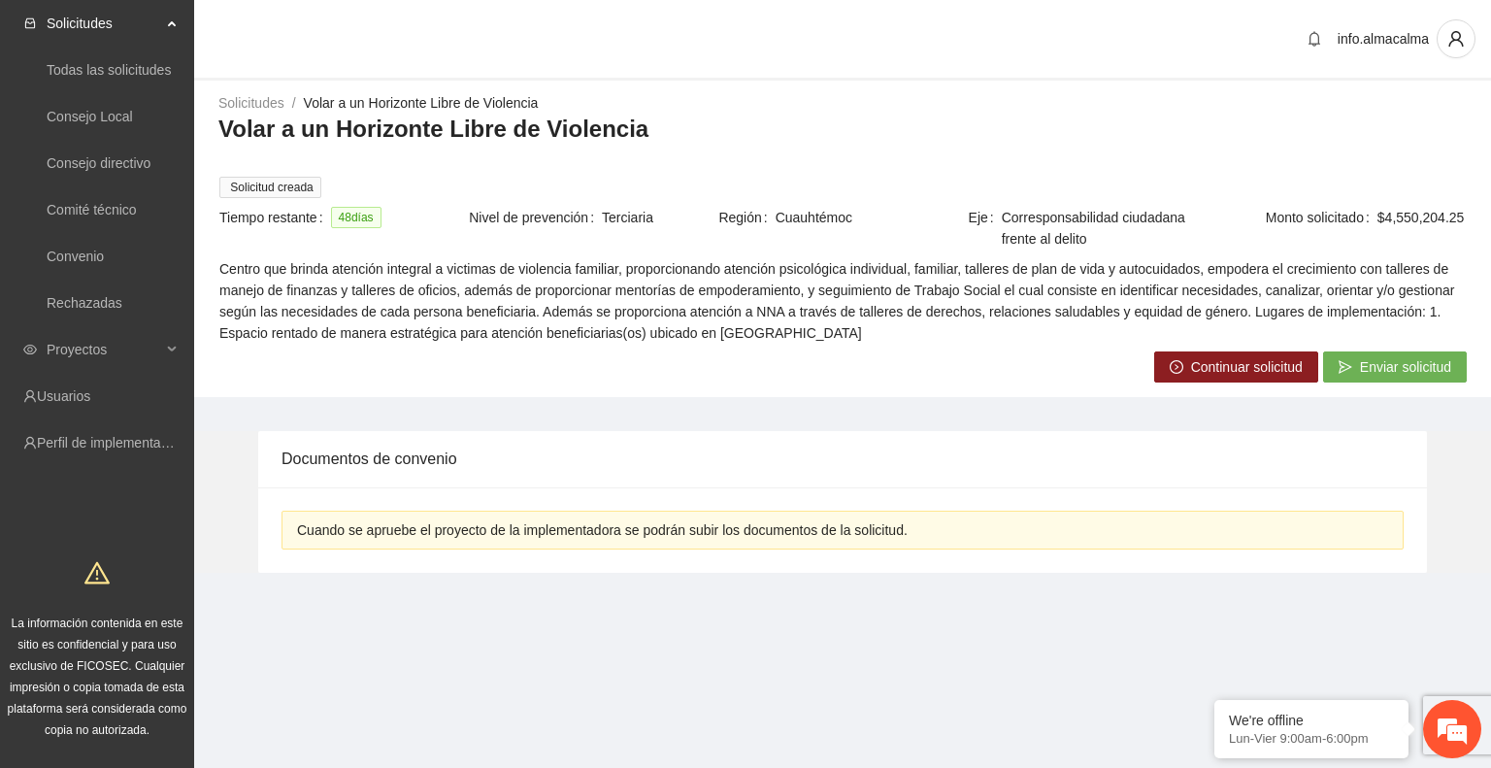
click at [1210, 374] on span "Continuar solicitud" at bounding box center [1247, 366] width 112 height 21
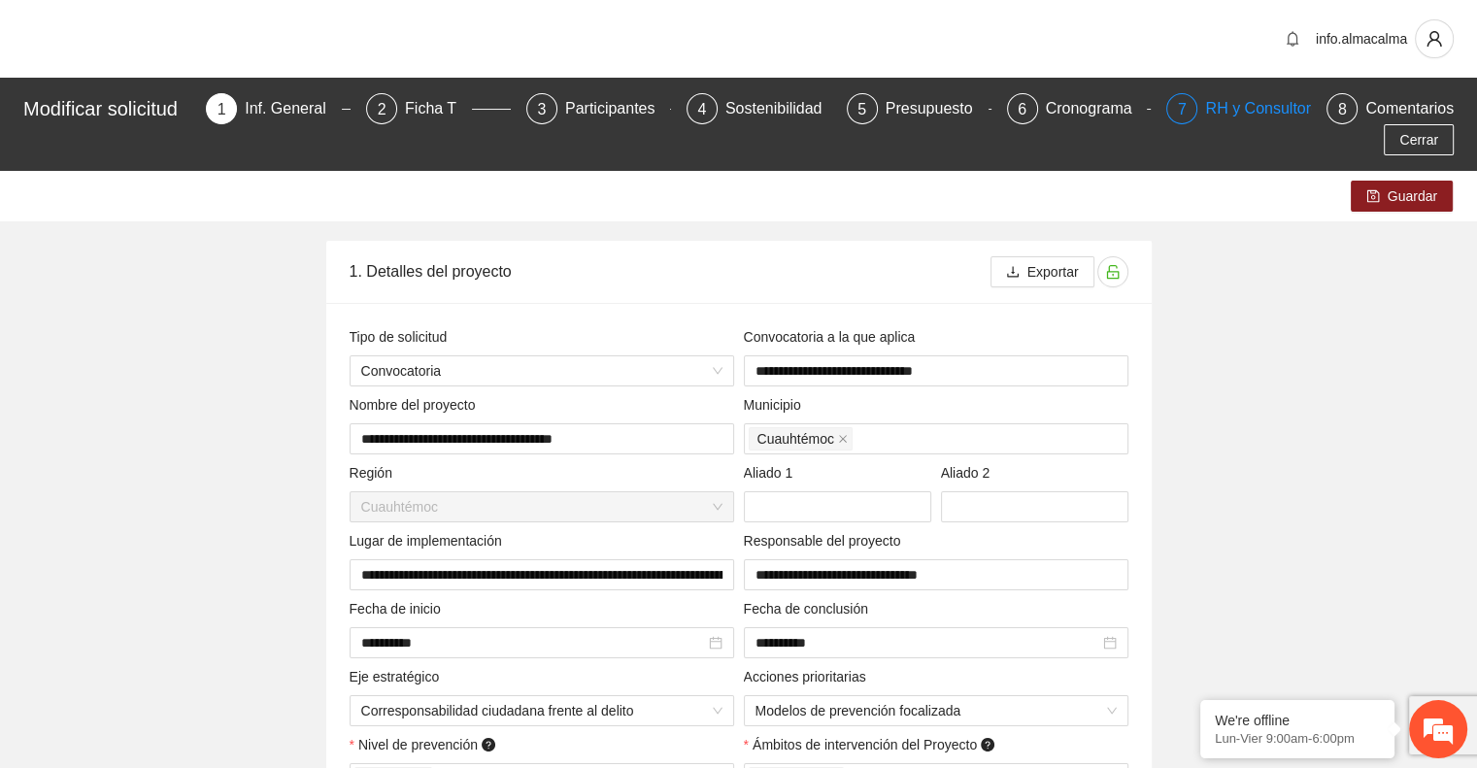
click at [1231, 112] on div "RH y Consultores" at bounding box center [1273, 108] width 137 height 31
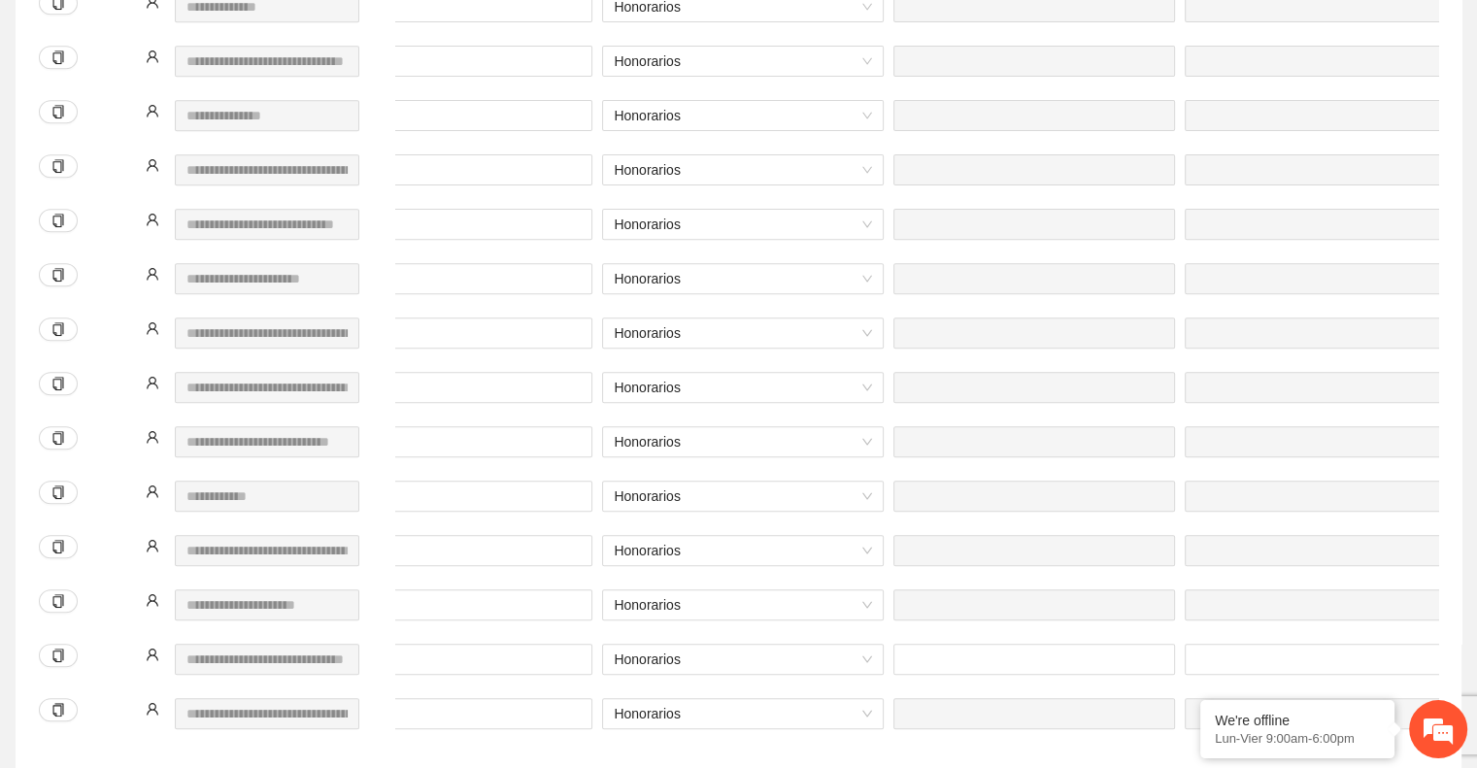
scroll to position [0, 807]
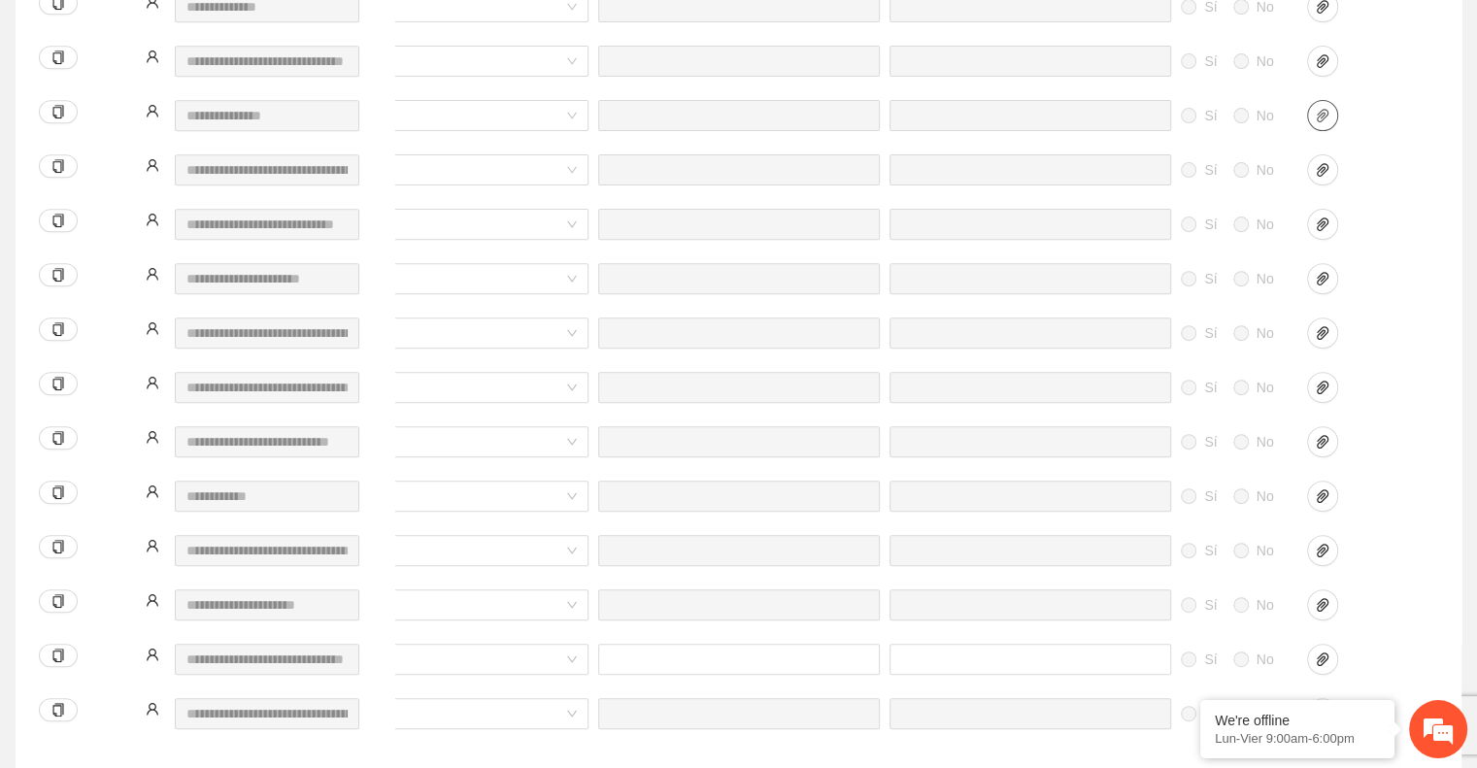
click at [1321, 108] on icon "paper-clip" at bounding box center [1323, 116] width 16 height 16
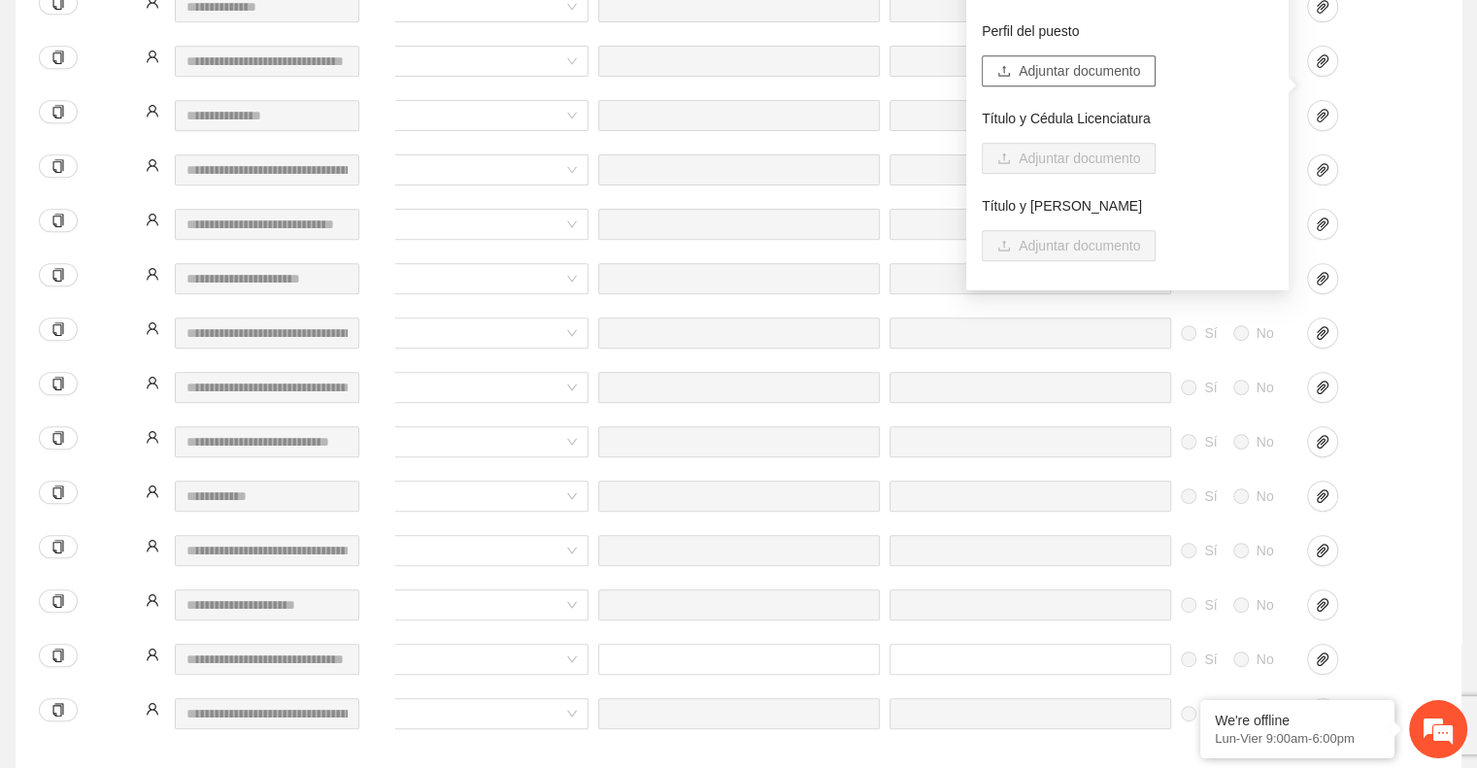
click at [1084, 76] on span "Adjuntar documento" at bounding box center [1079, 70] width 121 height 21
click at [1391, 209] on div at bounding box center [1350, 224] width 87 height 31
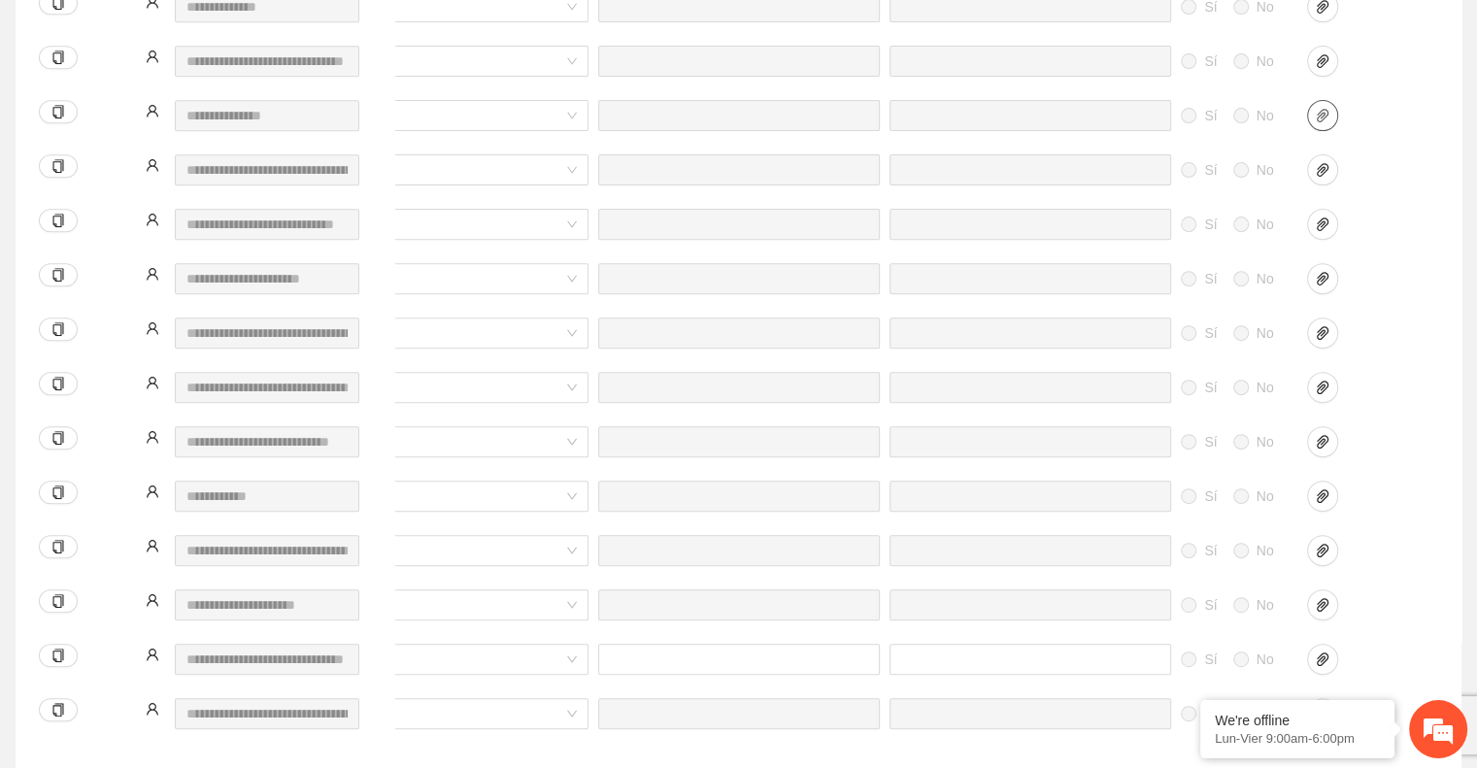
click at [1332, 108] on span "paper-clip" at bounding box center [1322, 116] width 29 height 16
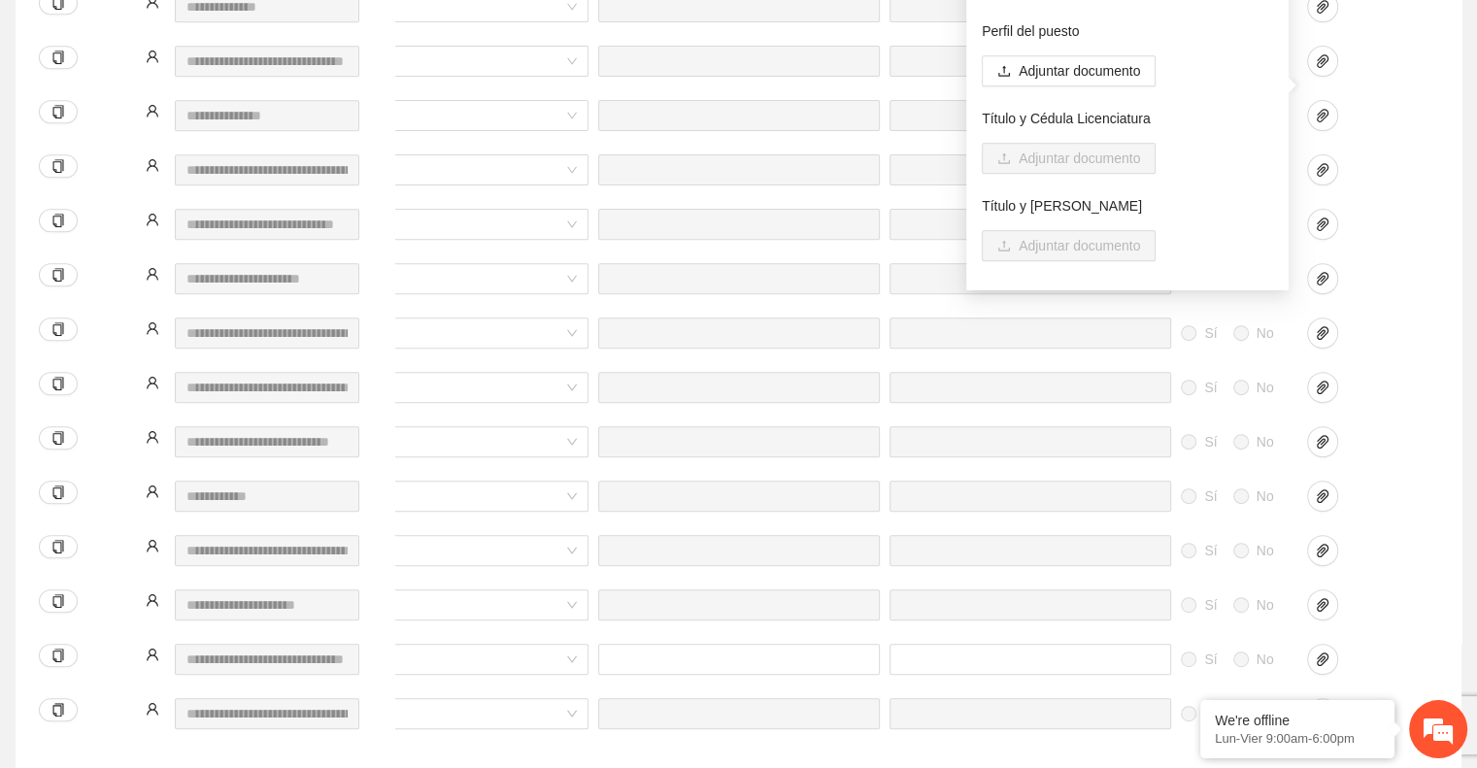
click at [1376, 154] on div at bounding box center [1350, 169] width 87 height 31
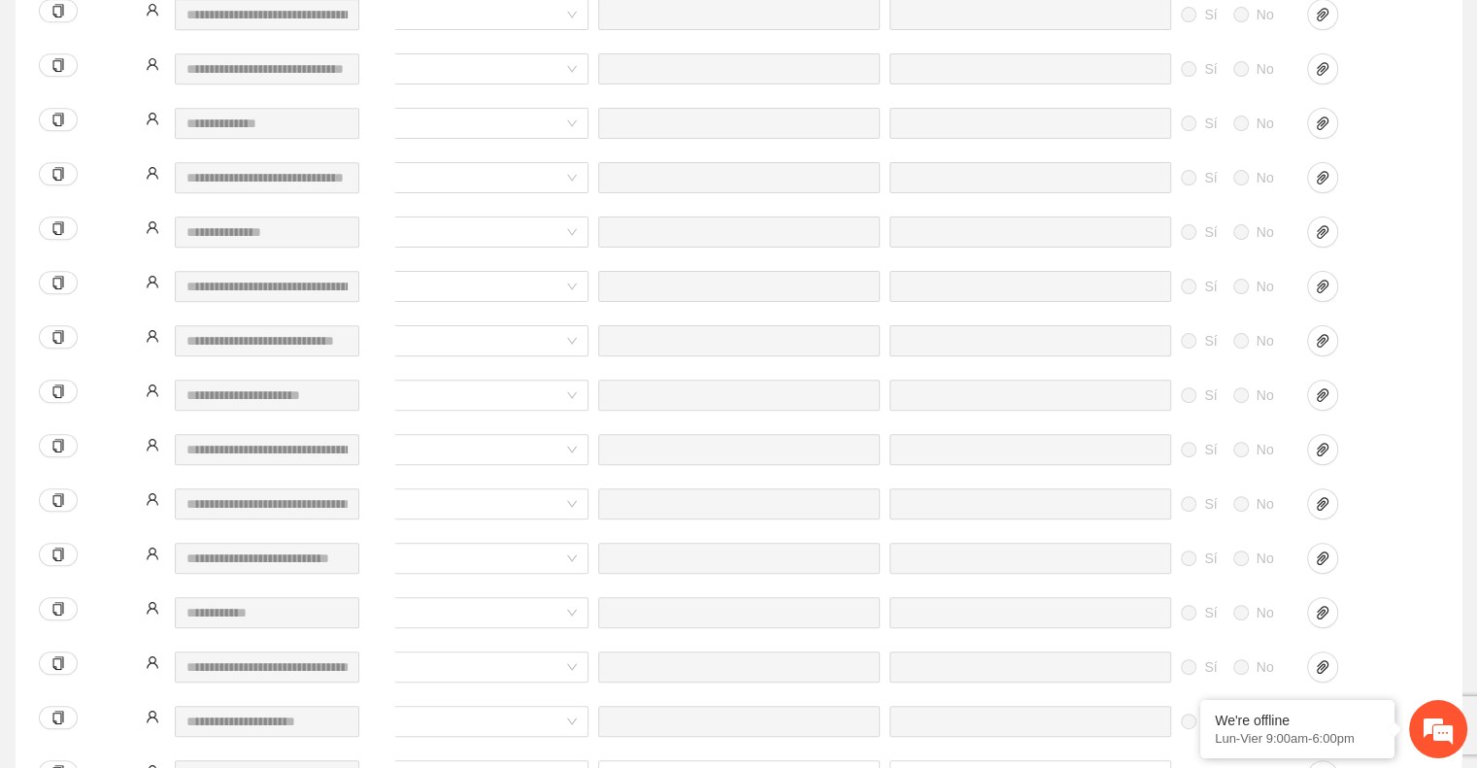
scroll to position [1037, 0]
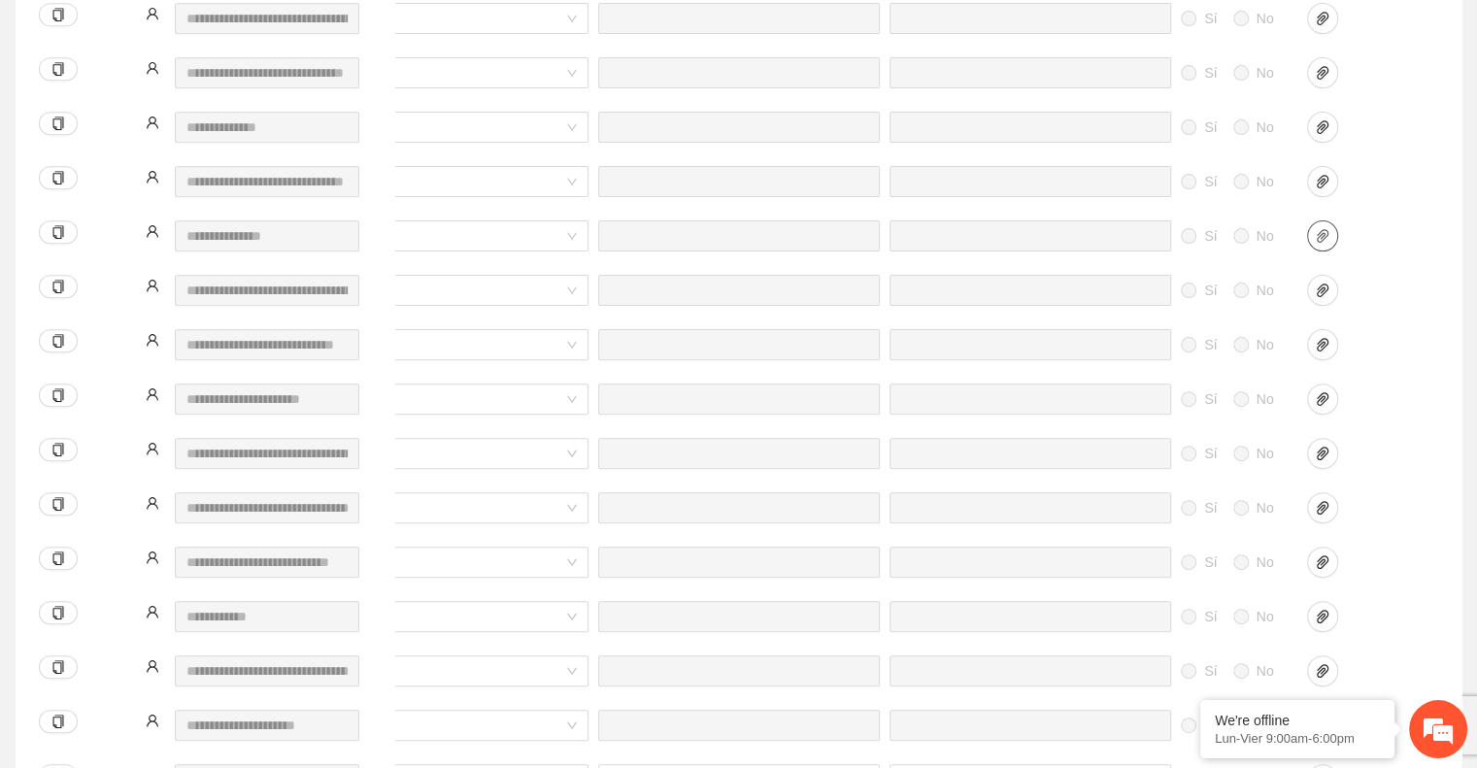
click at [1330, 228] on span "paper-clip" at bounding box center [1322, 236] width 29 height 16
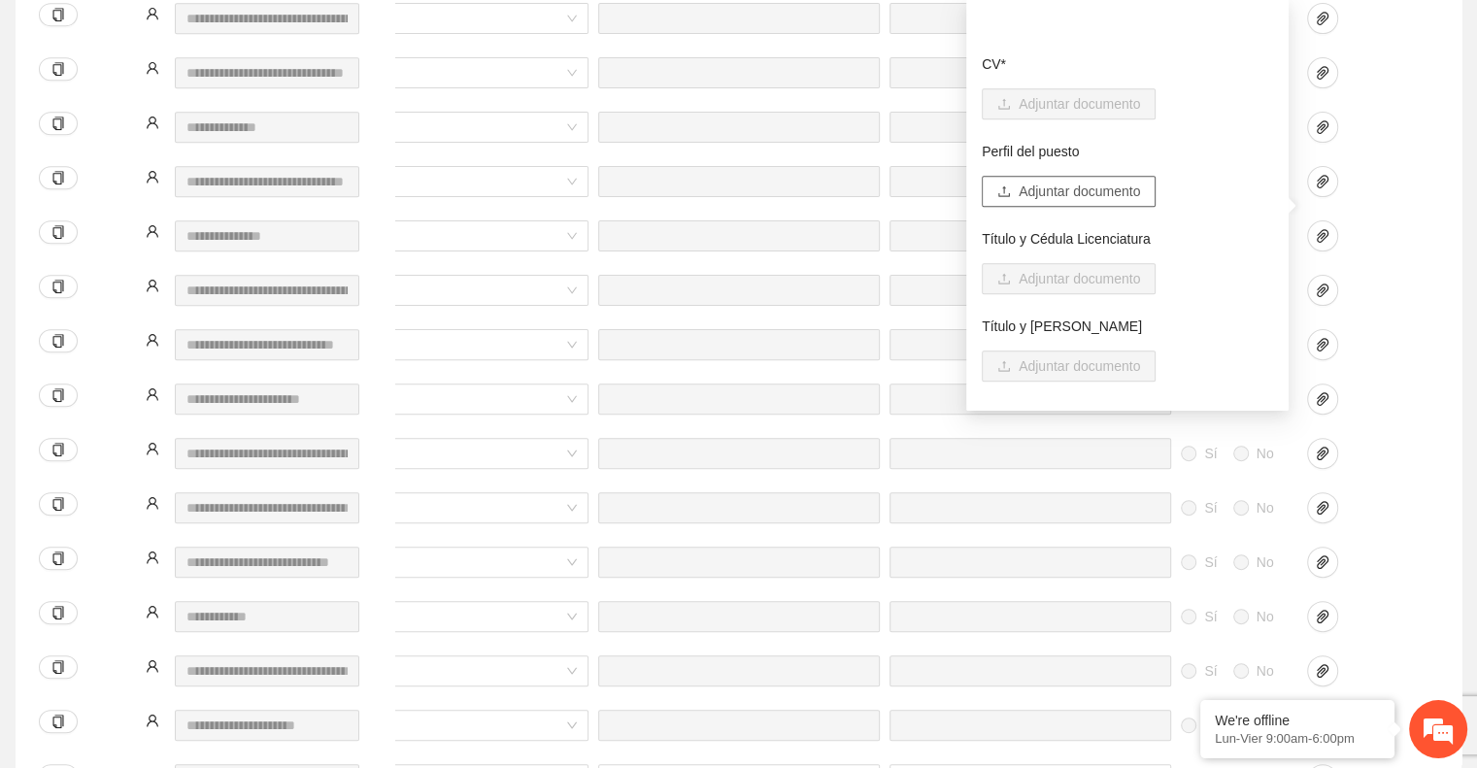
click at [1107, 181] on span "Adjuntar documento" at bounding box center [1079, 191] width 121 height 21
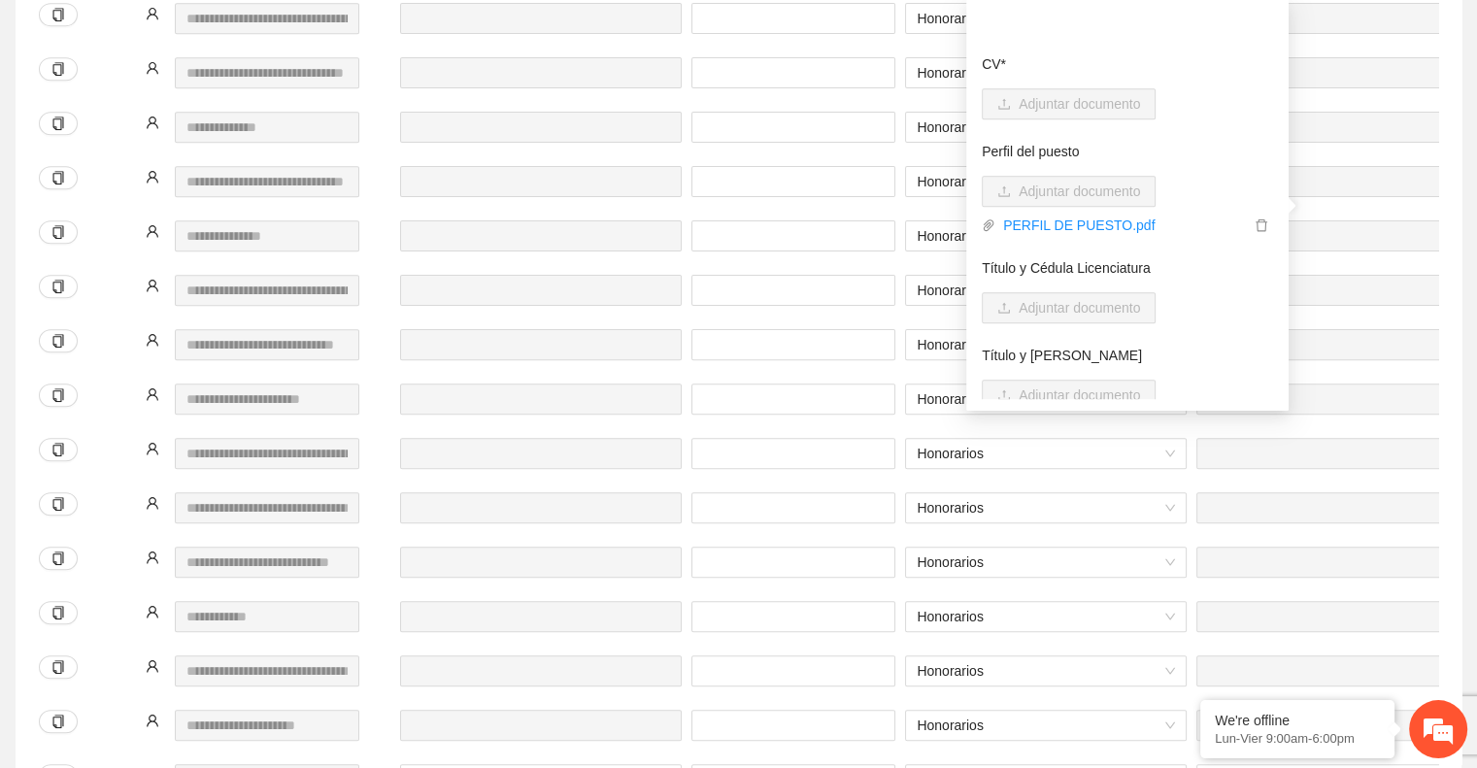
scroll to position [0, 209]
click at [750, 220] on input "***" at bounding box center [793, 235] width 204 height 31
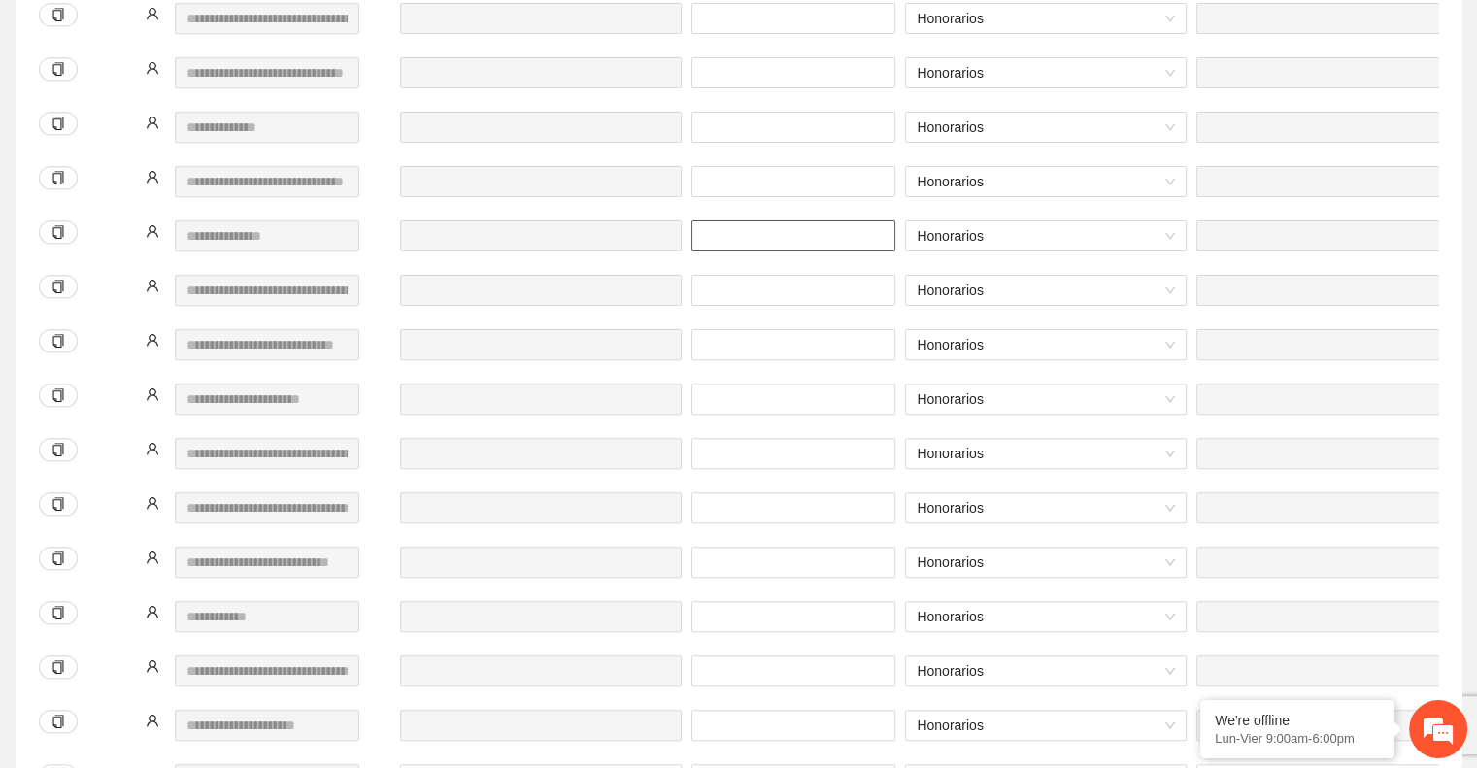
type input "***"
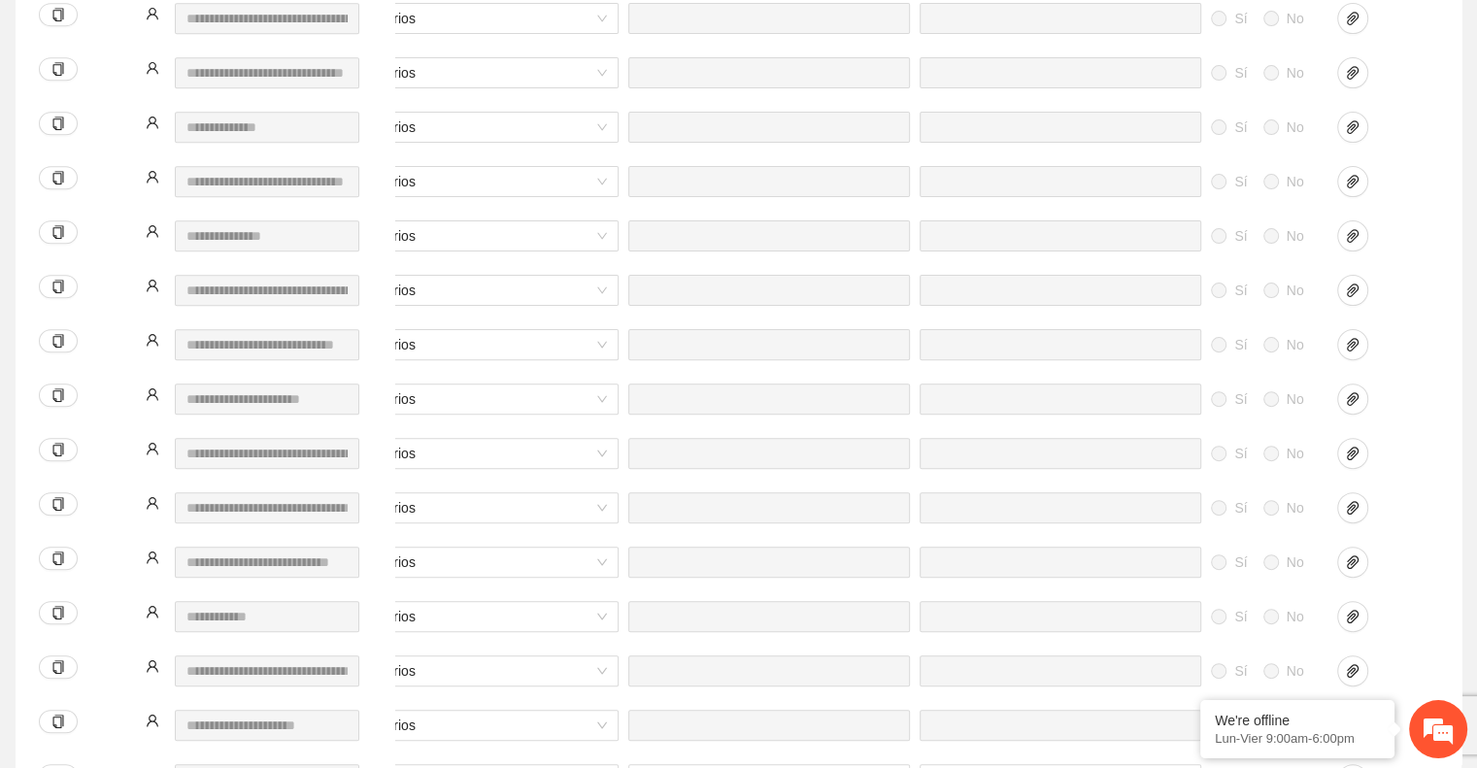
scroll to position [0, 807]
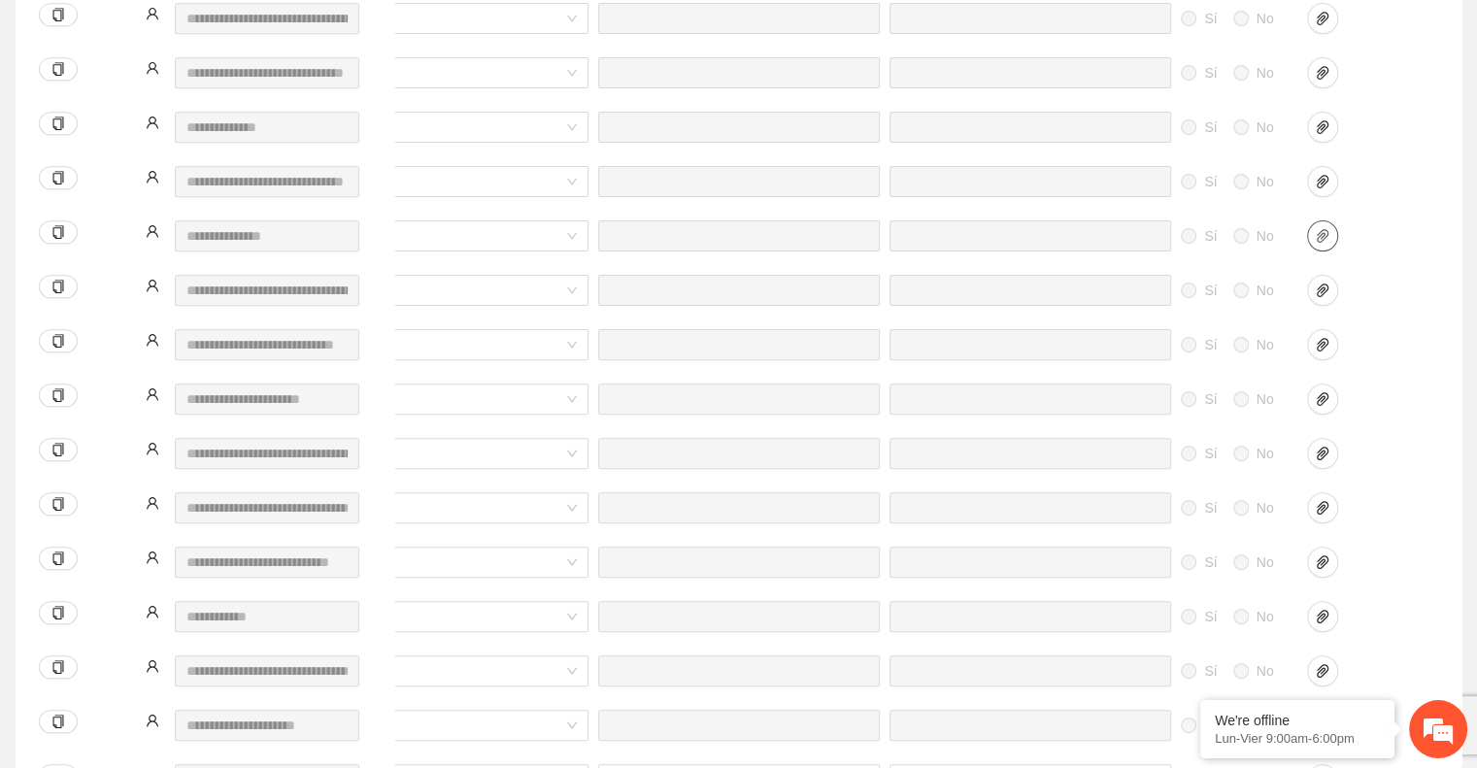
click at [1317, 228] on icon "paper-clip" at bounding box center [1323, 236] width 16 height 16
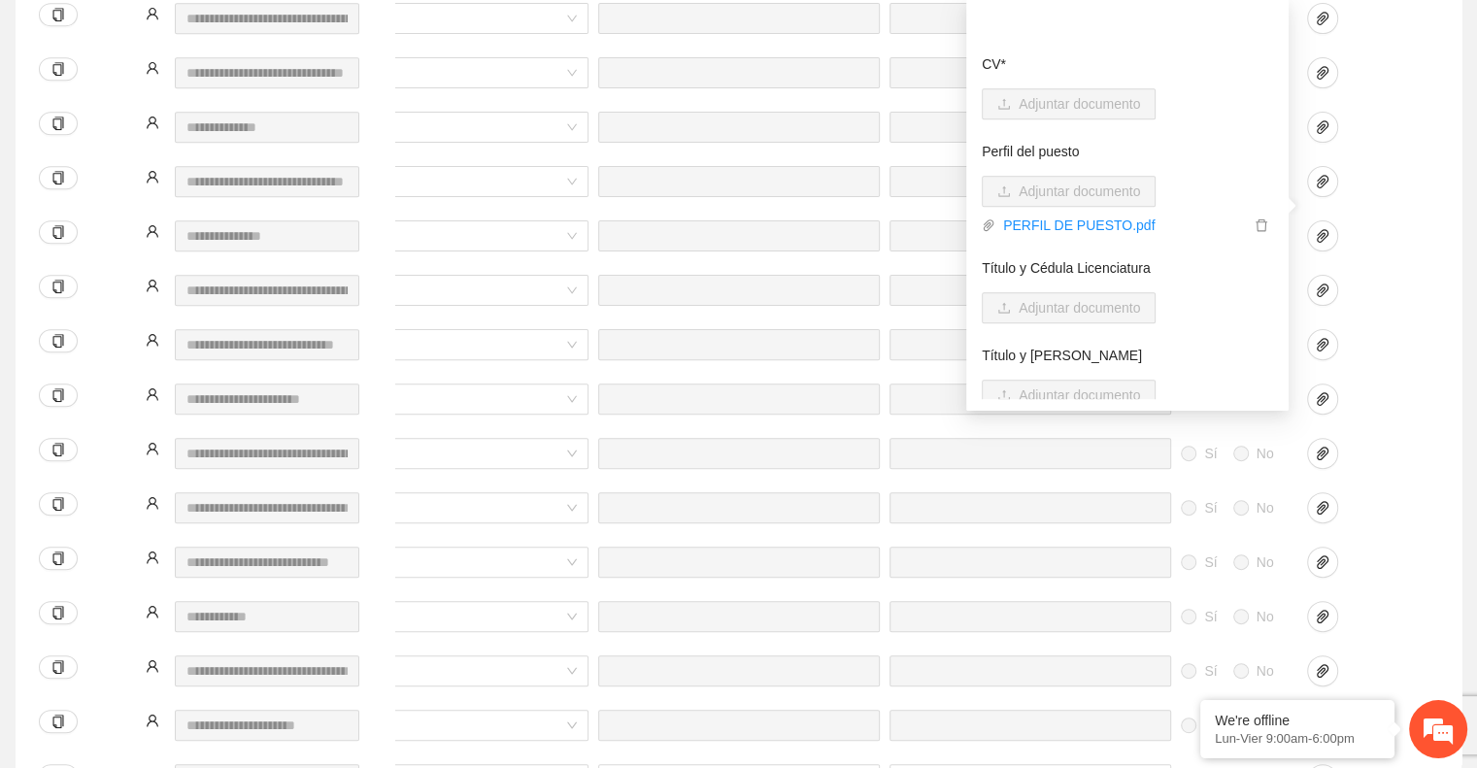
click at [1419, 220] on div "Sí No *** Honorarios Sí No" at bounding box center [510, 247] width 1855 height 54
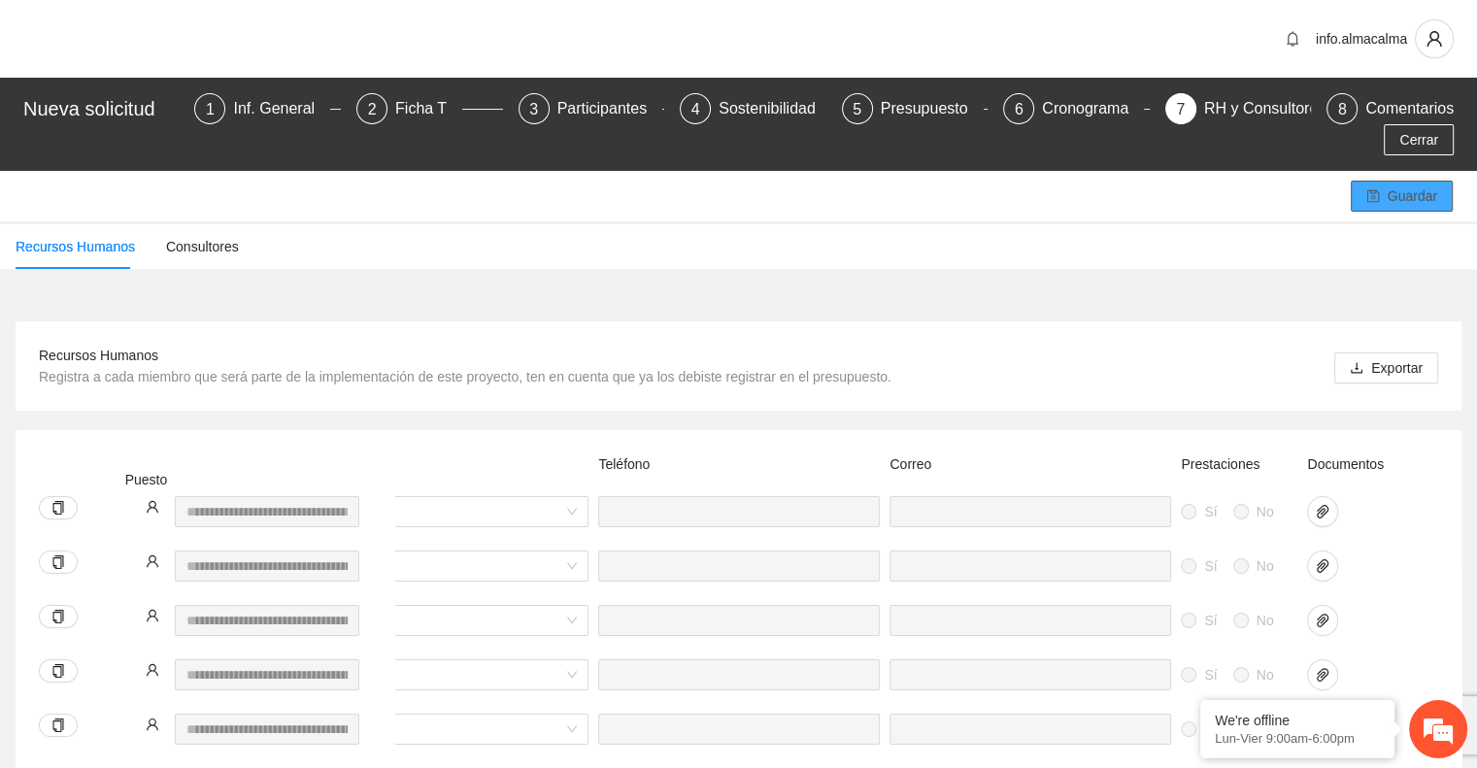
scroll to position [0, 0]
click at [1381, 181] on button "Guardar" at bounding box center [1402, 196] width 102 height 31
